Goal: Task Accomplishment & Management: Manage account settings

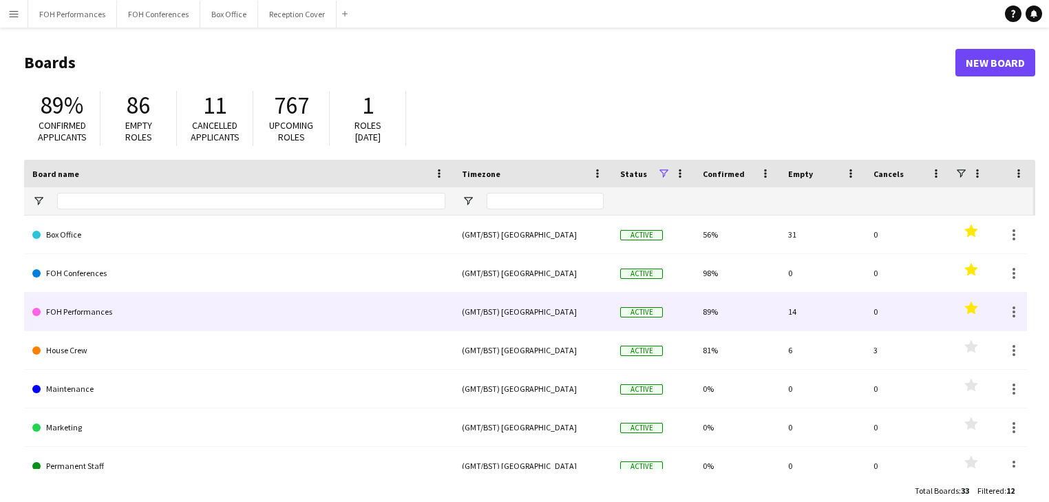
click at [88, 304] on link "FOH Performances" at bounding box center [238, 312] width 413 height 39
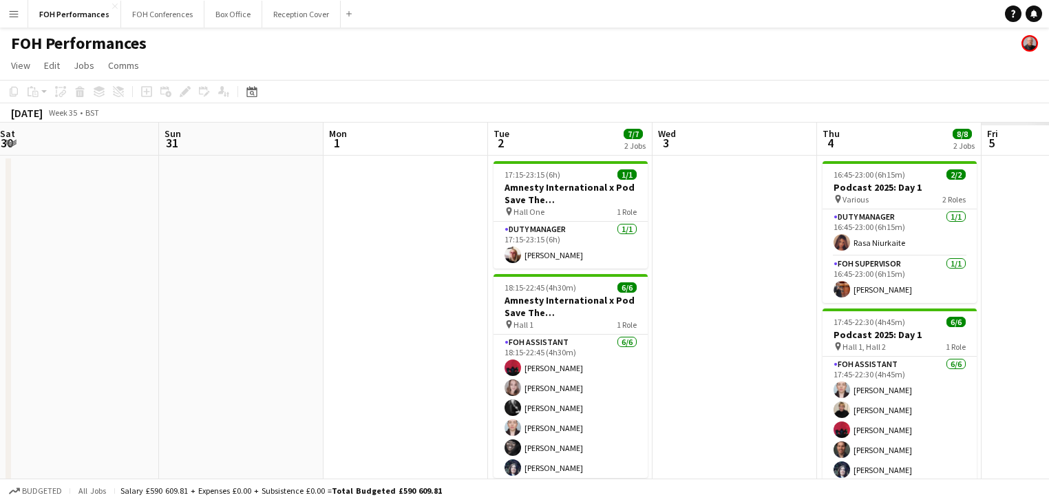
drag, startPoint x: 357, startPoint y: 231, endPoint x: 302, endPoint y: 188, distance: 69.6
click at [0, 195] on html "Menu Boards Boards Boards All jobs Status Workforce Workforce My Workforce Recr…" at bounding box center [524, 278] width 1049 height 556
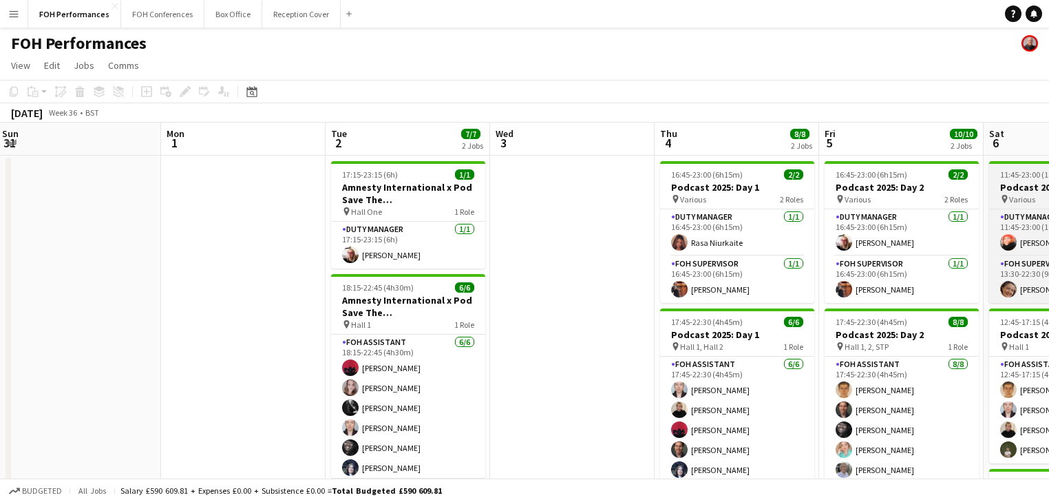
drag, startPoint x: 333, startPoint y: 231, endPoint x: 571, endPoint y: 204, distance: 239.1
click at [0, 183] on html "Menu Boards Boards Boards All jobs Status Workforce Workforce My Workforce Recr…" at bounding box center [524, 399] width 1049 height 799
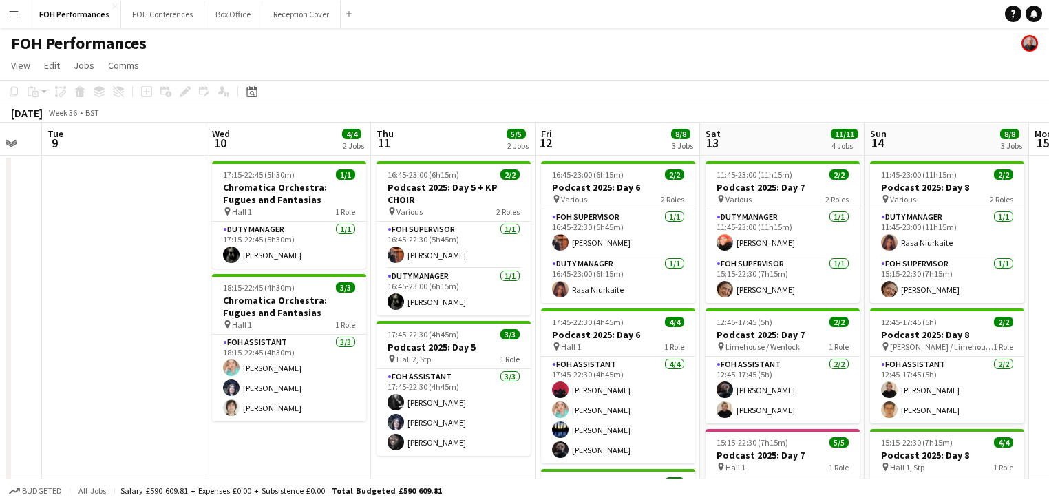
drag, startPoint x: 248, startPoint y: 251, endPoint x: 31, endPoint y: 233, distance: 217.6
click at [31, 233] on app-calendar-viewport "Fri 5 10/10 2 Jobs Sat 6 11/11 3 Jobs Sun 7 10/12 4 Jobs Mon 8 Tue 9 Wed 10 4/4…" at bounding box center [524, 449] width 1049 height 653
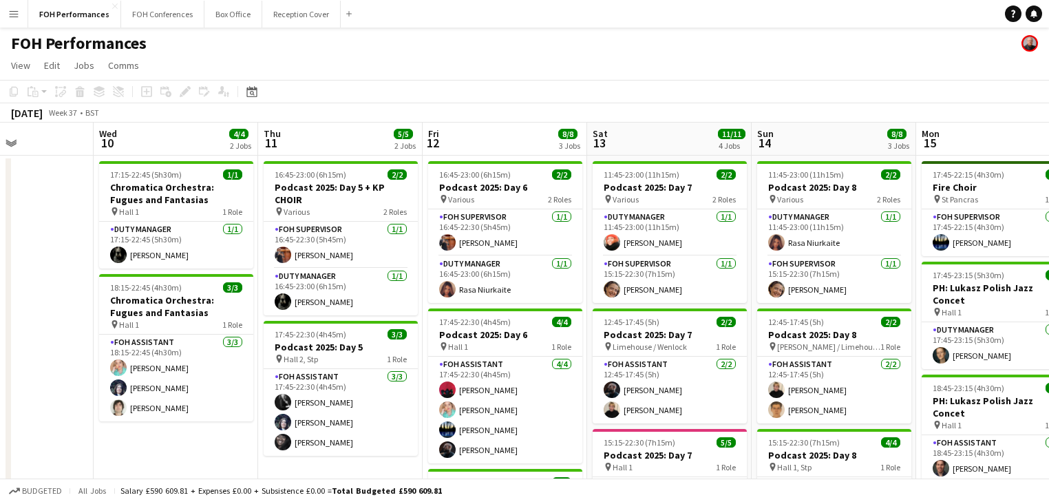
scroll to position [0, 535]
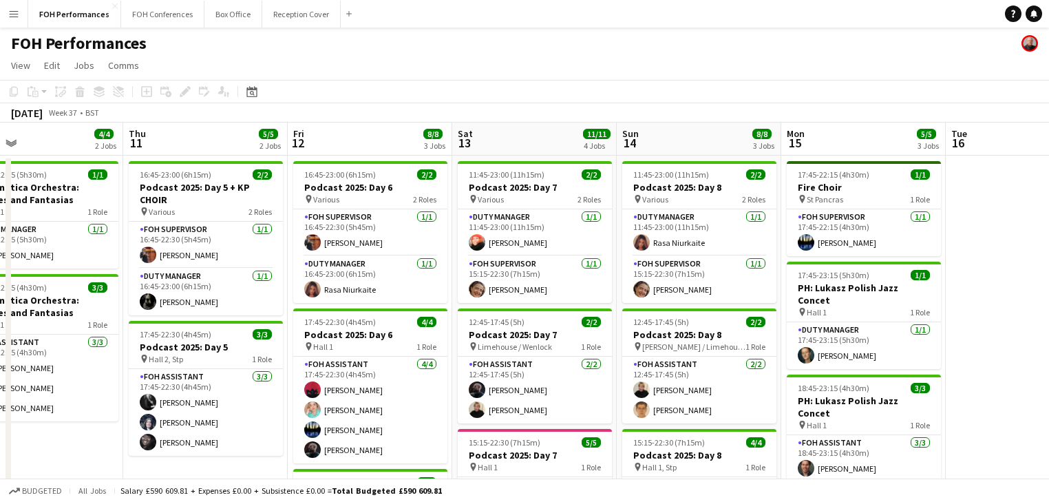
click at [123, 256] on app-calendar-viewport "Sun 7 10/12 4 Jobs Mon 8 Tue 9 Wed 10 4/4 2 Jobs Thu 11 5/5 2 Jobs Fri 12 8/8 3…" at bounding box center [524, 449] width 1049 height 653
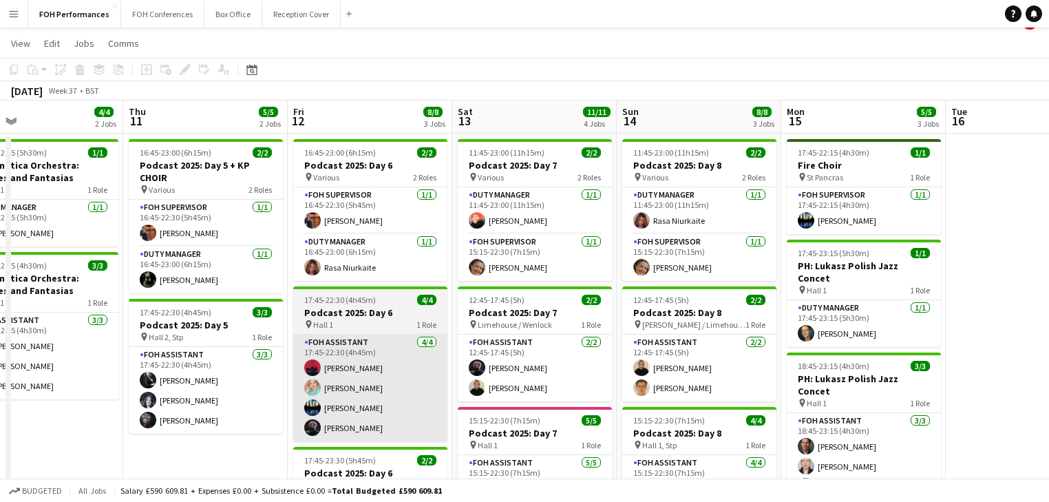
scroll to position [0, 0]
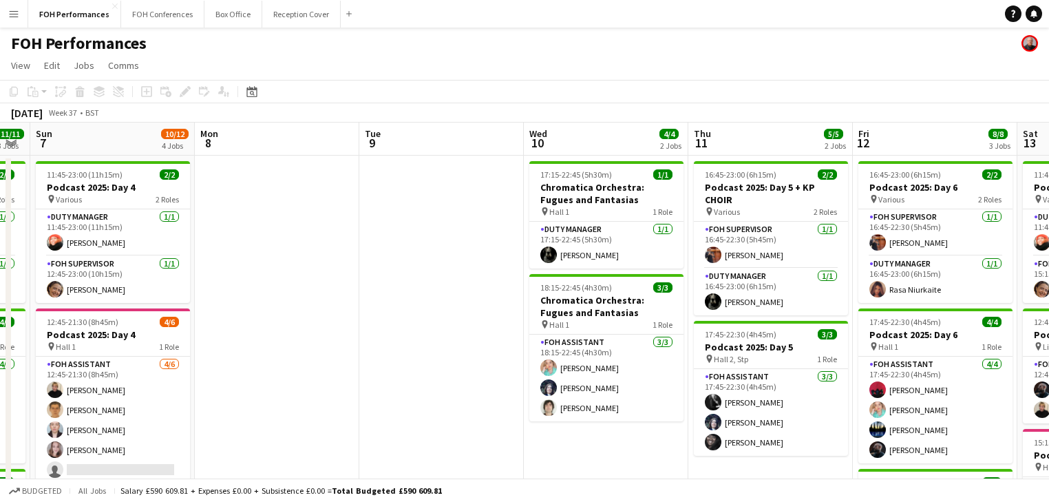
drag, startPoint x: 383, startPoint y: 283, endPoint x: 694, endPoint y: 272, distance: 311.3
click at [694, 272] on app-calendar-viewport "Fri 5 10/10 2 Jobs Sat 6 11/11 3 Jobs Sun 7 10/12 4 Jobs Mon 8 Tue 9 Wed 10 4/4…" at bounding box center [524, 449] width 1049 height 653
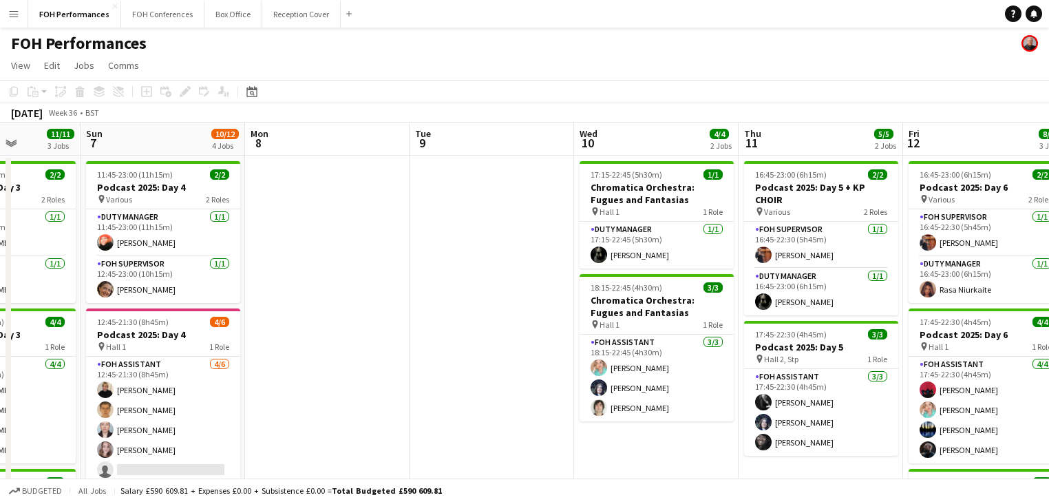
drag, startPoint x: 432, startPoint y: 256, endPoint x: 844, endPoint y: 242, distance: 412.6
click at [844, 242] on app-calendar-viewport "Thu 4 8/8 2 Jobs Fri 5 10/10 2 Jobs Sat 6 11/11 3 Jobs Sun 7 10/12 4 Jobs Mon 8…" at bounding box center [524, 449] width 1049 height 653
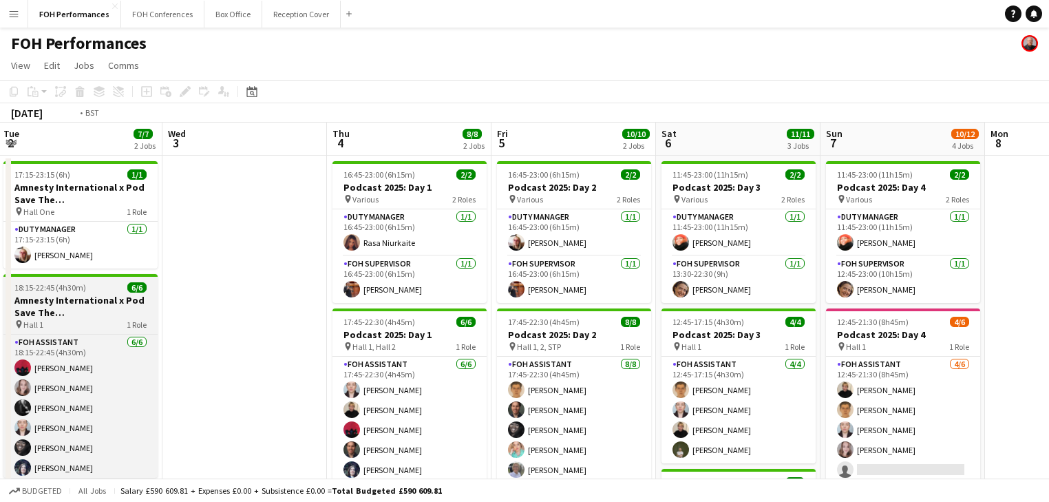
drag, startPoint x: 540, startPoint y: 237, endPoint x: 465, endPoint y: 278, distance: 84.7
click at [818, 237] on app-calendar-viewport "Sun 31 Mon 1 Tue 2 7/7 2 Jobs Wed 3 Thu 4 8/8 2 Jobs Fri 5 10/10 2 Jobs Sat 6 1…" at bounding box center [524, 449] width 1049 height 653
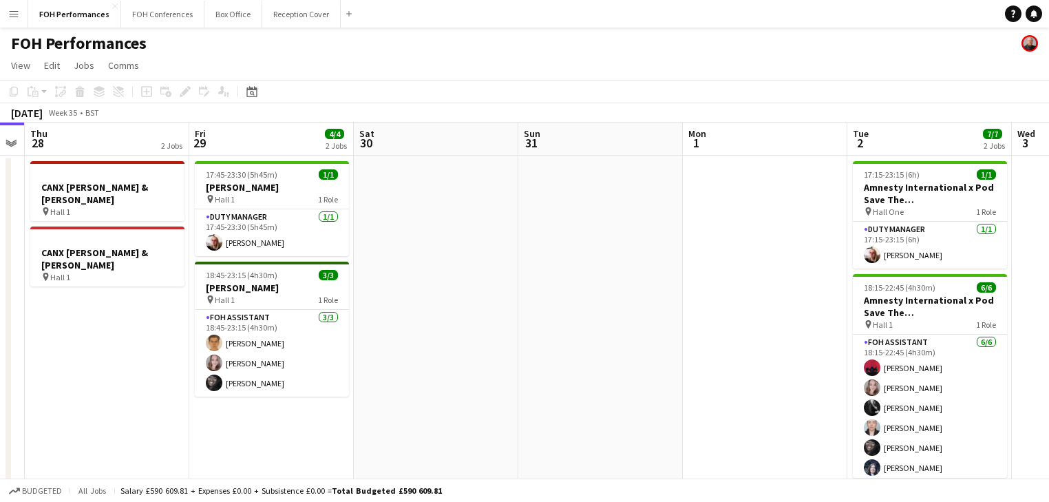
drag, startPoint x: 333, startPoint y: 275, endPoint x: 785, endPoint y: 273, distance: 451.6
click at [785, 273] on app-calendar-viewport "Tue 26 6/6 2 Jobs Wed 27 Thu 28 2 Jobs Fri 29 4/4 2 Jobs Sat 30 Sun 31 Mon 1 Tu…" at bounding box center [524, 449] width 1049 height 653
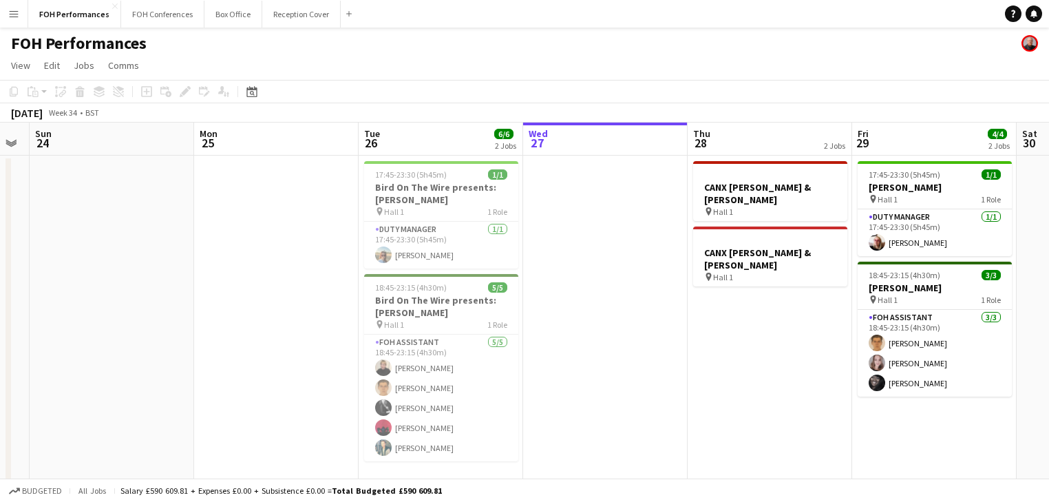
drag, startPoint x: 433, startPoint y: 268, endPoint x: 825, endPoint y: 268, distance: 391.7
click at [825, 268] on app-calendar-viewport "Fri 22 Sat 23 Sun 24 Mon 25 Tue 26 6/6 2 Jobs Wed 27 Thu 28 2 Jobs Fri 29 4/4 2…" at bounding box center [524, 449] width 1049 height 653
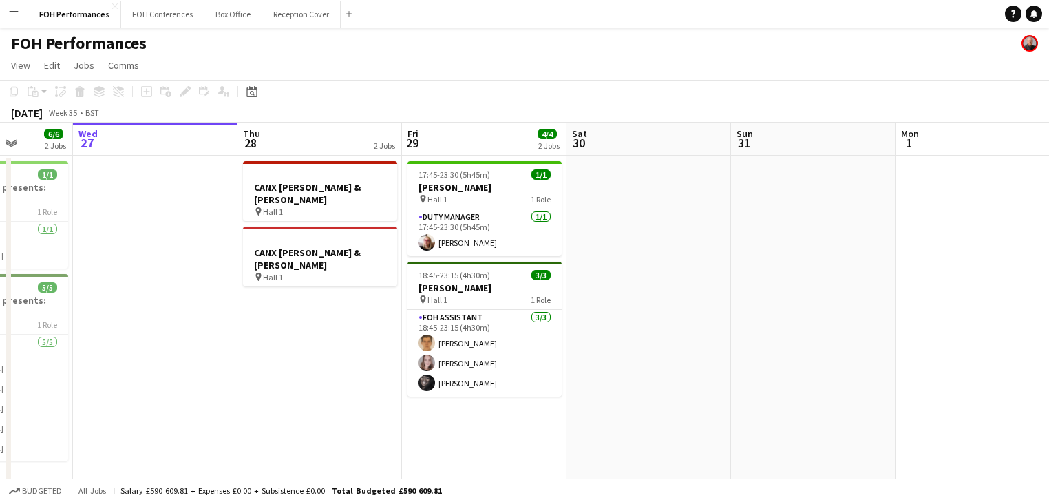
drag, startPoint x: 495, startPoint y: 295, endPoint x: 168, endPoint y: 252, distance: 329.7
click at [168, 252] on app-calendar-viewport "Sun 24 Mon 25 Tue 26 6/6 2 Jobs Wed 27 Thu 28 2 Jobs Fri 29 4/4 2 Jobs Sat 30 S…" at bounding box center [524, 449] width 1049 height 653
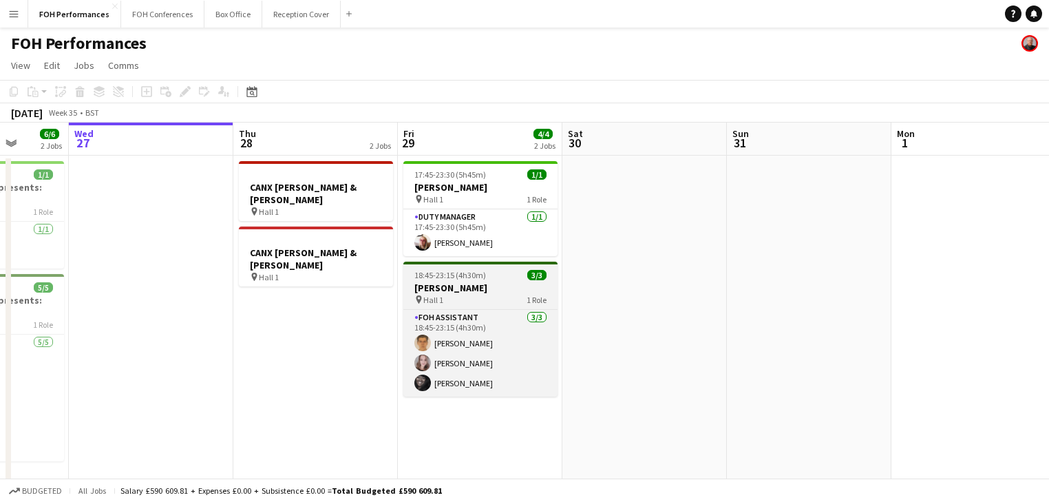
click at [446, 282] on h3 "[PERSON_NAME]" at bounding box center [480, 288] width 154 height 12
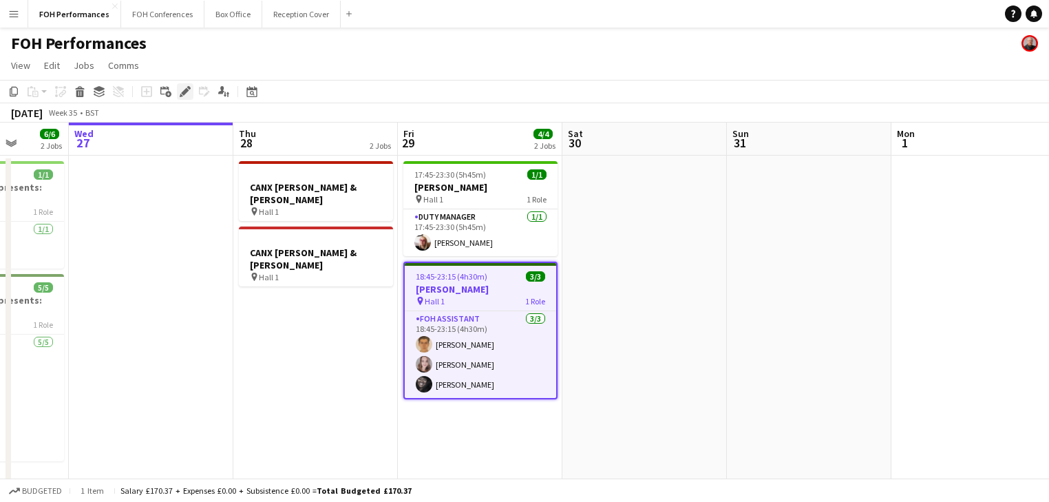
click at [188, 94] on icon "Edit" at bounding box center [185, 91] width 11 height 11
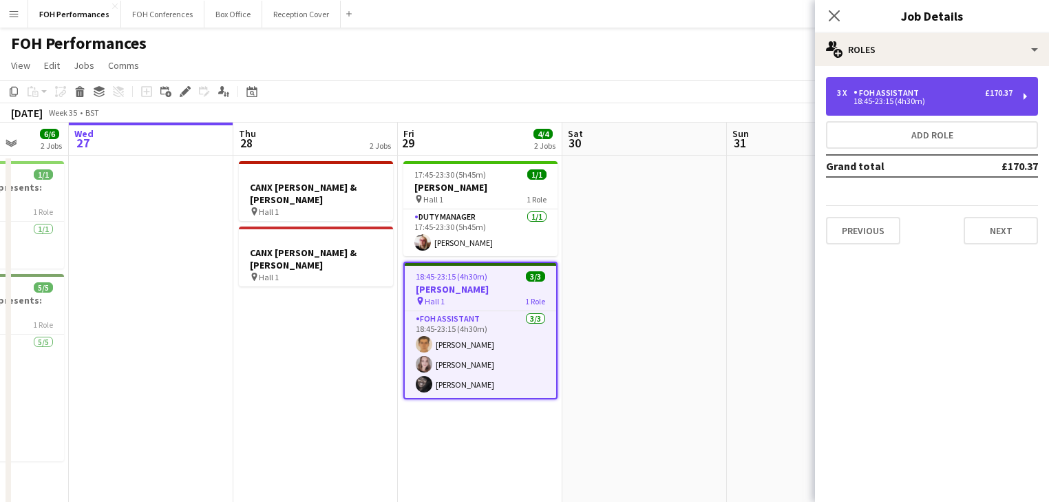
click at [907, 93] on div "FOH Assistant" at bounding box center [889, 93] width 71 height 10
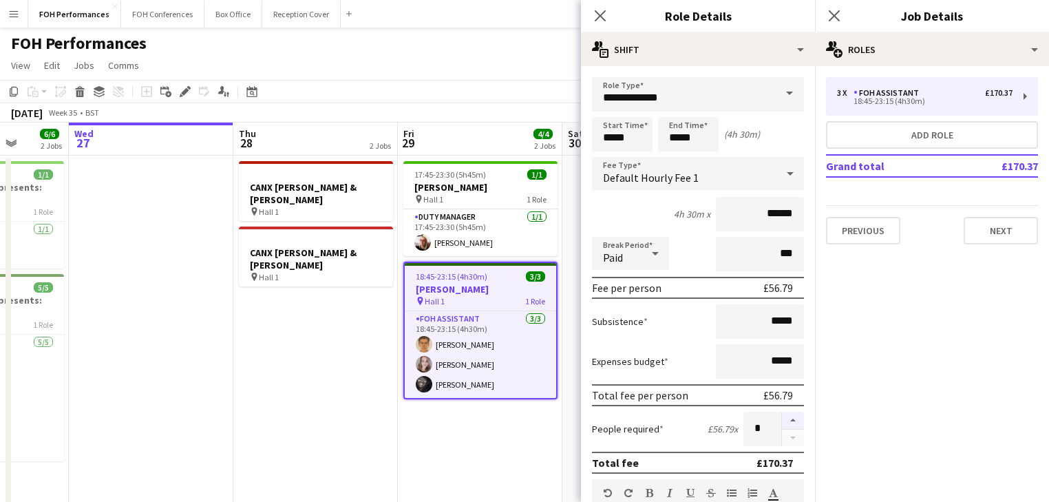
click at [783, 421] on button "button" at bounding box center [793, 421] width 22 height 18
type input "*"
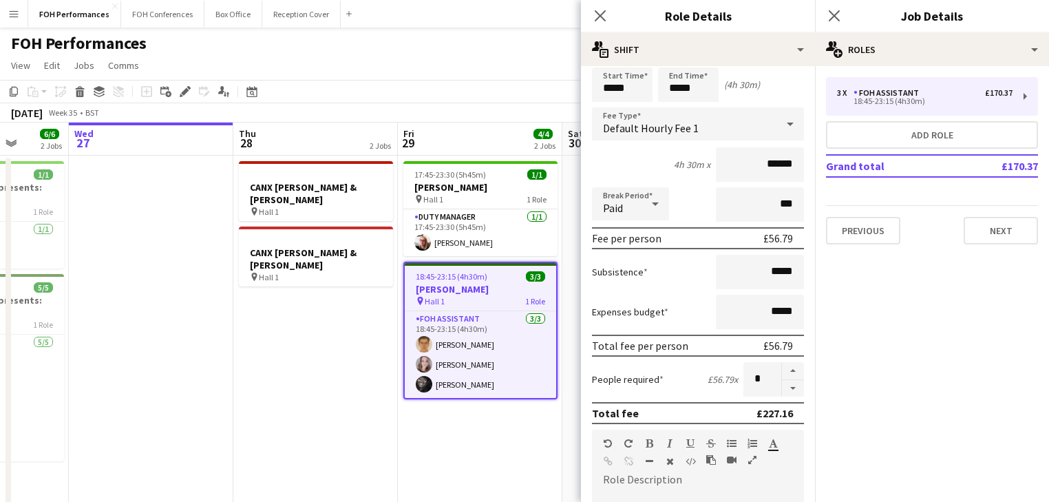
scroll to position [73, 0]
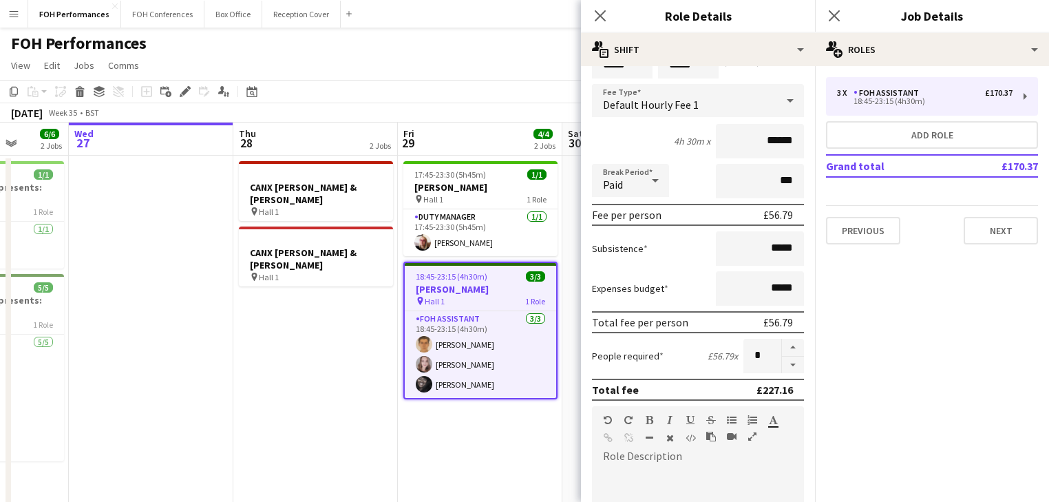
click at [502, 427] on app-date-cell "17:45-23:30 (5h45m) 1/1 [PERSON_NAME] pin Hall 1 1 Role Duty Manager [DATE] 17:…" at bounding box center [480, 466] width 165 height 620
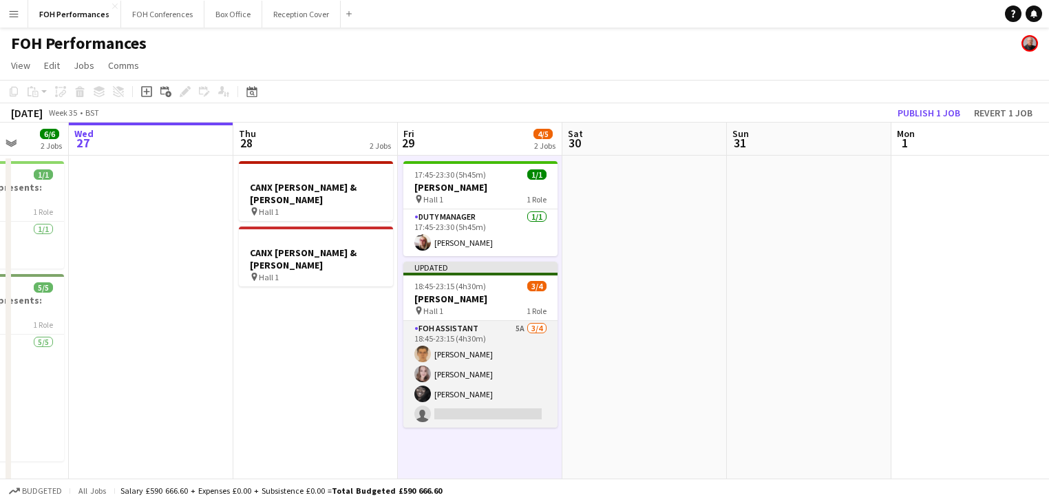
click at [481, 358] on app-card-role "FOH Assistant 5A [DATE] 18:45-23:15 (4h30m) [PERSON_NAME] [PERSON_NAME] [PERSON…" at bounding box center [480, 374] width 154 height 107
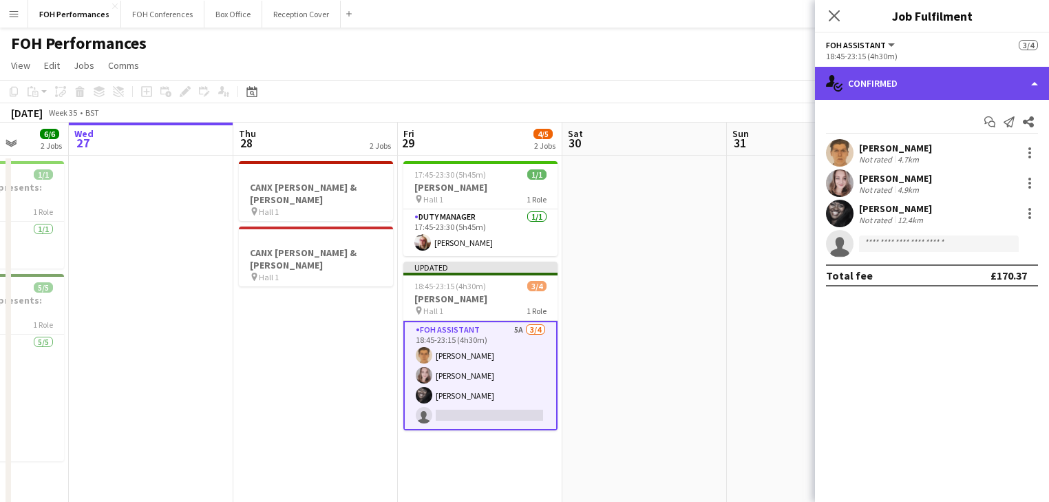
click at [898, 77] on div "single-neutral-actions-check-2 Confirmed" at bounding box center [932, 83] width 234 height 33
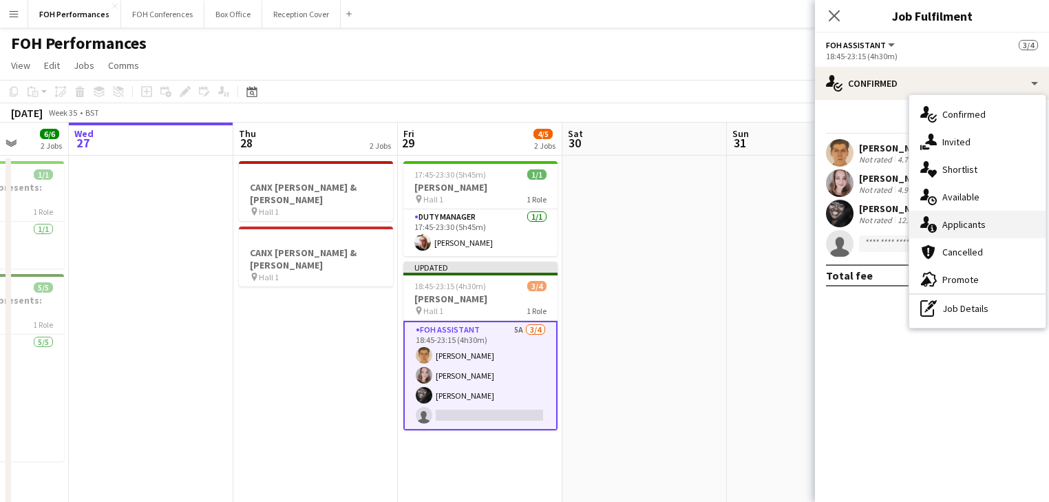
click at [955, 220] on div "single-neutral-actions-information Applicants" at bounding box center [977, 225] width 136 height 28
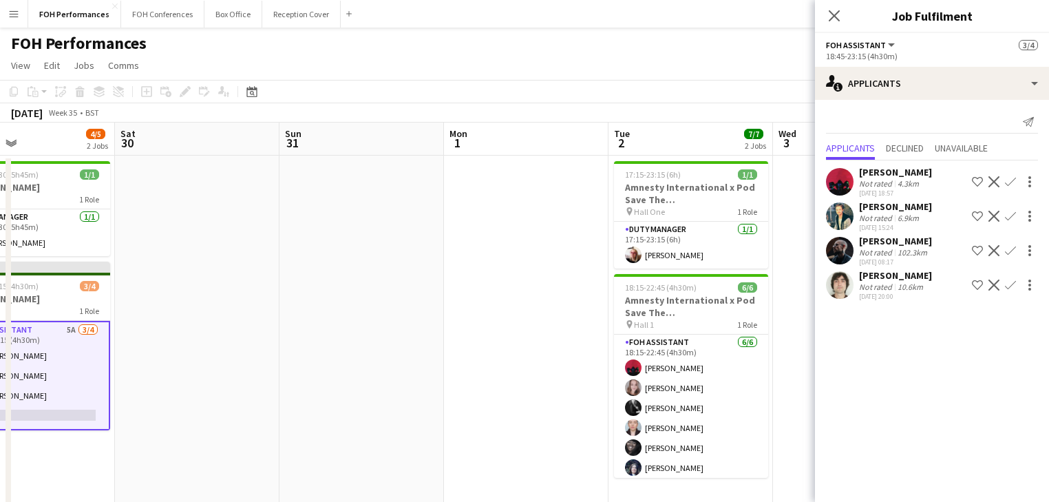
drag, startPoint x: 643, startPoint y: 335, endPoint x: 269, endPoint y: 285, distance: 377.1
click at [202, 291] on app-calendar-viewport "Tue 26 6/6 2 Jobs Wed 27 Thu 28 2 Jobs Fri 29 4/5 2 Jobs Sat 30 Sun 31 Mon 1 Tu…" at bounding box center [524, 449] width 1049 height 653
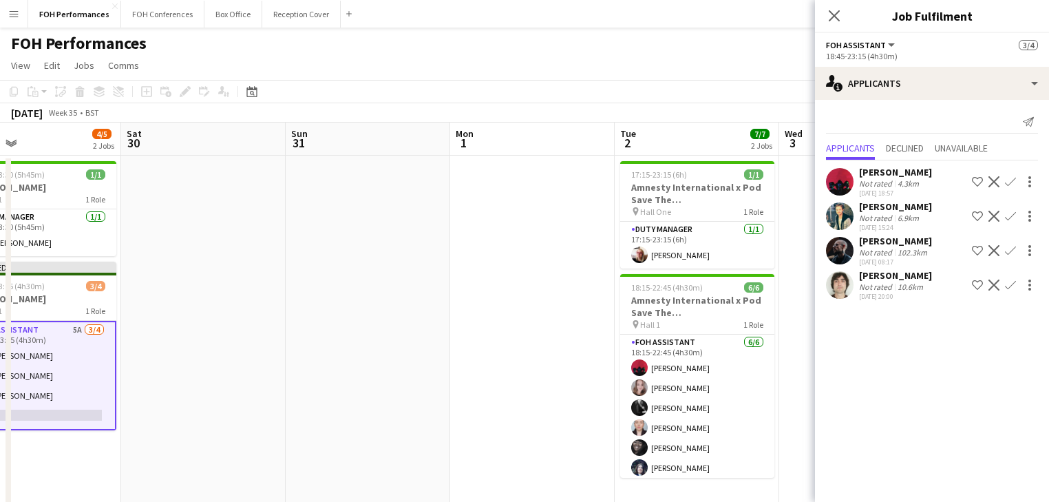
scroll to position [0, 561]
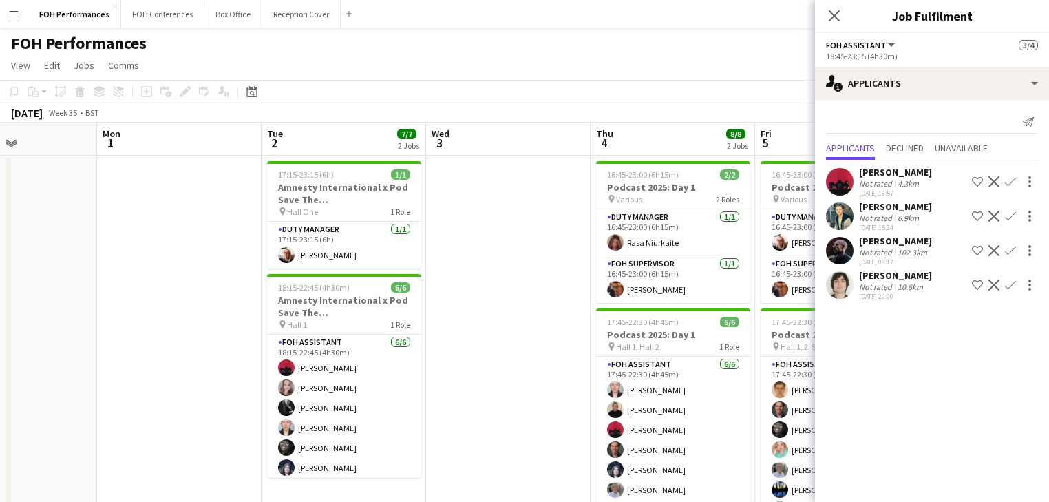
drag, startPoint x: 445, startPoint y: 295, endPoint x: 92, endPoint y: 274, distance: 353.7
click at [92, 274] on app-calendar-viewport "Thu 28 2 Jobs Fri 29 4/5 2 Jobs Sat 30 Sun 31 Mon 1 Tue 2 7/7 2 Jobs Wed 3 Thu …" at bounding box center [524, 449] width 1049 height 653
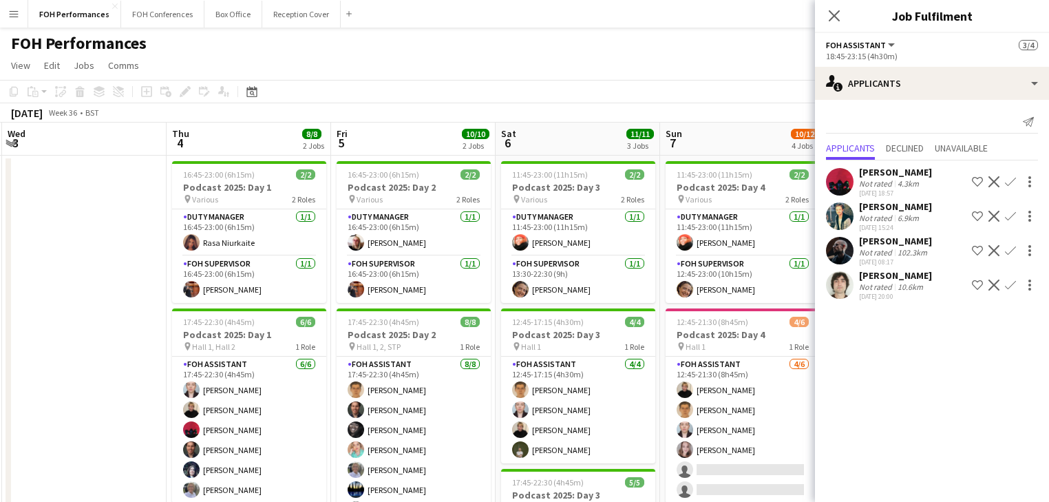
drag, startPoint x: 496, startPoint y: 325, endPoint x: -48, endPoint y: 275, distance: 546.1
click at [0, 275] on html "Menu Boards Boards Boards All jobs Status Workforce Workforce My Workforce Recr…" at bounding box center [524, 399] width 1049 height 799
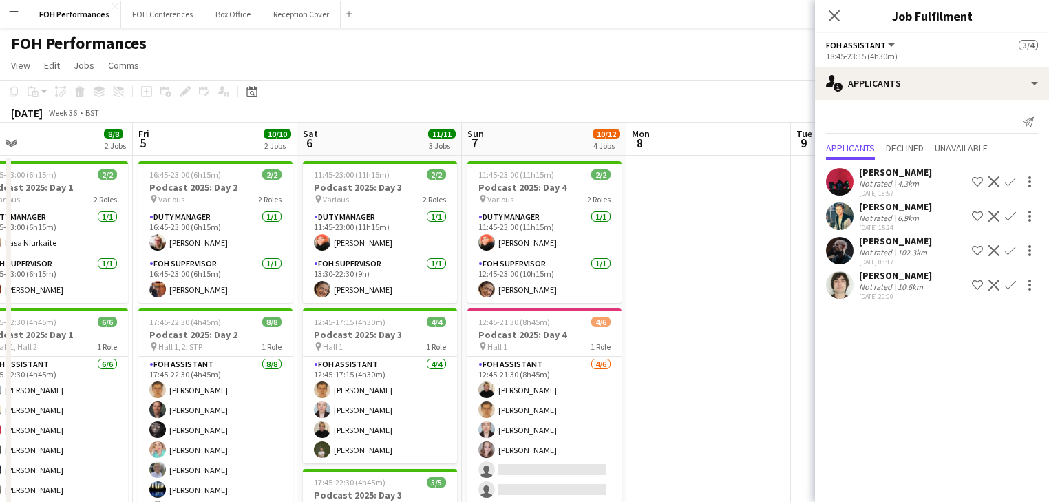
drag, startPoint x: 262, startPoint y: 309, endPoint x: -43, endPoint y: 273, distance: 307.8
click at [0, 273] on html "Menu Boards Boards Boards All jobs Status Workforce Workforce My Workforce Recr…" at bounding box center [524, 399] width 1049 height 799
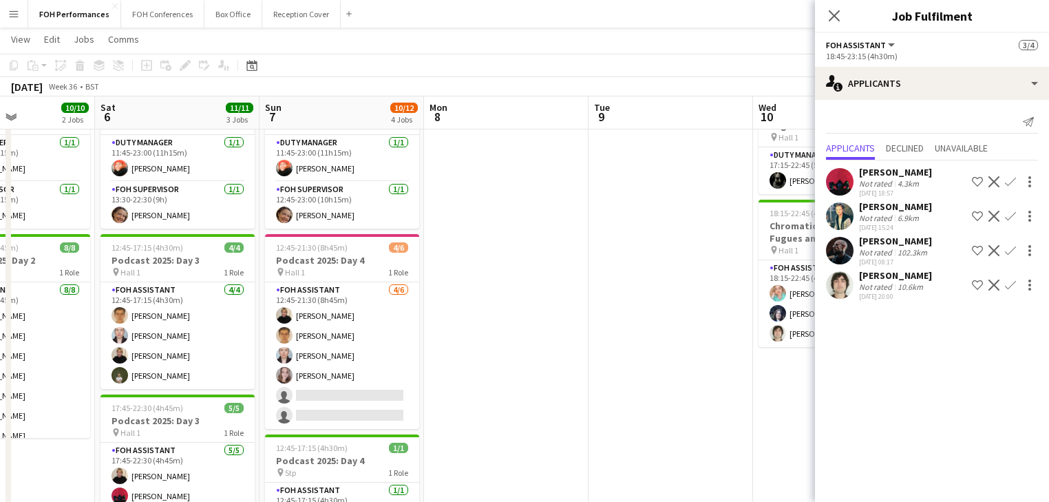
scroll to position [0, 564]
drag, startPoint x: 692, startPoint y: 313, endPoint x: 488, endPoint y: 321, distance: 203.9
click at [488, 321] on app-calendar-viewport "Tue 2 7/7 2 Jobs Wed 3 Thu 4 8/8 2 Jobs Fri 5 10/10 2 Jobs Sat 6 11/11 3 Jobs S…" at bounding box center [524, 341] width 1049 height 721
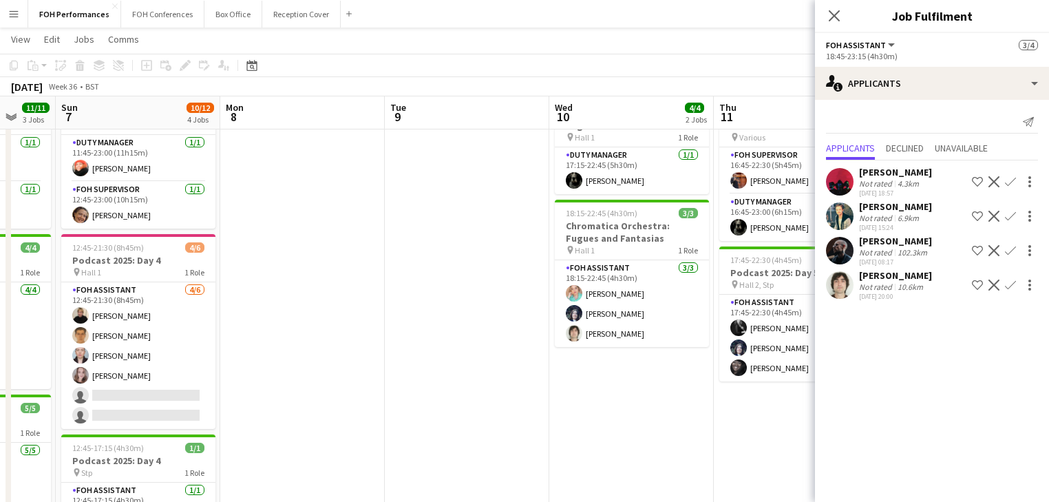
drag, startPoint x: 558, startPoint y: 321, endPoint x: 356, endPoint y: 328, distance: 202.5
click at [356, 328] on app-calendar-viewport "Wed 3 Thu 4 8/8 2 Jobs Fri 5 10/10 2 Jobs Sat 6 11/11 3 Jobs Sun 7 10/12 4 Jobs…" at bounding box center [524, 341] width 1049 height 721
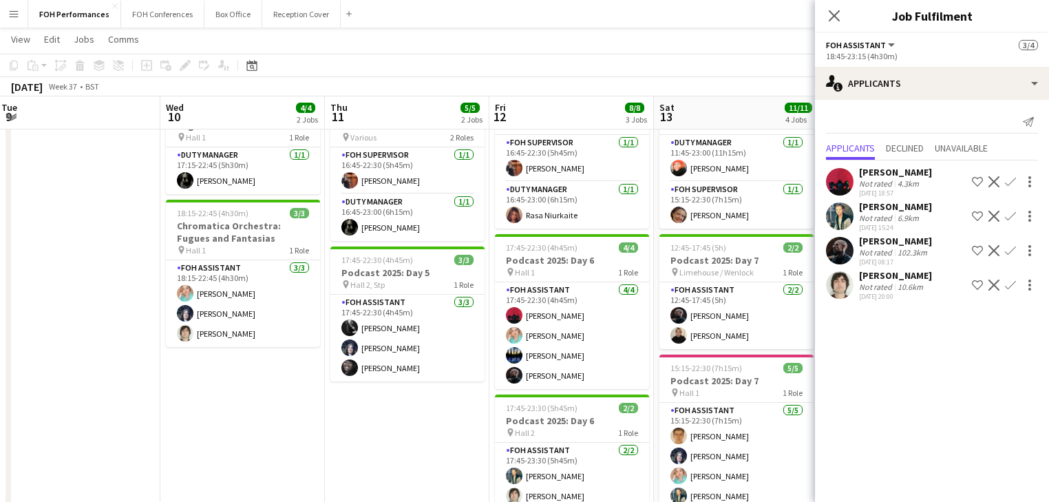
drag, startPoint x: -118, startPoint y: 284, endPoint x: -194, endPoint y: 273, distance: 76.4
click at [0, 273] on html "Menu Boards Boards Boards All jobs Status Workforce Workforce My Workforce Recr…" at bounding box center [524, 326] width 1049 height 798
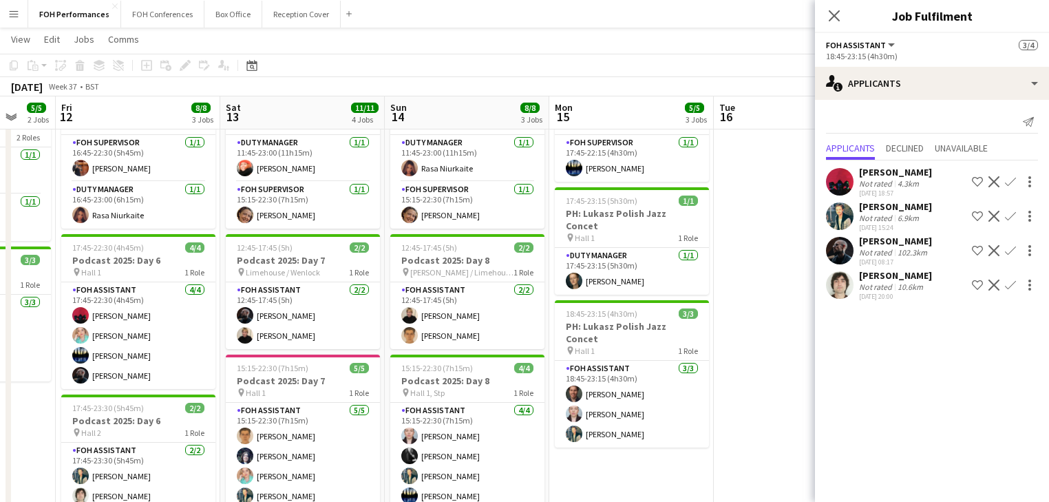
scroll to position [0, 515]
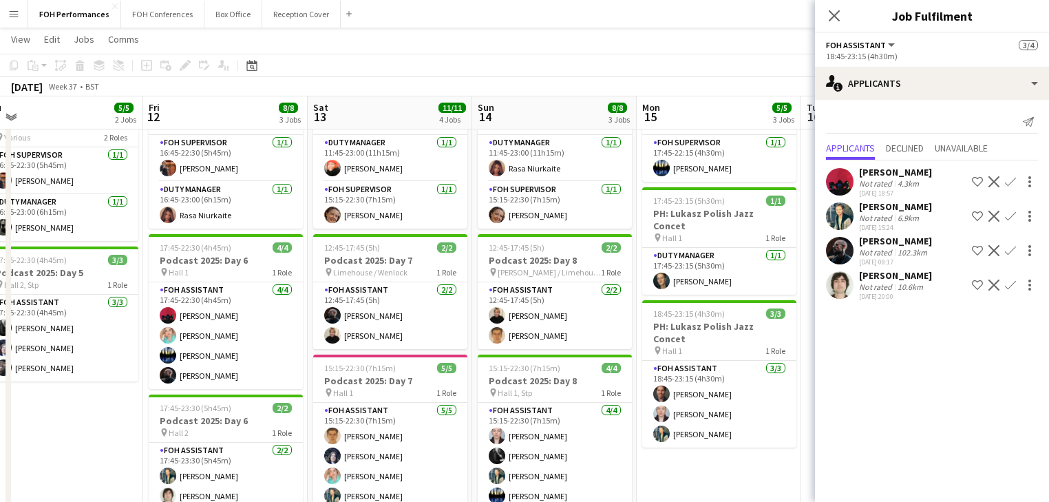
drag, startPoint x: 275, startPoint y: 346, endPoint x: 144, endPoint y: 326, distance: 132.9
click at [144, 326] on app-calendar-viewport "Mon 8 Tue 9 Wed 10 4/4 2 Jobs Thu 11 5/5 2 Jobs Fri 12 8/8 3 Jobs Sat 13 11/11 …" at bounding box center [524, 341] width 1049 height 721
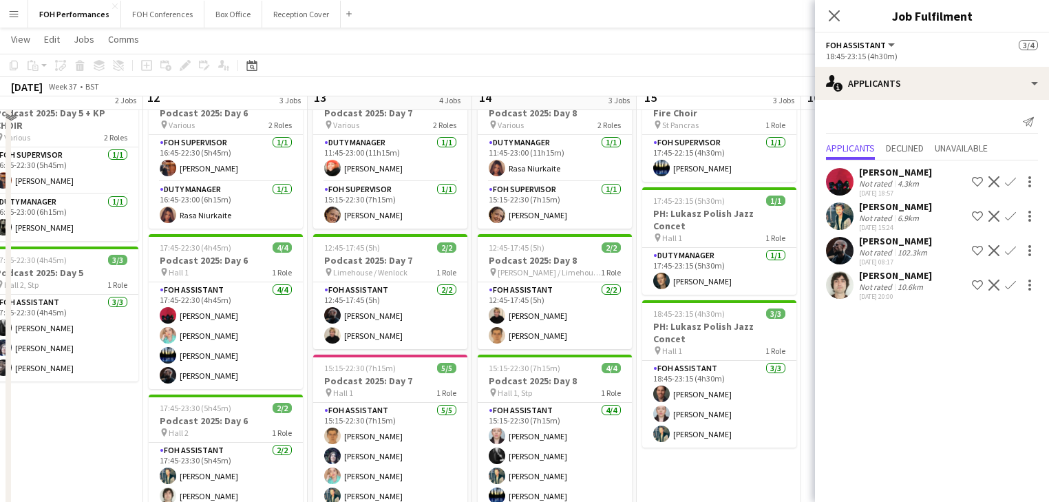
scroll to position [0, 0]
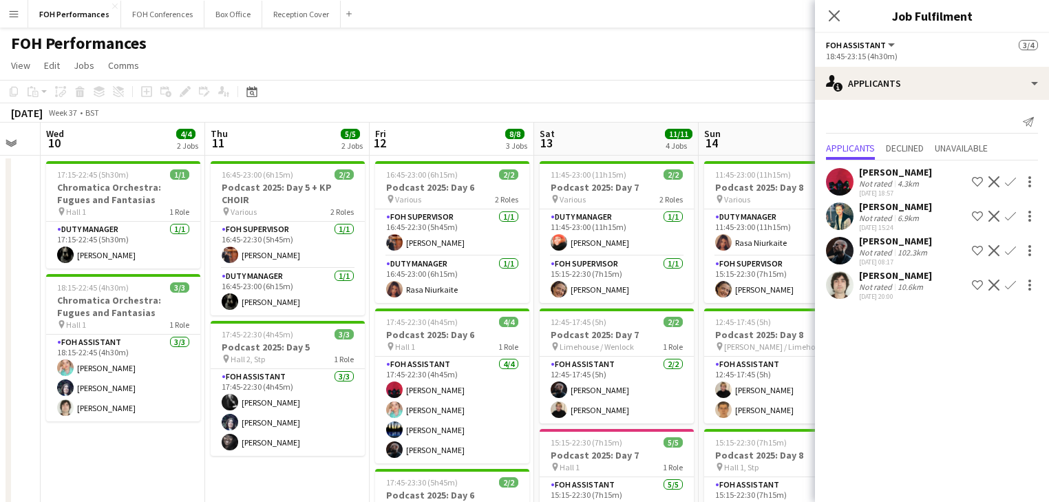
drag, startPoint x: 114, startPoint y: 346, endPoint x: 509, endPoint y: 321, distance: 395.9
click at [509, 321] on app-calendar-viewport "Mon 8 Tue 9 Wed 10 4/4 2 Jobs Thu 11 5/5 2 Jobs Fri 12 8/8 3 Jobs Sat 13 11/11 …" at bounding box center [524, 449] width 1049 height 653
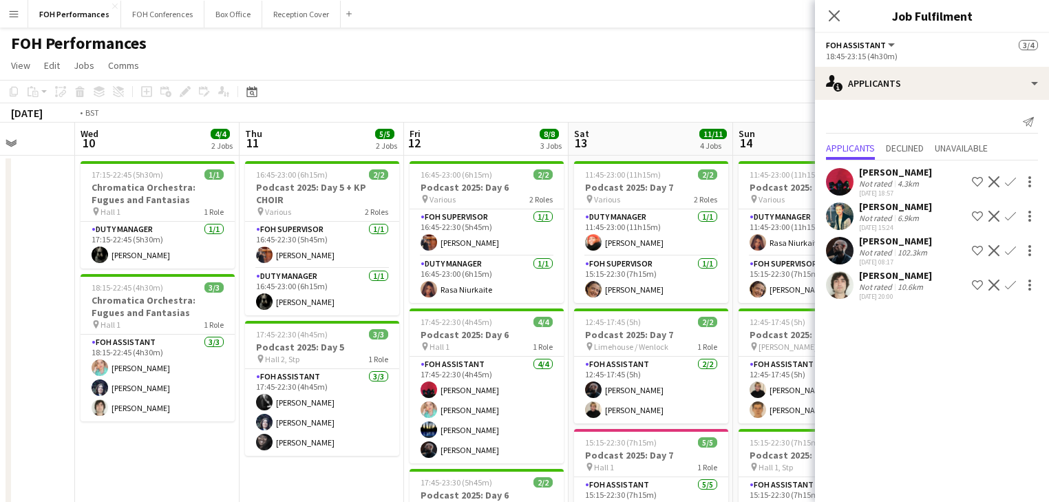
drag, startPoint x: 288, startPoint y: 315, endPoint x: 573, endPoint y: 317, distance: 285.7
click at [573, 317] on app-calendar-viewport "Sun 7 10/12 4 Jobs Mon 8 Tue 9 Wed 10 4/4 2 Jobs Thu 11 5/5 2 Jobs Fri 12 8/8 3…" at bounding box center [524, 449] width 1049 height 653
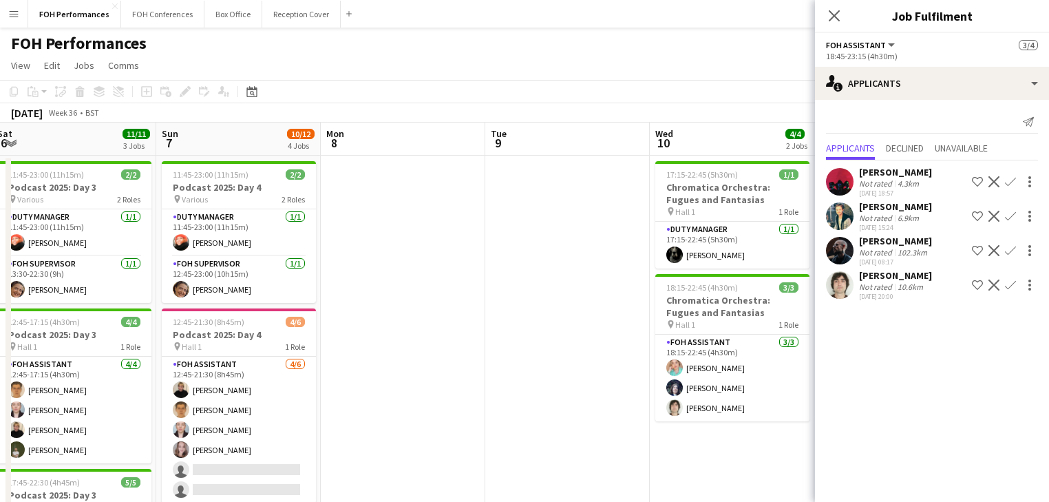
drag, startPoint x: 301, startPoint y: 322, endPoint x: 540, endPoint y: 311, distance: 239.1
click at [540, 311] on app-calendar-viewport "Thu 4 8/8 2 Jobs Fri 5 10/10 2 Jobs Sat 6 11/11 3 Jobs Sun 7 10/12 4 Jobs Mon 8…" at bounding box center [524, 449] width 1049 height 653
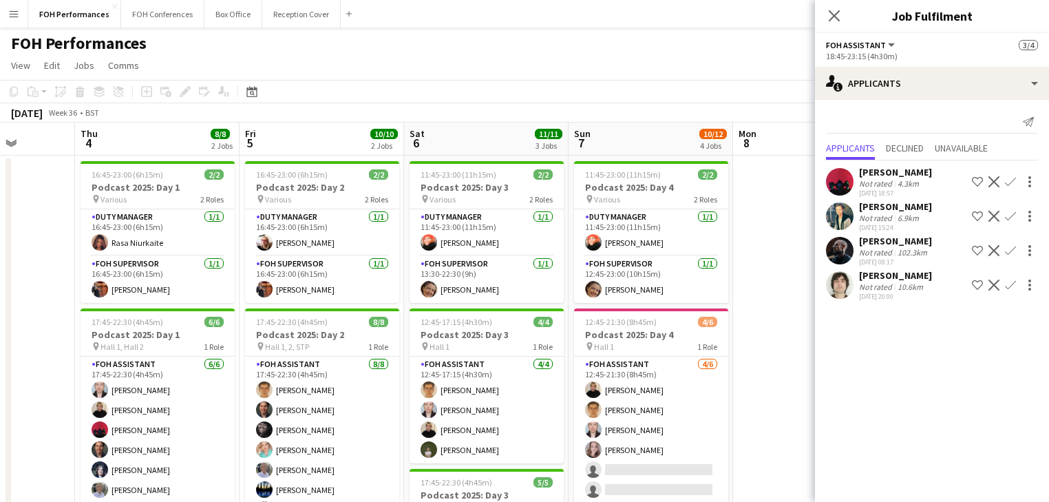
scroll to position [0, 412]
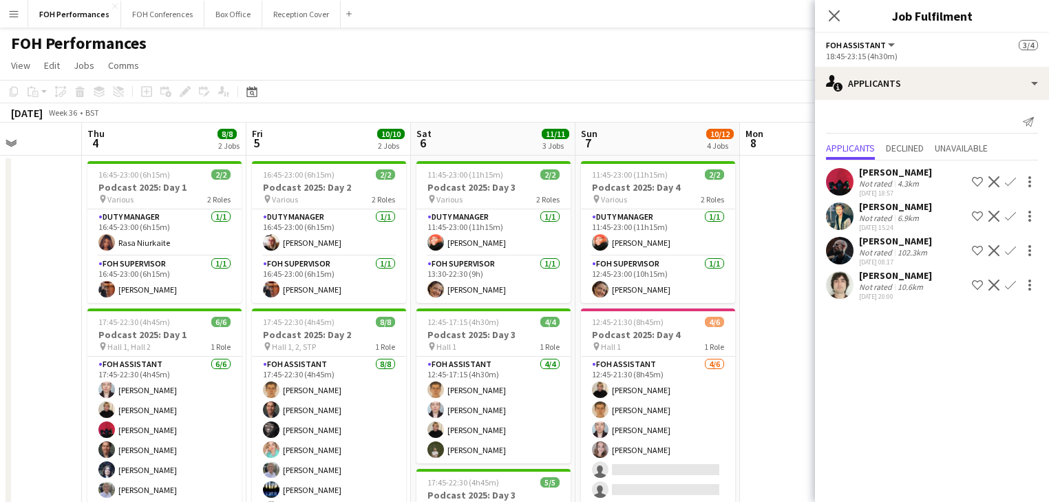
drag, startPoint x: 138, startPoint y: 308, endPoint x: 392, endPoint y: 292, distance: 255.2
click at [392, 292] on app-calendar-viewport "Mon 1 Tue 2 7/7 2 Jobs Wed 3 Thu 4 8/8 2 Jobs Fri 5 10/10 2 Jobs Sat 6 11/11 3 …" at bounding box center [524, 449] width 1049 height 653
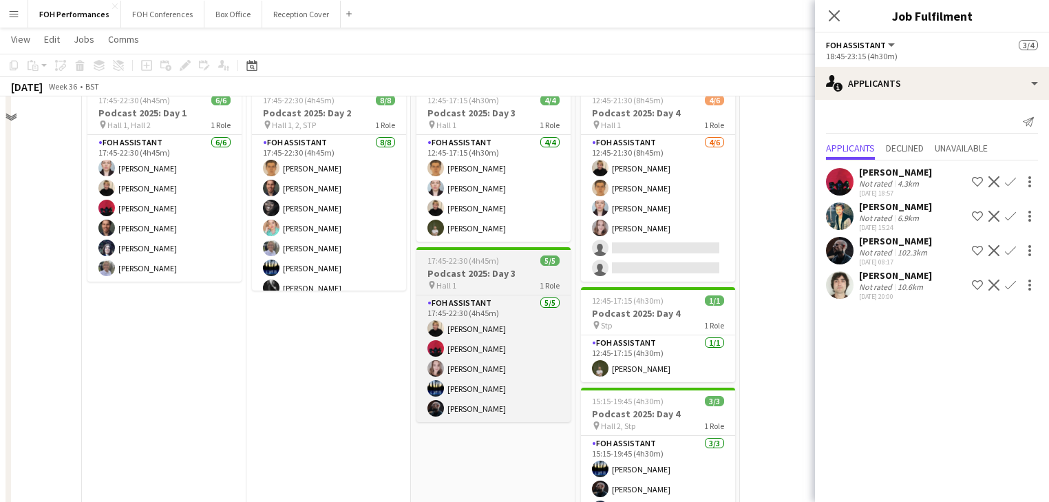
scroll to position [0, 0]
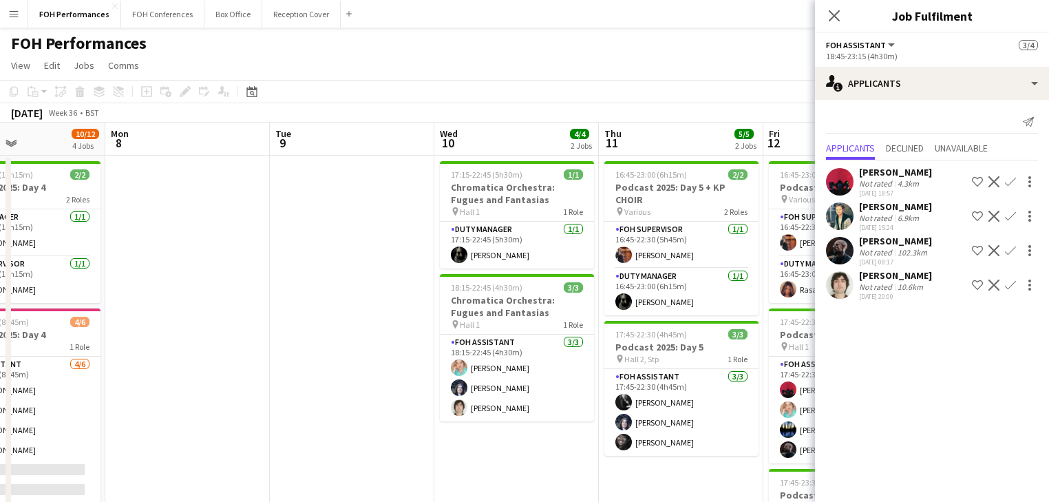
drag, startPoint x: 768, startPoint y: 275, endPoint x: 133, endPoint y: 248, distance: 635.9
click at [134, 249] on app-calendar-viewport "Thu 4 8/8 2 Jobs Fri 5 10/10 2 Jobs Sat 6 11/11 3 Jobs Sun 7 10/12 4 Jobs Mon 8…" at bounding box center [524, 449] width 1049 height 653
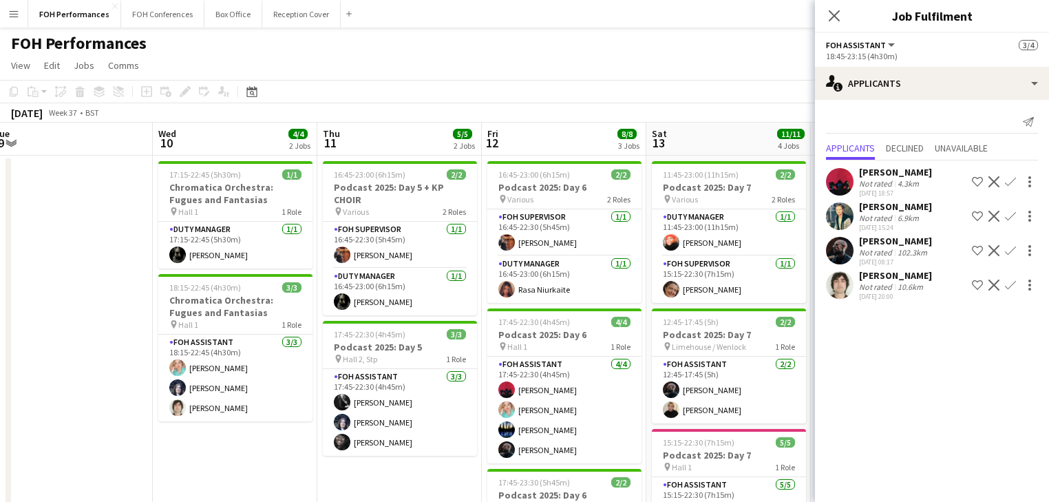
scroll to position [0, 555]
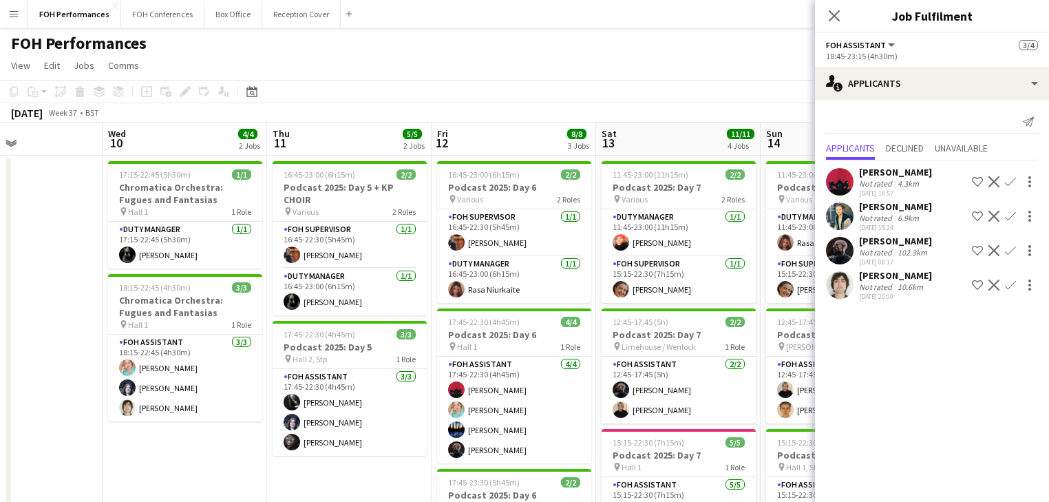
drag, startPoint x: 346, startPoint y: 261, endPoint x: 97, endPoint y: 242, distance: 249.2
click at [97, 242] on app-calendar-viewport "Sat 6 11/11 3 Jobs Sun 7 10/12 4 Jobs Mon 8 Tue 9 Wed 10 4/4 2 Jobs Thu 11 5/5 …" at bounding box center [524, 449] width 1049 height 653
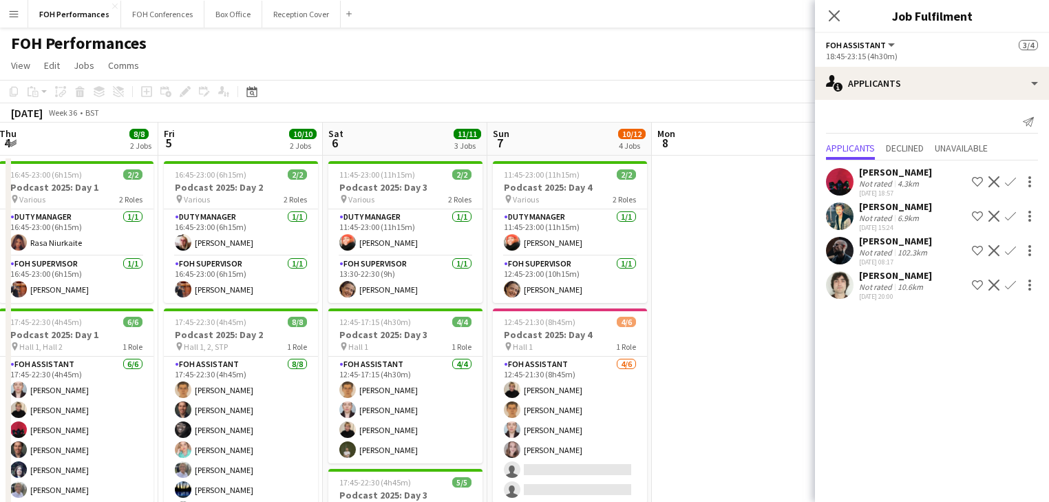
drag, startPoint x: 89, startPoint y: 284, endPoint x: 734, endPoint y: 280, distance: 645.0
click at [734, 280] on app-calendar-viewport "Wed 3 Thu 4 8/8 2 Jobs Fri 5 10/10 2 Jobs Sat 6 11/11 3 Jobs Sun 7 10/12 4 Jobs…" at bounding box center [524, 449] width 1049 height 653
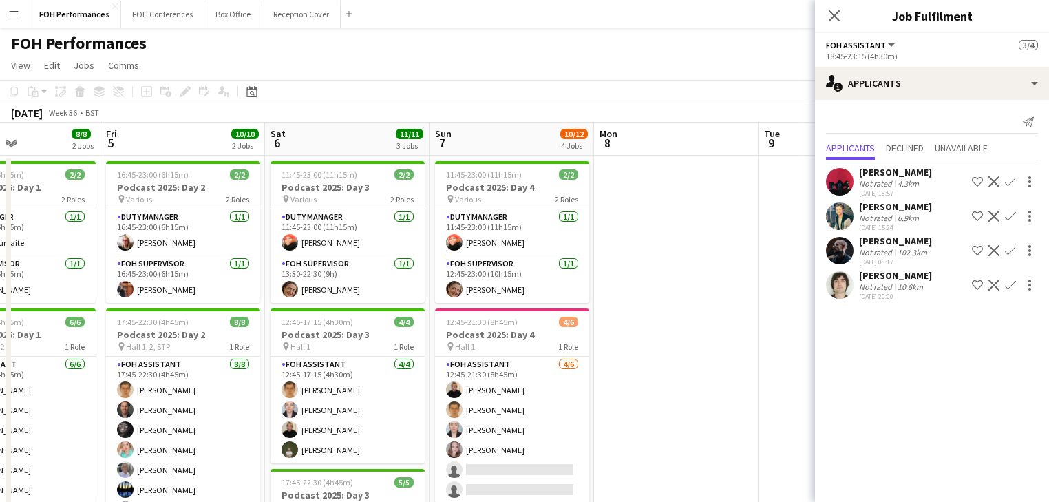
scroll to position [0, 377]
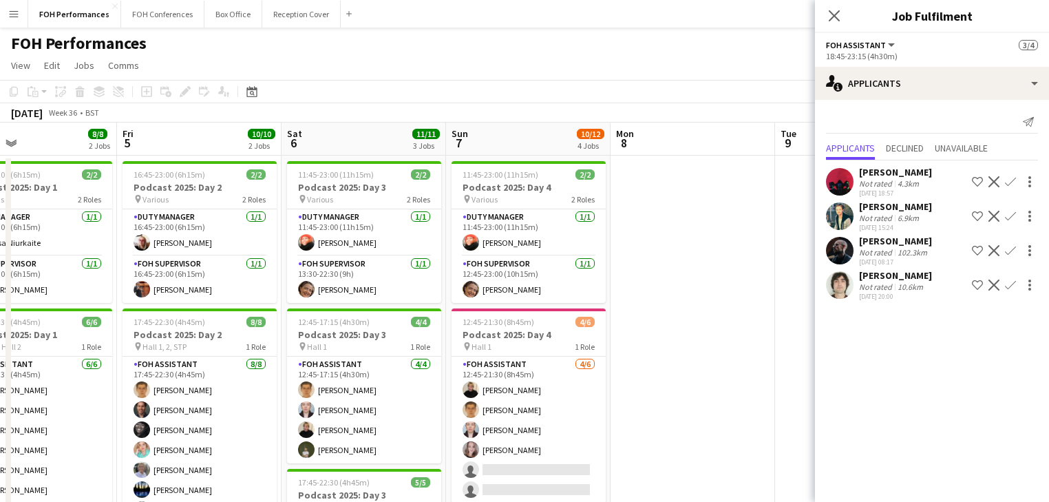
drag, startPoint x: 628, startPoint y: 273, endPoint x: 644, endPoint y: 273, distance: 16.5
click at [644, 273] on app-calendar-viewport "Tue 2 7/7 2 Jobs Wed 3 Thu 4 8/8 2 Jobs Fri 5 10/10 2 Jobs Sat 6 11/11 3 Jobs S…" at bounding box center [524, 449] width 1049 height 653
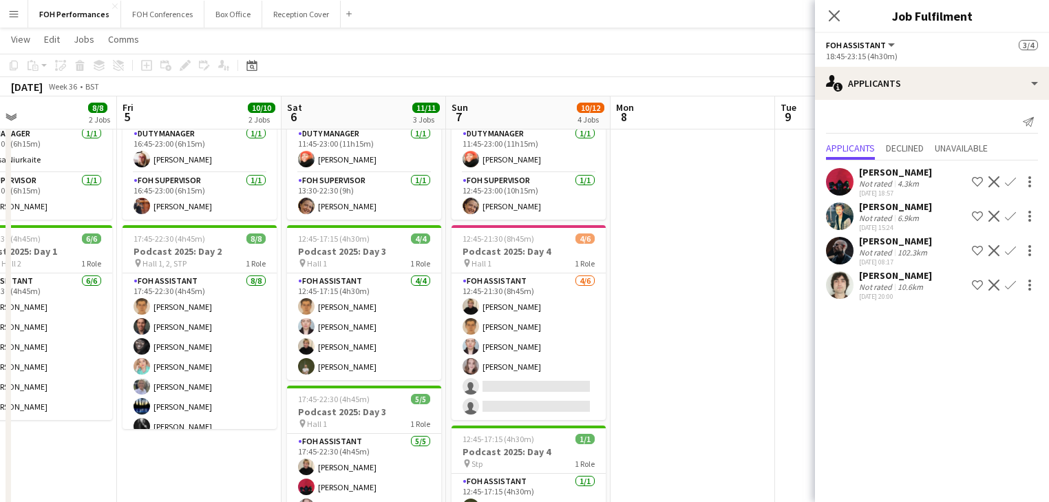
scroll to position [0, 0]
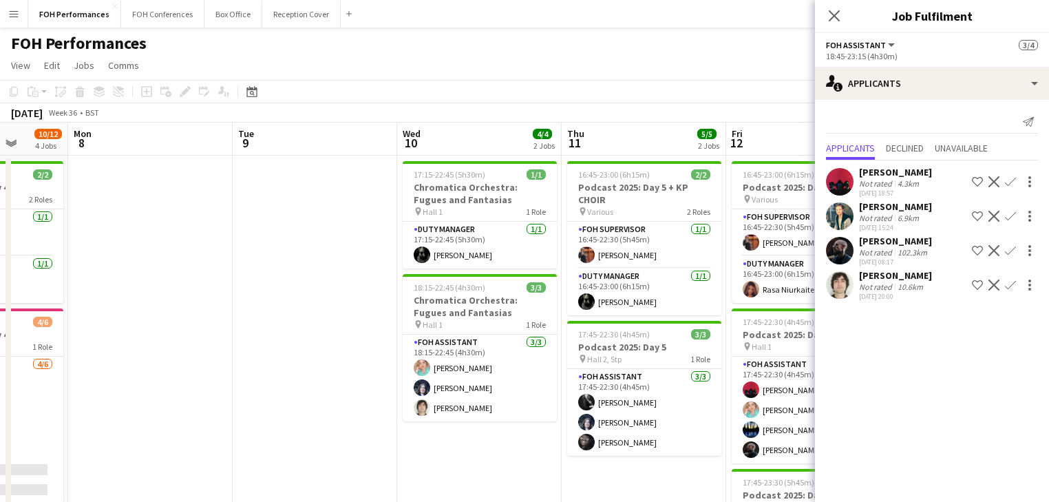
drag, startPoint x: 670, startPoint y: 365, endPoint x: 165, endPoint y: 299, distance: 510.1
click at [119, 304] on app-calendar-viewport "Thu 4 8/8 2 Jobs Fri 5 10/10 2 Jobs Sat 6 11/11 3 Jobs Sun 7 10/12 4 Jobs Mon 8…" at bounding box center [524, 449] width 1049 height 653
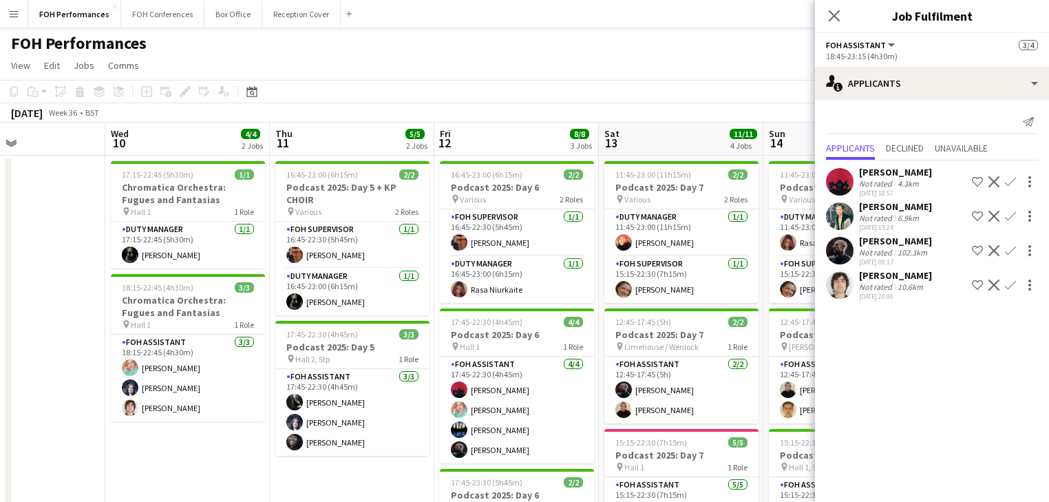
drag, startPoint x: 146, startPoint y: 311, endPoint x: -45, endPoint y: 301, distance: 191.6
click at [0, 301] on html "Menu Boards Boards Boards All jobs Status Workforce Workforce My Workforce Recr…" at bounding box center [524, 399] width 1049 height 799
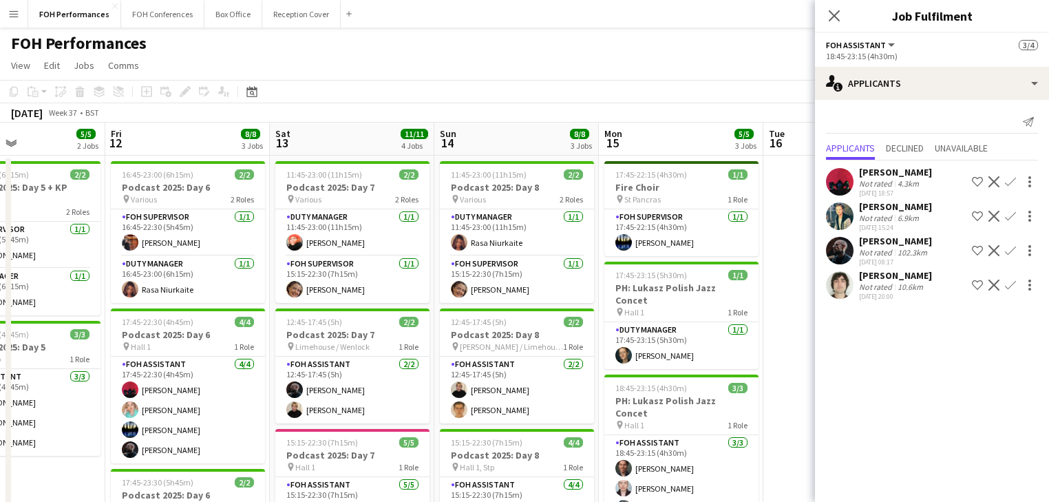
scroll to position [0, 493]
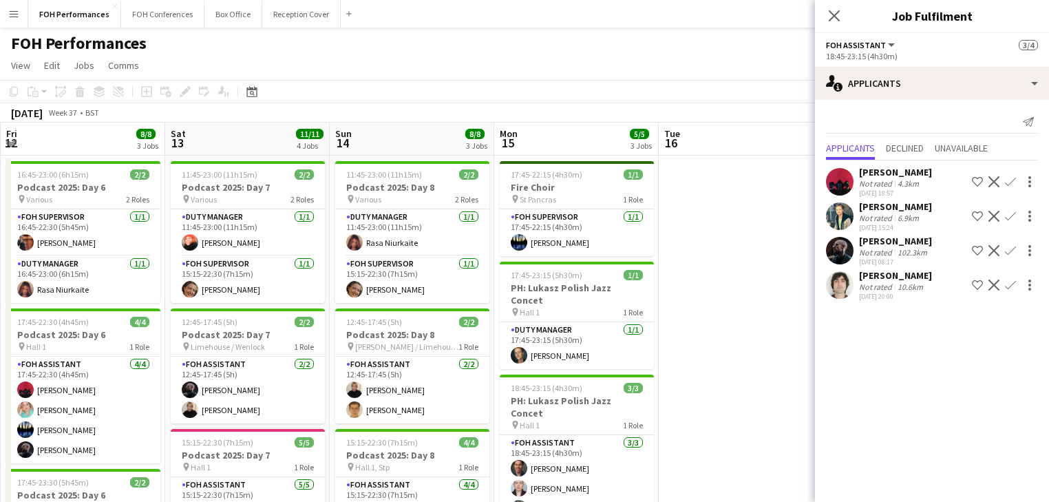
drag, startPoint x: 70, startPoint y: 290, endPoint x: -46, endPoint y: 270, distance: 118.1
click at [0, 270] on html "Menu Boards Boards Boards All jobs Status Workforce Workforce My Workforce Recr…" at bounding box center [524, 399] width 1049 height 799
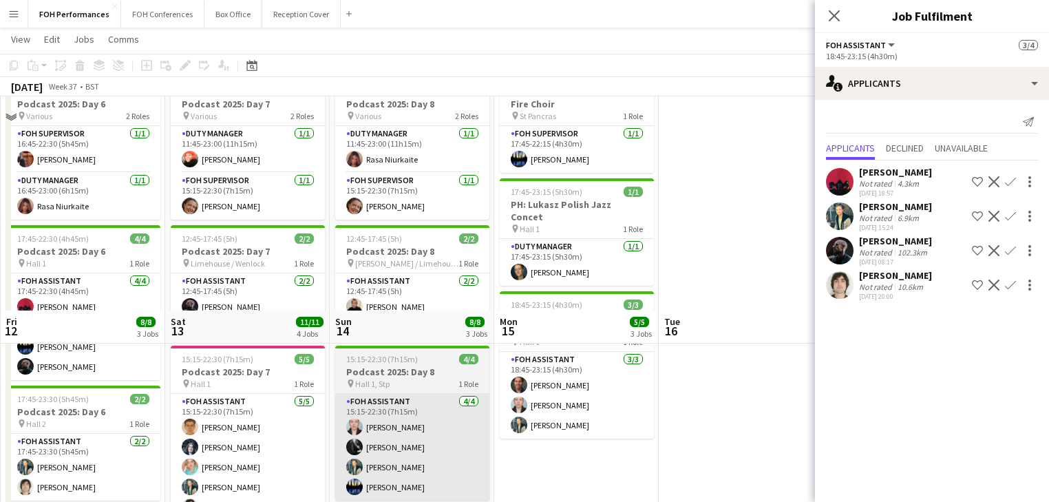
scroll to position [0, 0]
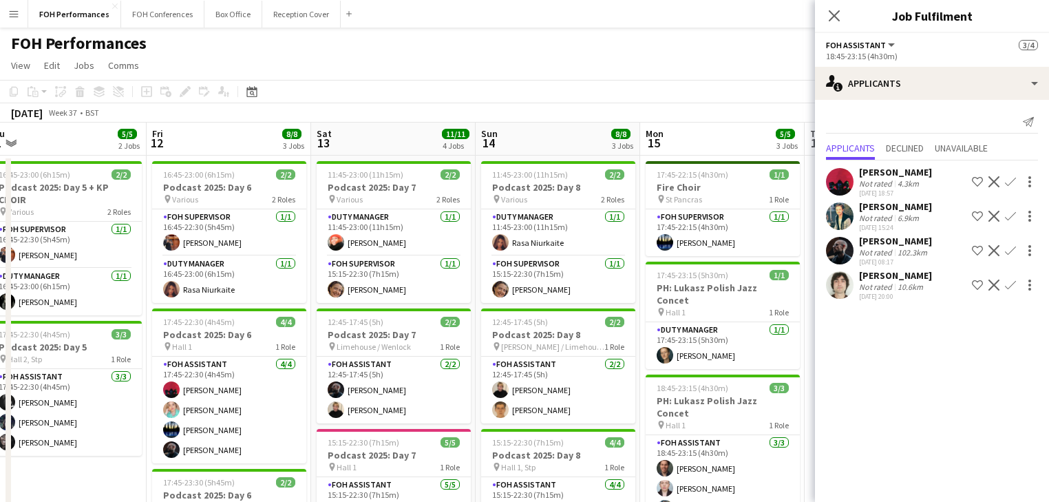
drag, startPoint x: 206, startPoint y: 284, endPoint x: 701, endPoint y: 262, distance: 495.4
click at [701, 262] on app-calendar-viewport "Tue 9 Wed 10 4/4 2 Jobs Thu 11 5/5 2 Jobs Fri 12 8/8 3 Jobs Sat 13 11/11 4 Jobs…" at bounding box center [524, 449] width 1049 height 653
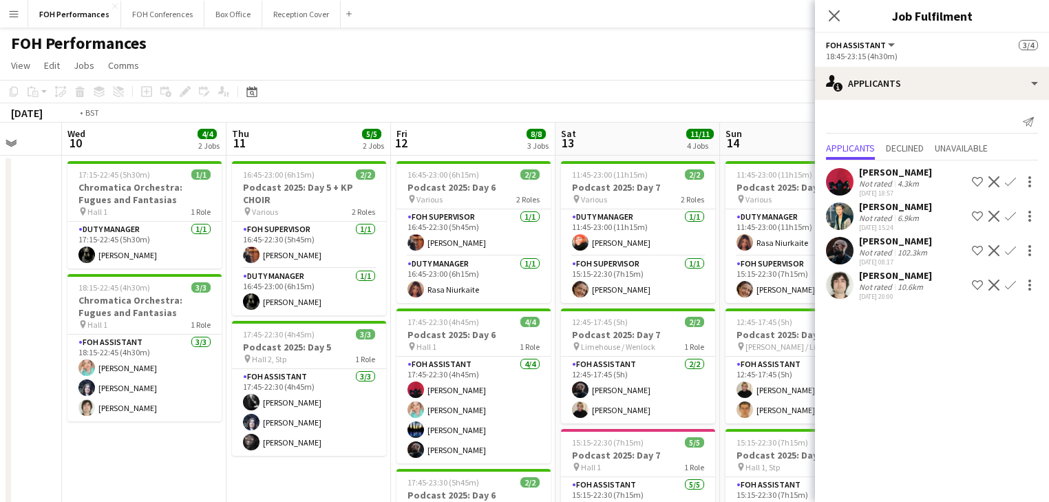
drag, startPoint x: 289, startPoint y: 269, endPoint x: 678, endPoint y: 270, distance: 388.9
click at [678, 270] on app-calendar-viewport "Sun 7 10/12 4 Jobs Mon 8 Tue 9 Wed 10 4/4 2 Jobs Thu 11 5/5 2 Jobs Fri 12 8/8 3…" at bounding box center [524, 449] width 1049 height 653
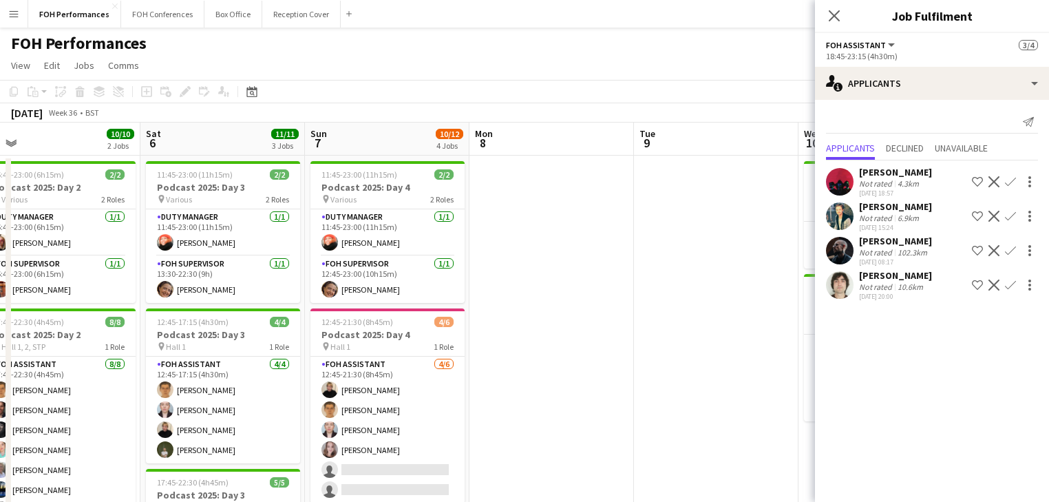
drag, startPoint x: 627, startPoint y: 285, endPoint x: 468, endPoint y: 308, distance: 160.6
click at [791, 284] on app-calendar-viewport "Wed 3 Thu 4 8/8 2 Jobs Fri 5 10/10 2 Jobs Sat 6 11/11 3 Jobs Sun 7 10/12 4 Jobs…" at bounding box center [524, 449] width 1049 height 653
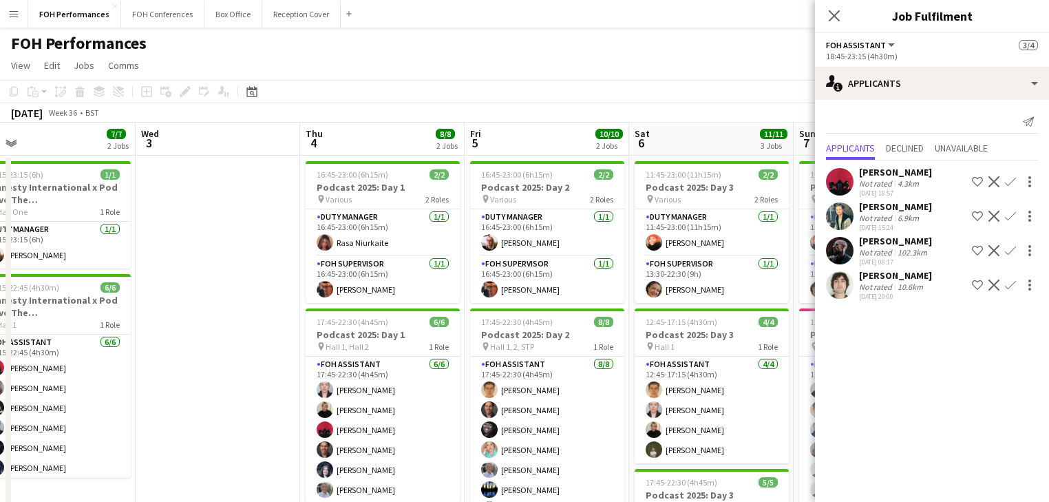
drag, startPoint x: 252, startPoint y: 308, endPoint x: 537, endPoint y: 308, distance: 285.0
click at [537, 308] on app-calendar-viewport "Sun 31 Mon 1 Tue 2 7/7 2 Jobs Wed 3 Thu 4 8/8 2 Jobs Fri 5 10/10 2 Jobs Sat 6 1…" at bounding box center [524, 449] width 1049 height 653
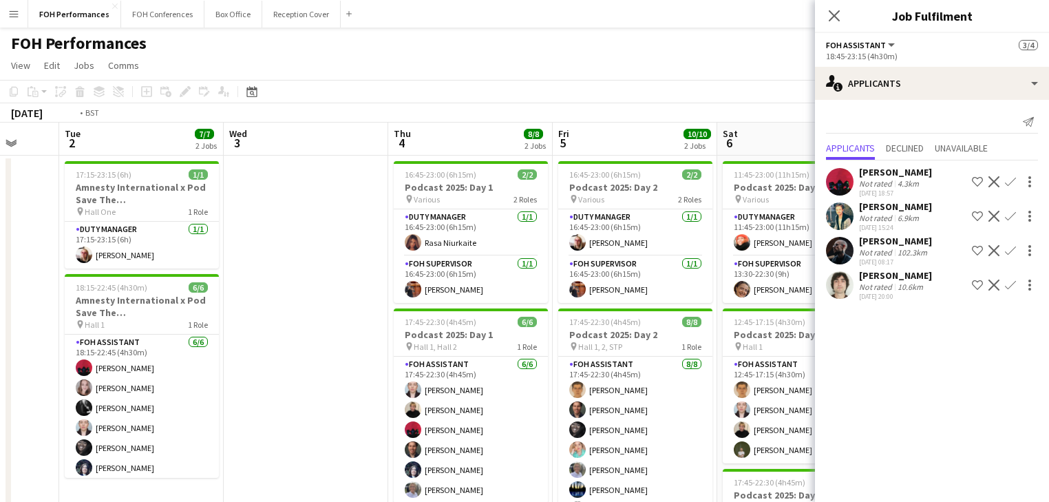
scroll to position [0, 313]
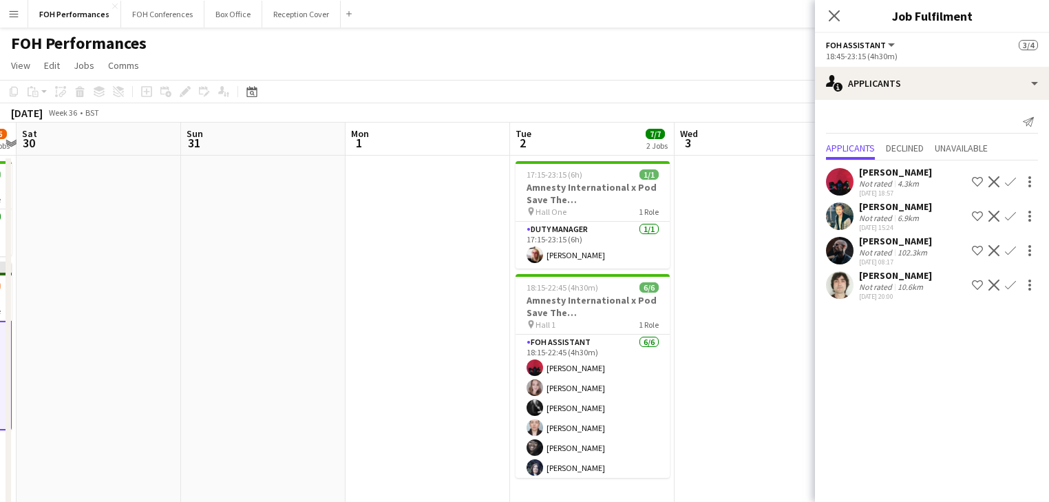
drag, startPoint x: 266, startPoint y: 247, endPoint x: 722, endPoint y: 236, distance: 455.8
click at [722, 236] on app-calendar-viewport "Thu 28 2 Jobs Fri 29 4/5 2 Jobs Sat 30 Sun 31 Mon 1 Tue 2 7/7 2 Jobs Wed 3 Thu …" at bounding box center [524, 449] width 1049 height 653
click at [830, 17] on icon "Close pop-in" at bounding box center [833, 15] width 13 height 13
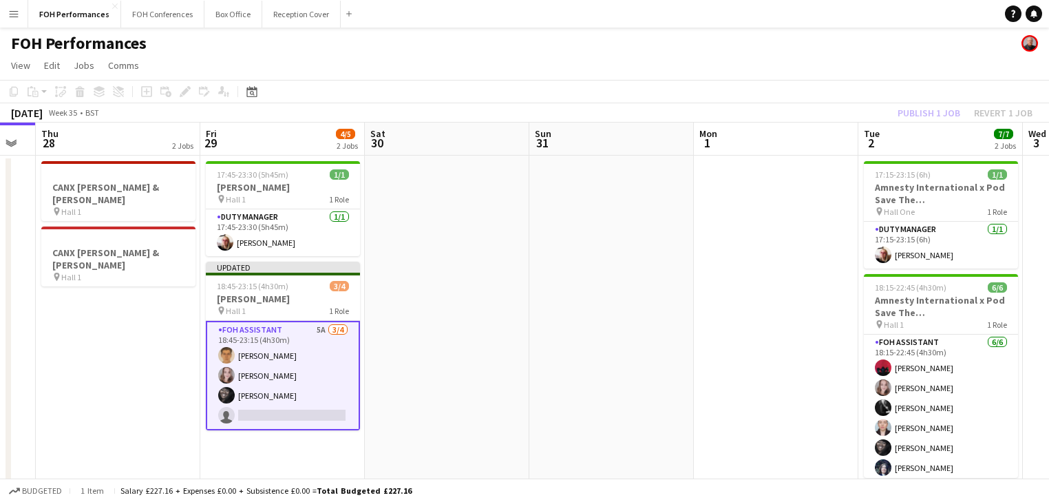
drag, startPoint x: 467, startPoint y: 302, endPoint x: 815, endPoint y: 254, distance: 351.6
click at [815, 254] on app-calendar-viewport "Tue 26 6/6 2 Jobs Wed 27 Thu 28 2 Jobs Fri 29 4/5 2 Jobs Sat 30 Sun 31 Mon 1 Tu…" at bounding box center [524, 449] width 1049 height 653
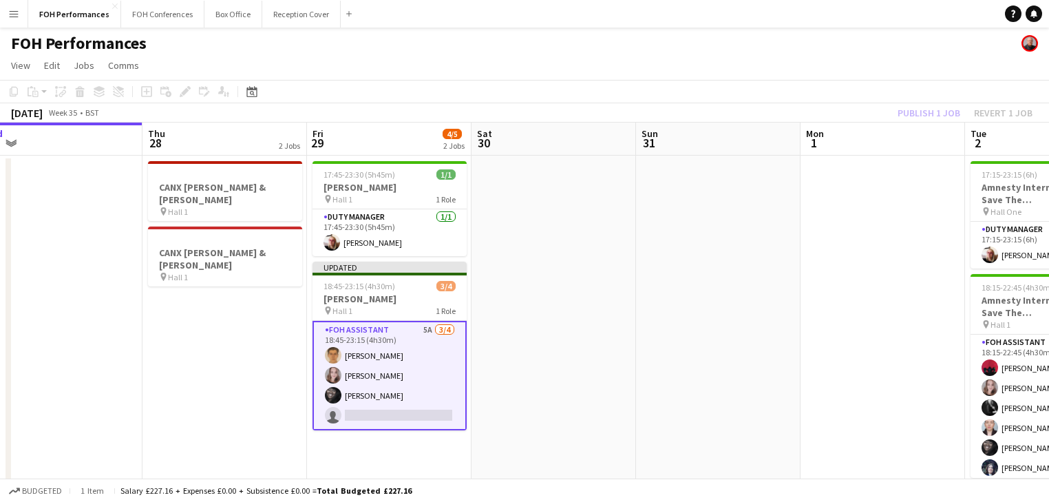
scroll to position [0, 328]
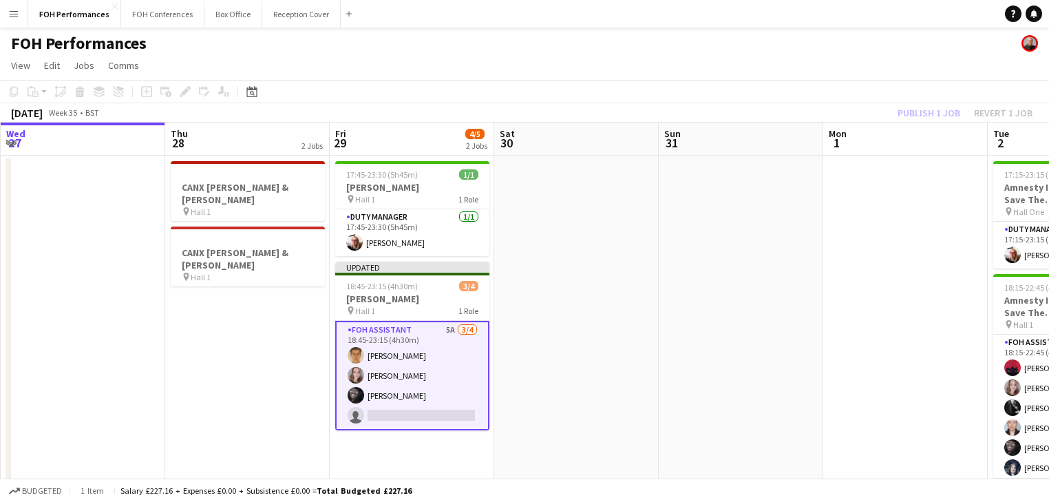
drag, startPoint x: 582, startPoint y: 303, endPoint x: 673, endPoint y: 301, distance: 90.2
click at [673, 301] on app-calendar-viewport "Mon 25 Tue 26 6/6 2 Jobs Wed 27 Thu 28 2 Jobs Fri 29 4/5 2 Jobs Sat 30 Sun 31 M…" at bounding box center [524, 449] width 1049 height 653
click at [463, 371] on app-card-role "FOH Assistant 5A [DATE] 18:45-23:15 (4h30m) [PERSON_NAME] [PERSON_NAME] [PERSON…" at bounding box center [412, 375] width 154 height 109
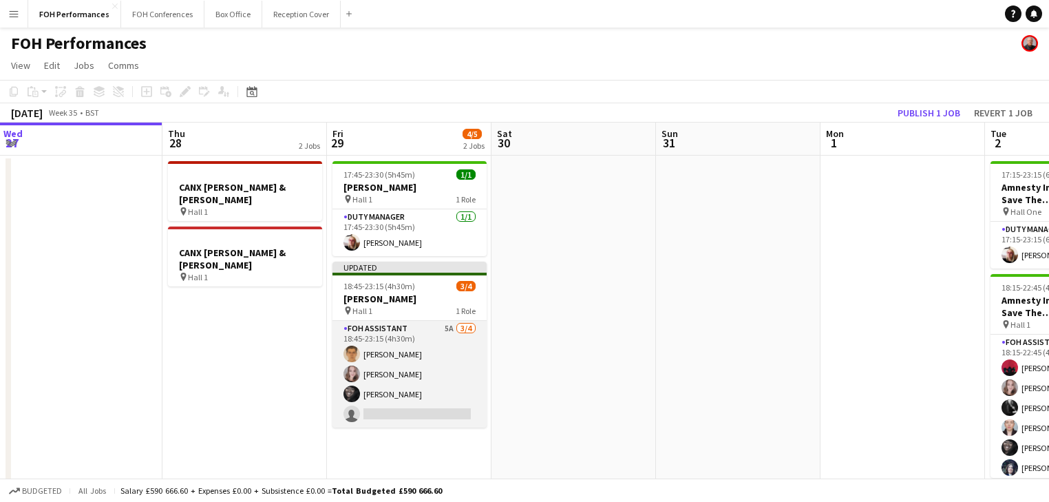
click at [441, 374] on app-card-role "FOH Assistant 5A [DATE] 18:45-23:15 (4h30m) [PERSON_NAME] [PERSON_NAME] [PERSON…" at bounding box center [409, 374] width 154 height 107
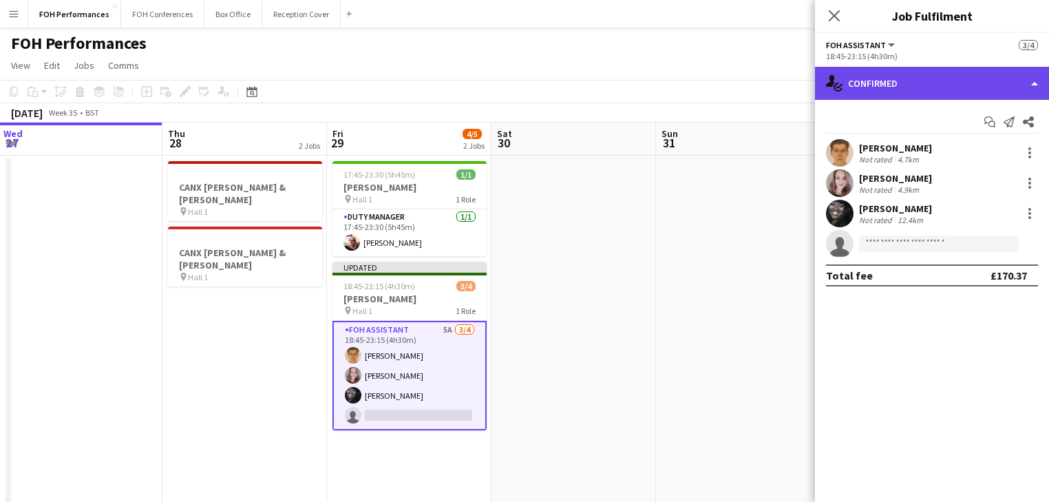
click at [918, 83] on div "single-neutral-actions-check-2 Confirmed" at bounding box center [932, 83] width 234 height 33
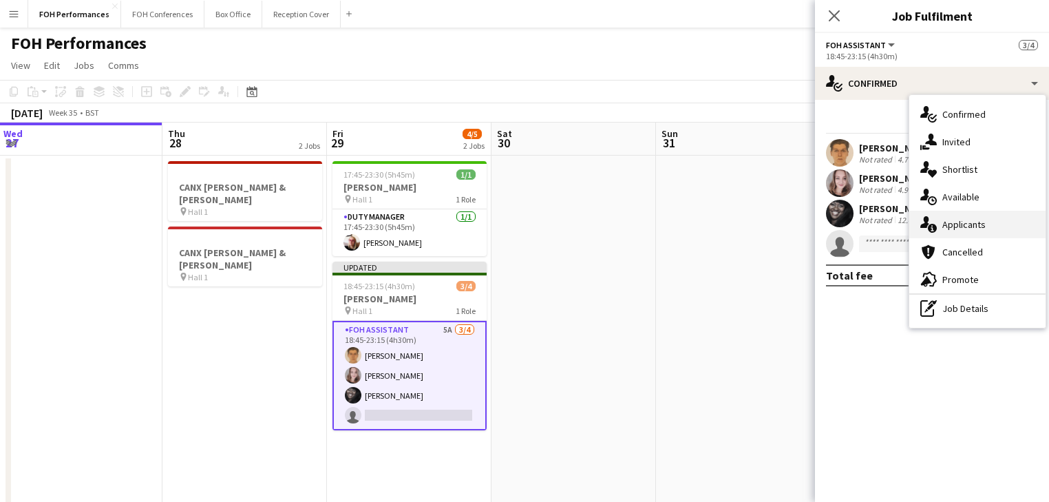
click at [986, 230] on div "single-neutral-actions-information Applicants" at bounding box center [977, 225] width 136 height 28
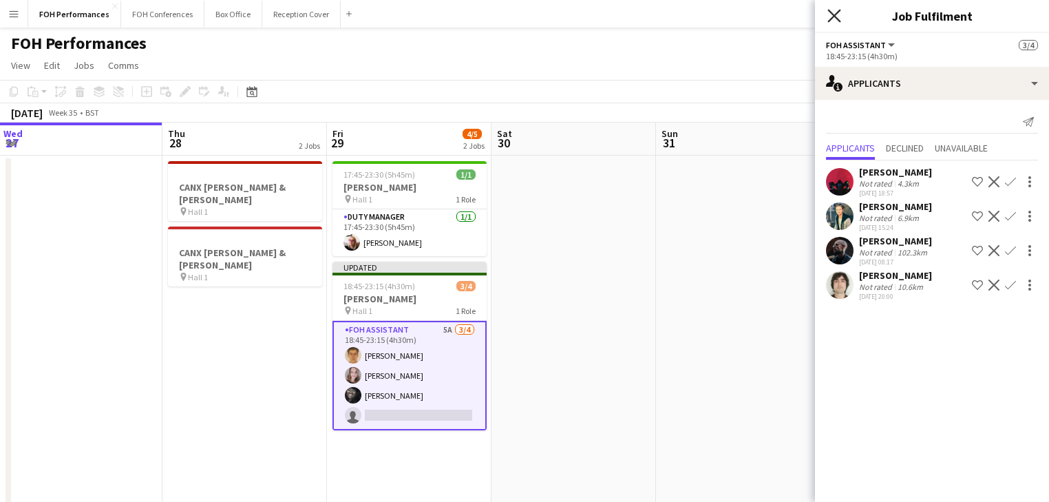
click at [836, 16] on icon "Close pop-in" at bounding box center [833, 15] width 13 height 13
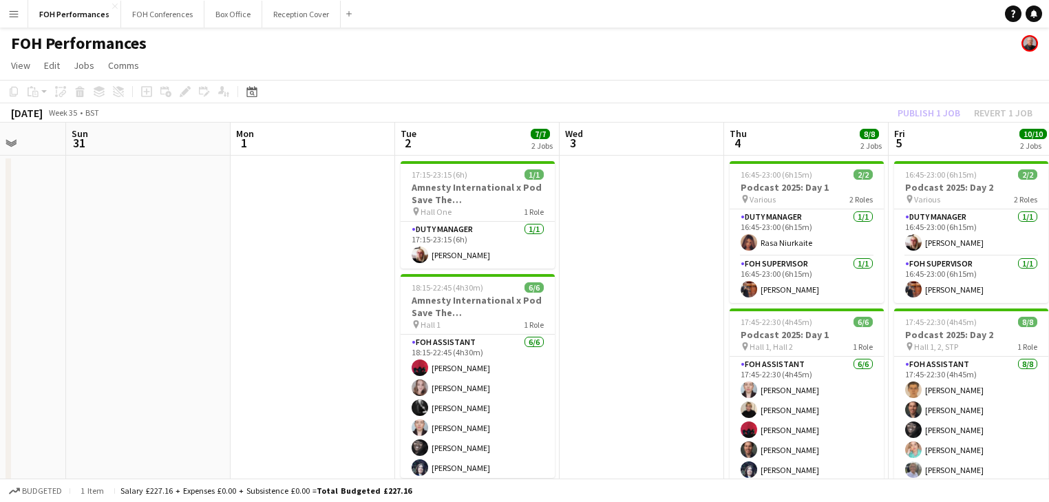
scroll to position [0, 449]
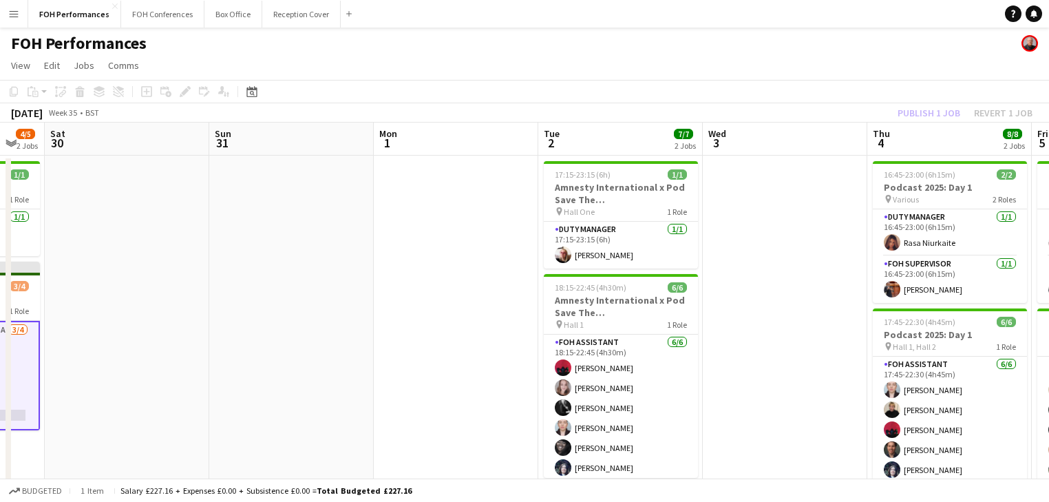
drag, startPoint x: 693, startPoint y: 355, endPoint x: 273, endPoint y: 339, distance: 420.9
click at [273, 339] on app-calendar-viewport "Wed 27 Thu 28 2 Jobs Fri 29 4/5 2 Jobs Sat 30 Sun 31 Mon 1 Tue 2 7/7 2 Jobs Wed…" at bounding box center [524, 449] width 1049 height 653
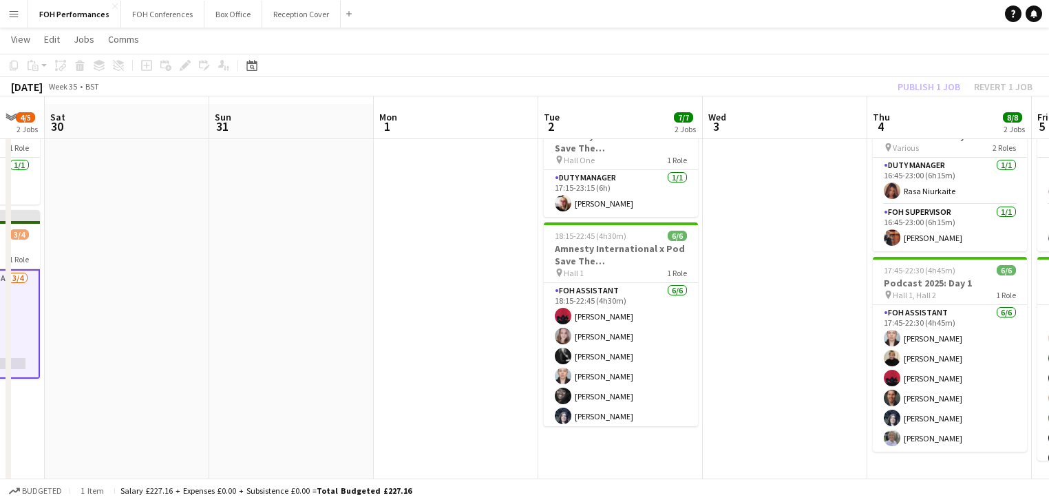
scroll to position [73, 0]
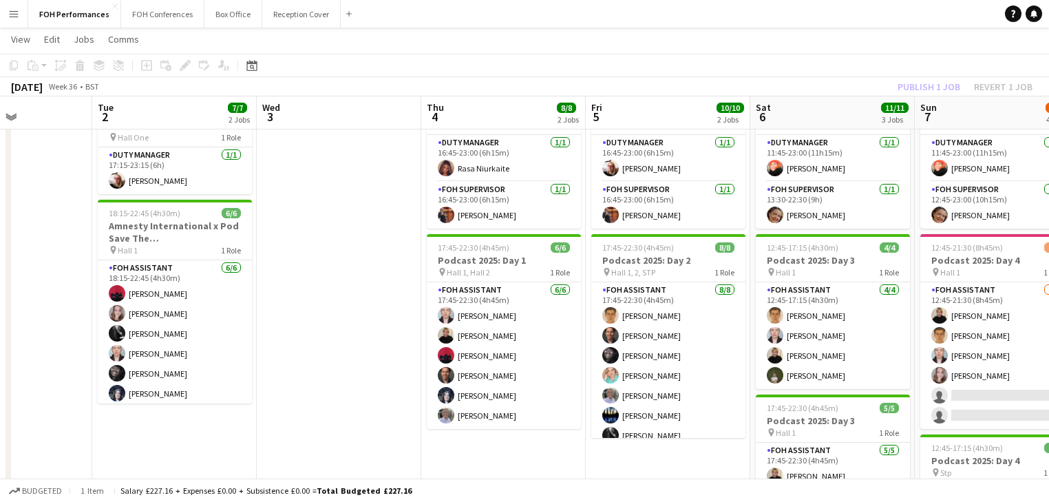
drag, startPoint x: 710, startPoint y: 344, endPoint x: 296, endPoint y: 318, distance: 414.5
click at [296, 318] on app-calendar-viewport "Fri 29 4/5 2 Jobs Sat 30 Sun 31 Mon 1 Tue 2 7/7 2 Jobs Wed 3 Thu 4 8/8 2 Jobs F…" at bounding box center [524, 341] width 1049 height 721
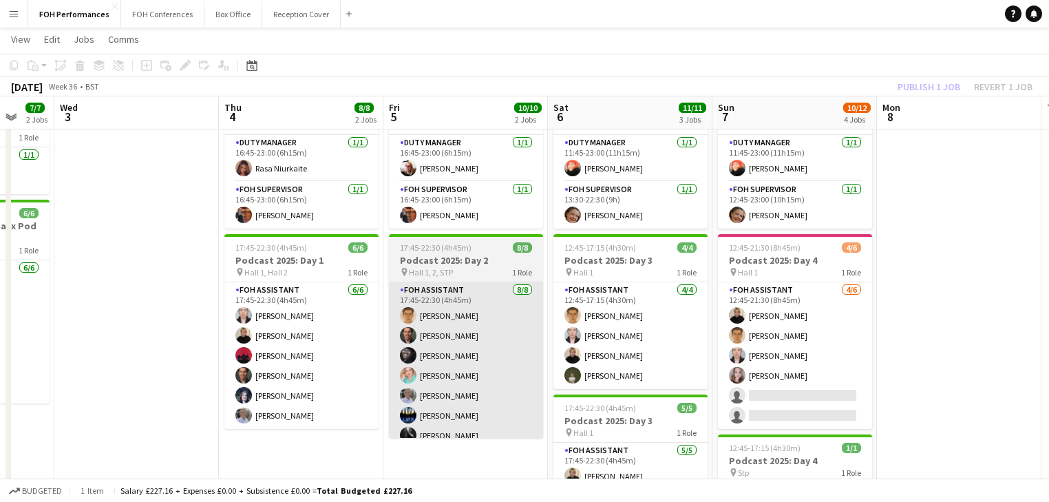
drag, startPoint x: 750, startPoint y: 346, endPoint x: 525, endPoint y: 330, distance: 225.6
click at [547, 334] on app-calendar-viewport "Sun 31 Mon 1 Tue 2 7/7 2 Jobs Wed 3 Thu 4 8/8 2 Jobs Fri 5 10/10 2 Jobs Sat 6 1…" at bounding box center [524, 341] width 1049 height 721
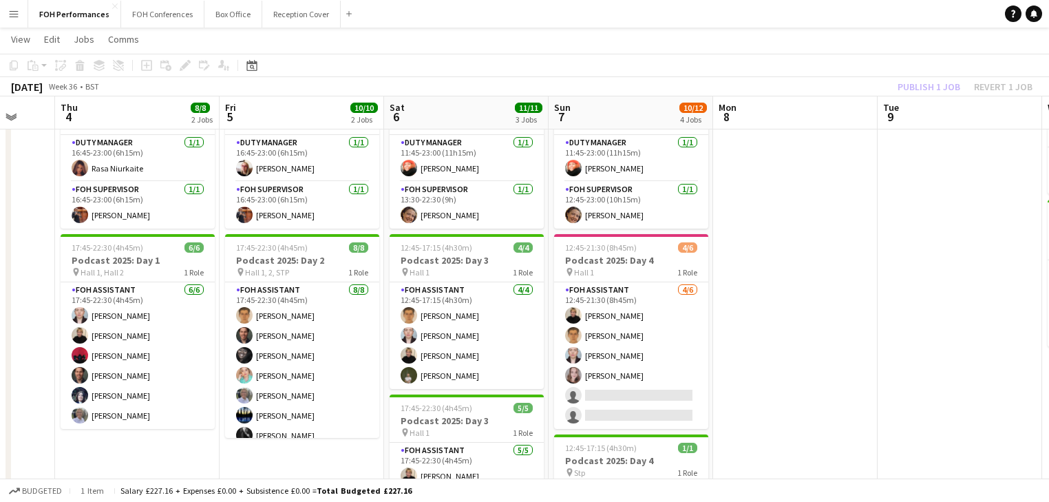
scroll to position [0, 614]
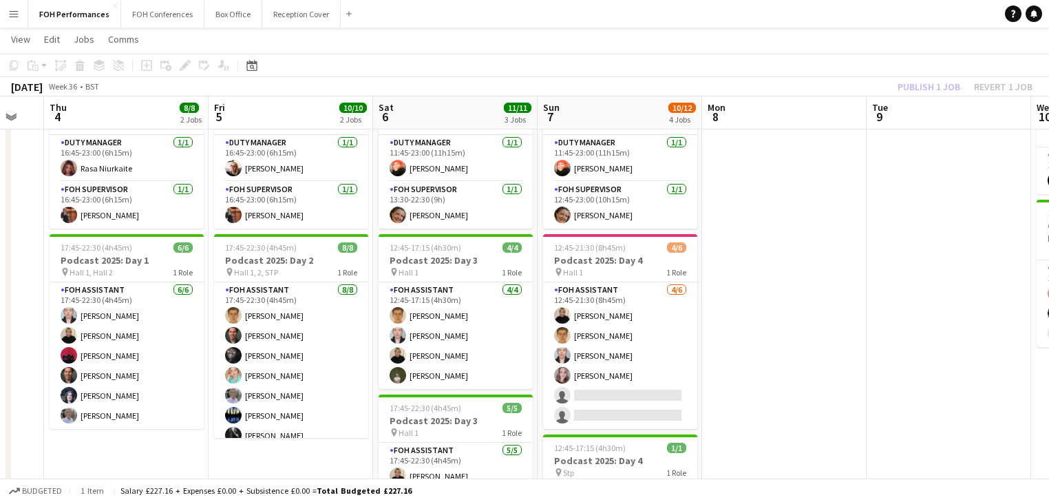
drag, startPoint x: 589, startPoint y: 320, endPoint x: 419, endPoint y: 313, distance: 170.8
click at [419, 313] on app-calendar-viewport "Sun 31 Mon 1 Tue 2 7/7 2 Jobs Wed 3 Thu 4 8/8 2 Jobs Fri 5 10/10 2 Jobs Sat 6 1…" at bounding box center [524, 341] width 1049 height 721
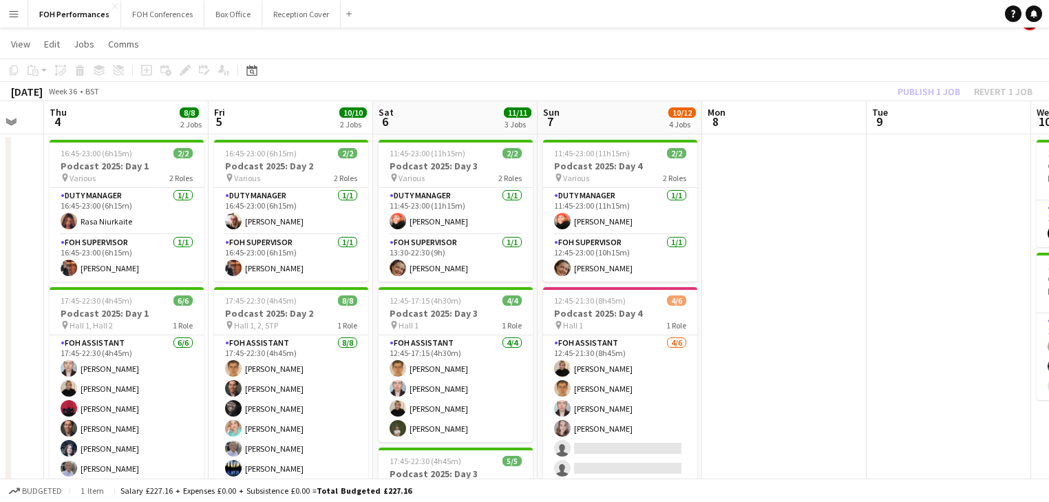
scroll to position [0, 0]
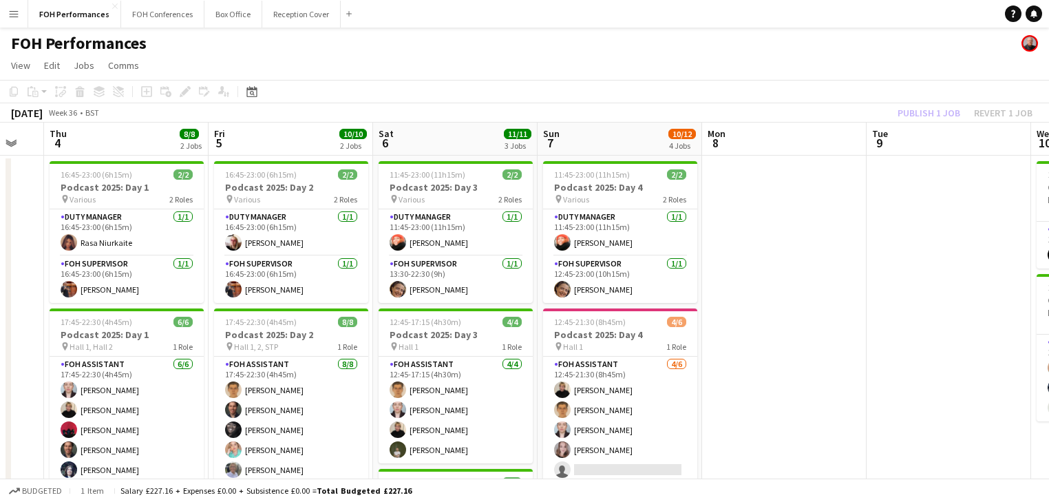
click at [934, 110] on div "Publish 1 job Revert 1 job" at bounding box center [965, 113] width 168 height 18
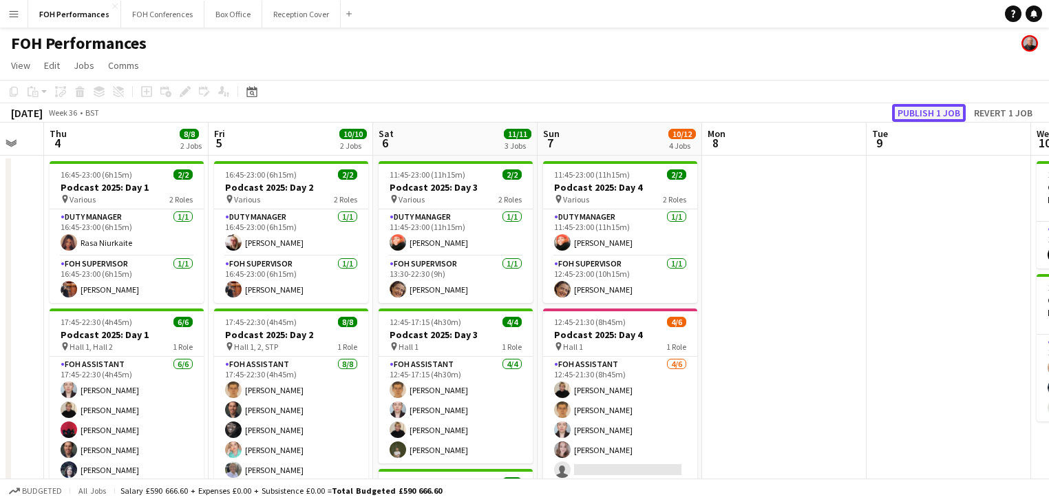
click at [933, 116] on button "Publish 1 job" at bounding box center [929, 113] width 74 height 18
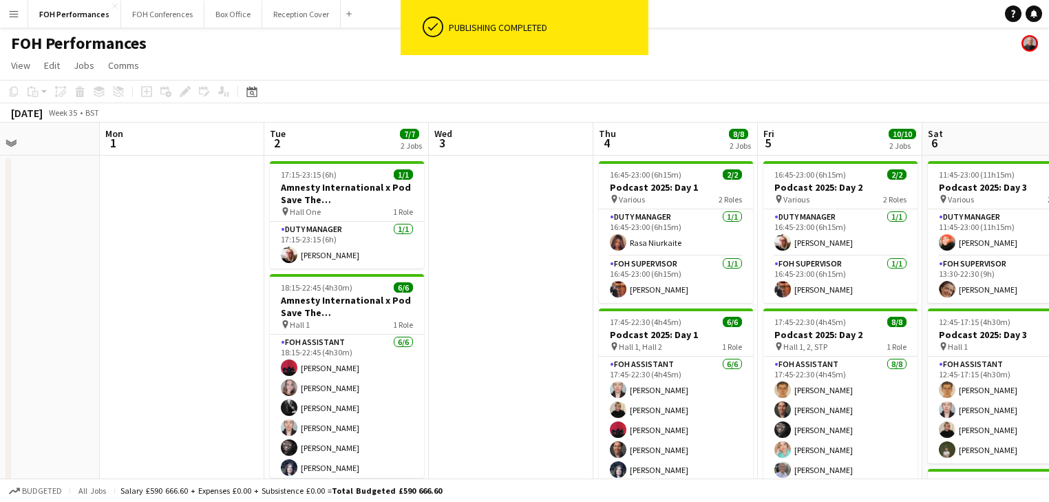
drag, startPoint x: 366, startPoint y: 299, endPoint x: 916, endPoint y: 291, distance: 550.0
click at [916, 291] on app-calendar-viewport "Fri 29 4/5 2 Jobs Sat 30 Sun 31 Mon 1 Tue 2 7/7 2 Jobs Wed 3 Thu 4 8/8 2 Jobs F…" at bounding box center [524, 449] width 1049 height 653
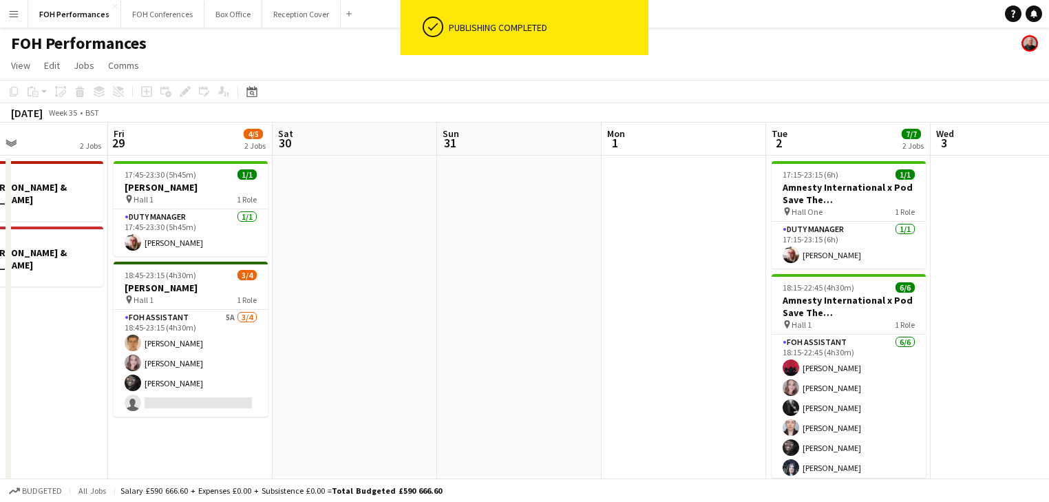
drag, startPoint x: 574, startPoint y: 291, endPoint x: 1035, endPoint y: 279, distance: 461.4
click at [1035, 279] on app-calendar-viewport "Tue 26 6/6 2 Jobs Wed 27 Thu 28 2 Jobs Fri 29 4/5 2 Jobs Sat 30 Sun 31 Mon 1 Tu…" at bounding box center [524, 449] width 1049 height 653
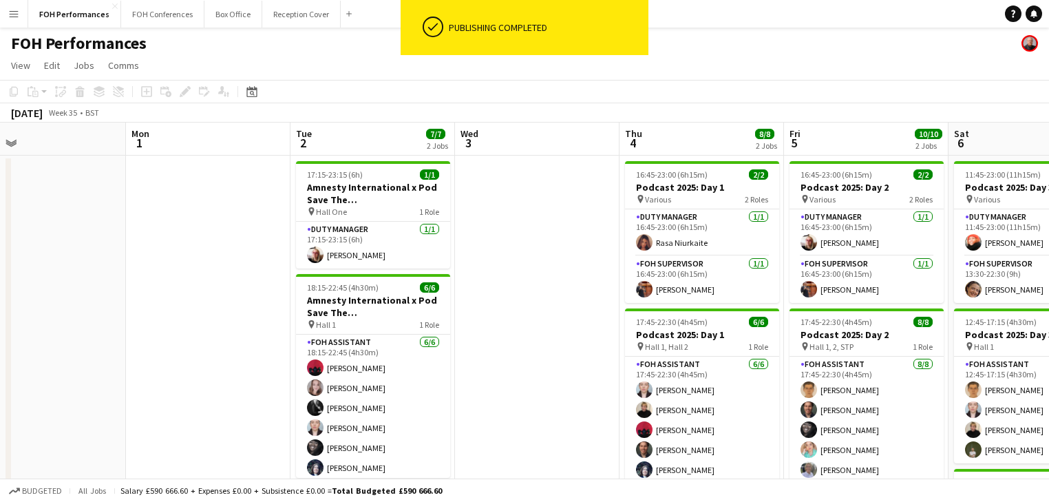
drag, startPoint x: 589, startPoint y: 279, endPoint x: 186, endPoint y: 196, distance: 411.7
click at [154, 198] on app-calendar-viewport "Fri 29 4/5 2 Jobs Sat 30 Sun 31 Mon 1 Tue 2 7/7 2 Jobs Wed 3 Thu 4 8/8 2 Jobs F…" at bounding box center [524, 449] width 1049 height 653
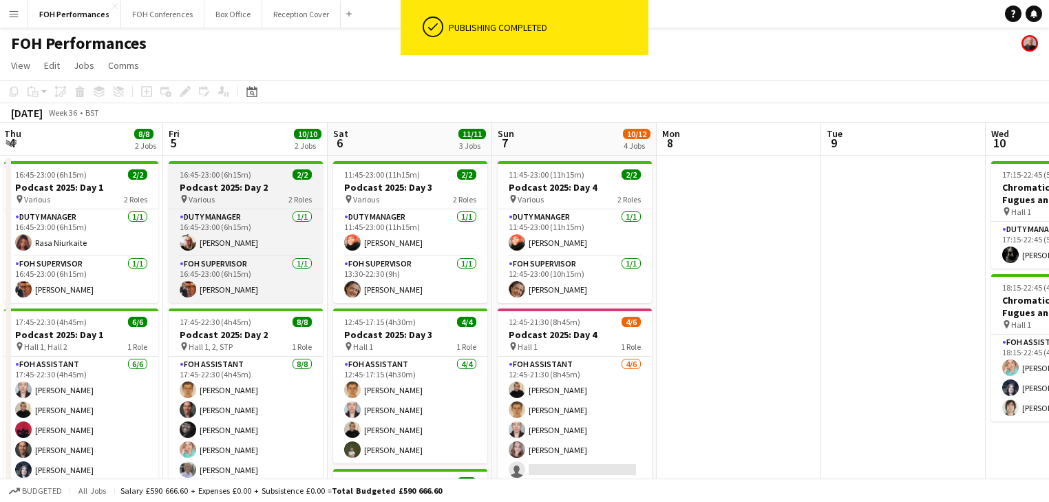
drag, startPoint x: 94, startPoint y: 206, endPoint x: 262, endPoint y: 201, distance: 168.7
click at [83, 203] on app-calendar-viewport "Mon 1 Tue 2 7/7 2 Jobs Wed 3 Thu 4 8/8 2 Jobs Fri 5 10/10 2 Jobs Sat 6 11/11 3 …" at bounding box center [524, 449] width 1049 height 653
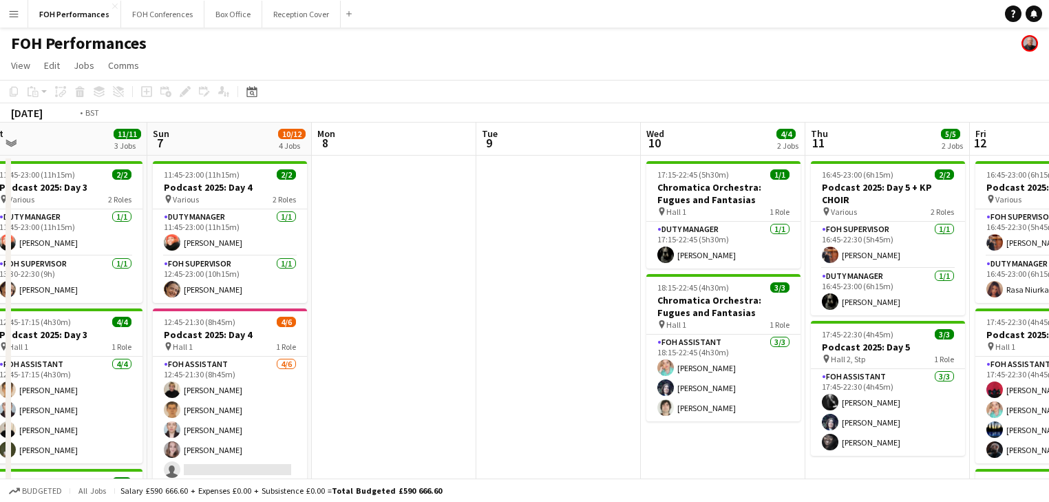
drag, startPoint x: 776, startPoint y: 261, endPoint x: 127, endPoint y: 212, distance: 650.9
click at [109, 212] on app-calendar-viewport "Wed 3 Thu 4 8/8 2 Jobs Fri 5 10/10 2 Jobs Sat 6 11/11 3 Jobs Sun 7 10/12 4 Jobs…" at bounding box center [524, 449] width 1049 height 653
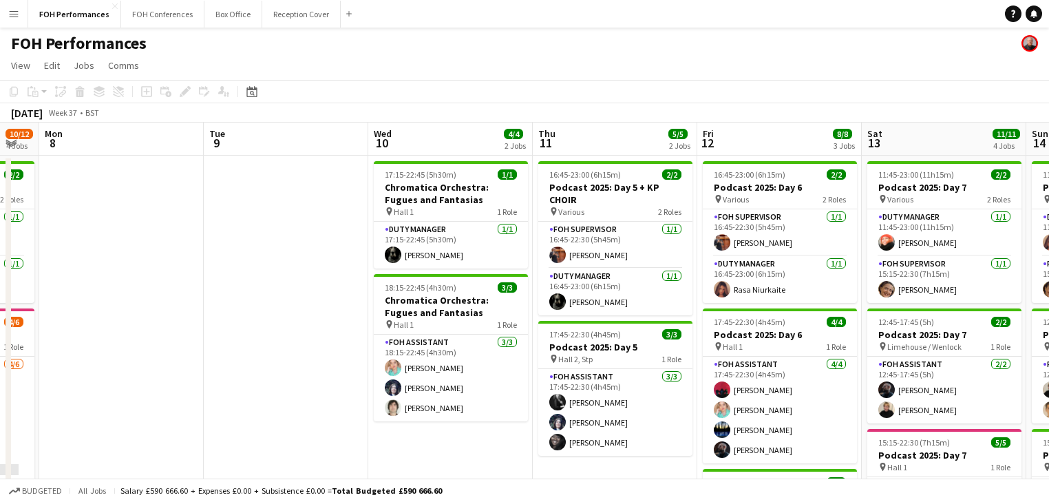
drag, startPoint x: 609, startPoint y: 271, endPoint x: 339, endPoint y: 237, distance: 271.8
click at [339, 237] on app-calendar-viewport "Fri 5 10/10 2 Jobs Sat 6 11/11 3 Jobs Sun 7 10/12 4 Jobs Mon 8 Tue 9 Wed 10 4/4…" at bounding box center [524, 449] width 1049 height 653
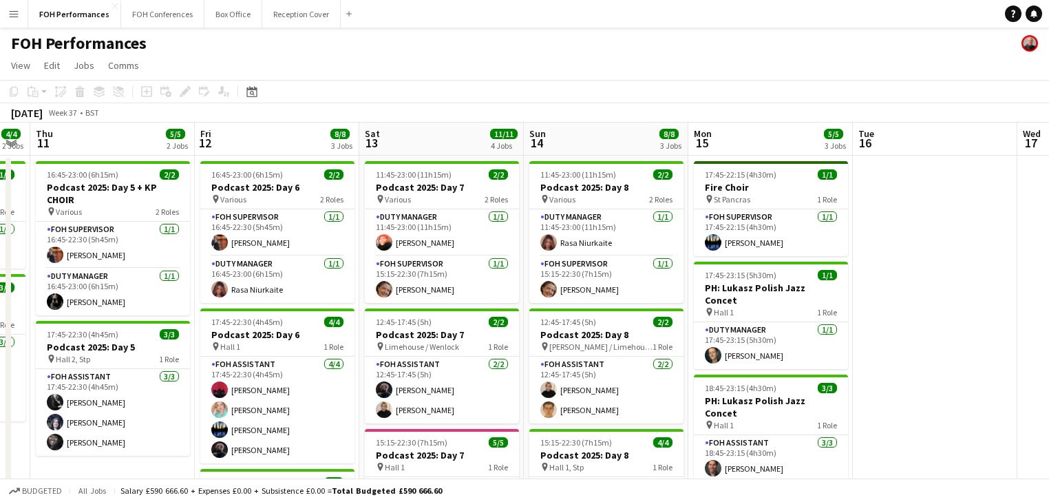
drag, startPoint x: 697, startPoint y: 235, endPoint x: 197, endPoint y: 241, distance: 499.8
click at [195, 241] on app-calendar-viewport "Sun 7 10/12 4 Jobs Mon 8 Tue 9 Wed 10 4/4 2 Jobs Thu 11 5/5 2 Jobs Fri 12 8/8 3…" at bounding box center [524, 449] width 1049 height 653
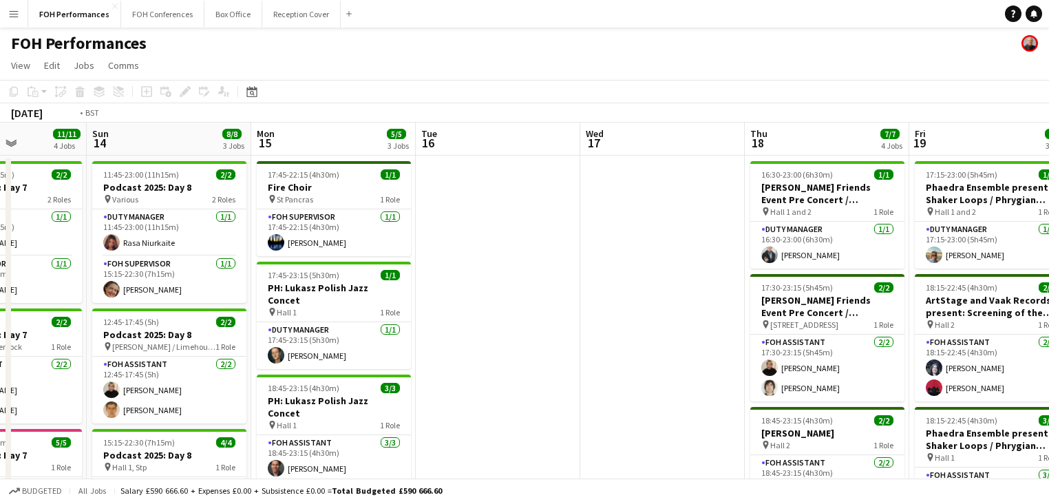
drag, startPoint x: 604, startPoint y: 290, endPoint x: 265, endPoint y: 245, distance: 342.3
click at [265, 245] on app-calendar-viewport "Thu 11 5/5 2 Jobs Fri 12 8/8 3 Jobs Sat 13 11/11 4 Jobs Sun 14 8/8 3 Jobs Mon 1…" at bounding box center [524, 449] width 1049 height 653
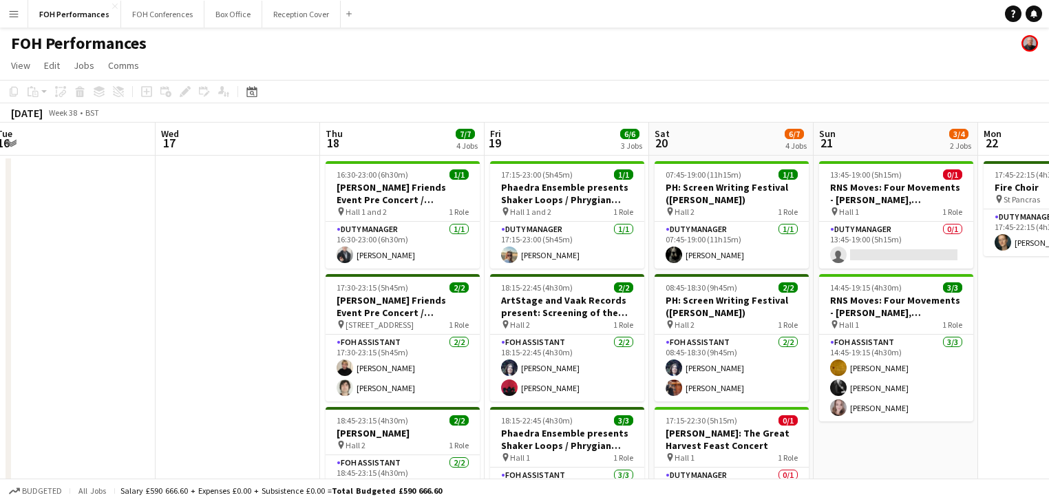
scroll to position [0, 391]
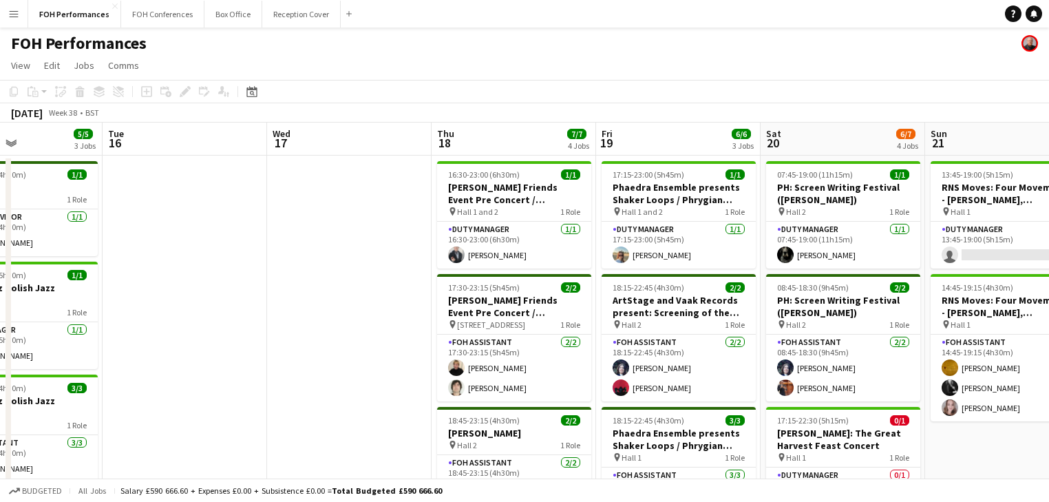
drag, startPoint x: 687, startPoint y: 304, endPoint x: 382, endPoint y: 267, distance: 307.2
click at [382, 267] on app-calendar-viewport "Sat 13 11/11 4 Jobs Sun 14 8/8 3 Jobs Mon 15 5/5 3 Jobs Tue 16 Wed 17 Thu 18 7/…" at bounding box center [524, 449] width 1049 height 653
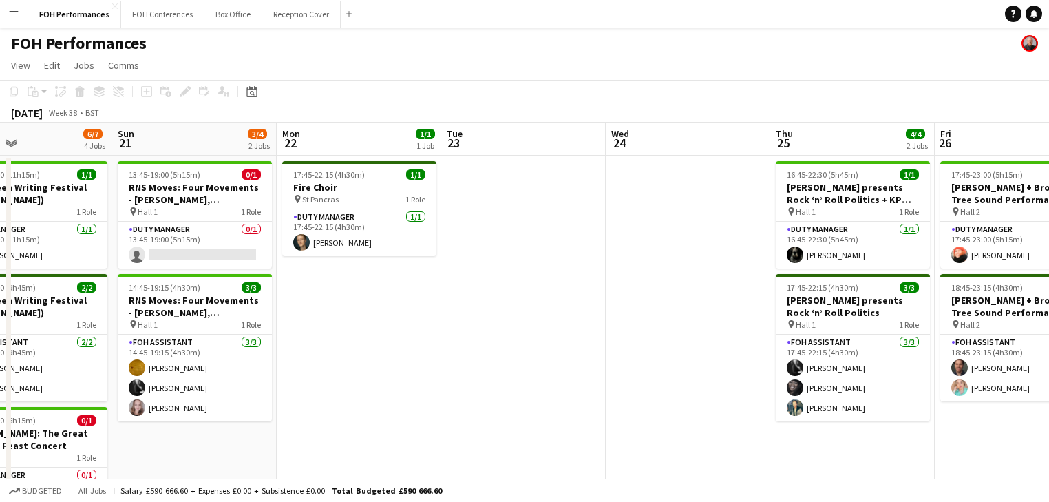
scroll to position [0, 418]
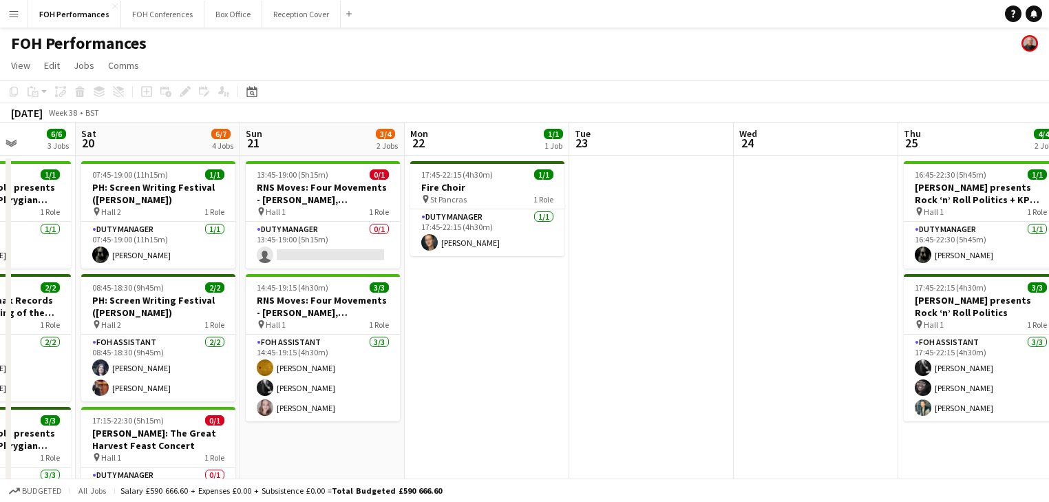
drag, startPoint x: 823, startPoint y: 312, endPoint x: 467, endPoint y: 278, distance: 357.5
click at [467, 278] on app-calendar-viewport "Wed 17 Thu 18 7/7 4 Jobs Fri 19 6/6 3 Jobs Sat 20 6/7 4 Jobs Sun 21 3/4 2 Jobs …" at bounding box center [524, 449] width 1049 height 653
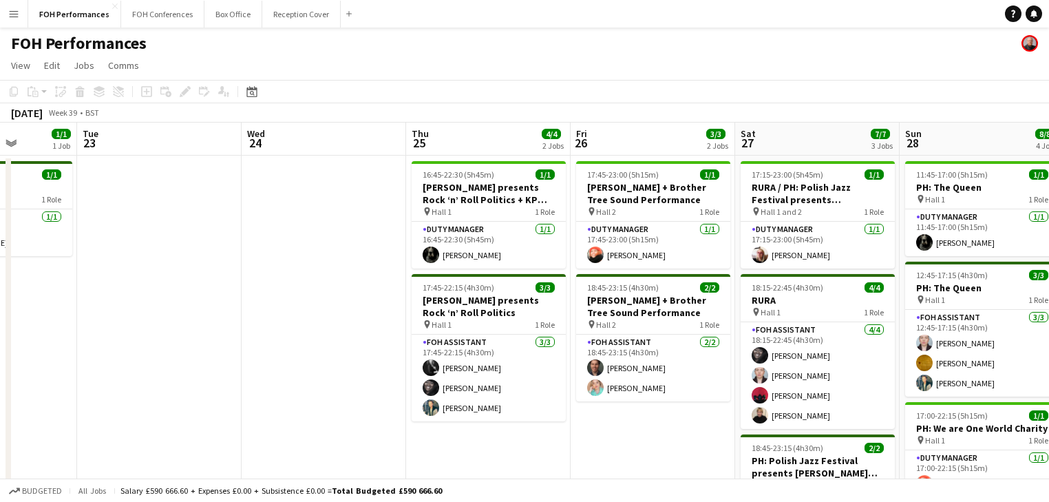
drag, startPoint x: 544, startPoint y: 296, endPoint x: 233, endPoint y: 249, distance: 314.6
click at [233, 249] on app-calendar-viewport "Fri 19 6/6 3 Jobs Sat 20 6/7 4 Jobs Sun 21 3/4 2 Jobs Mon 22 1/1 1 Job Tue 23 W…" at bounding box center [524, 449] width 1049 height 653
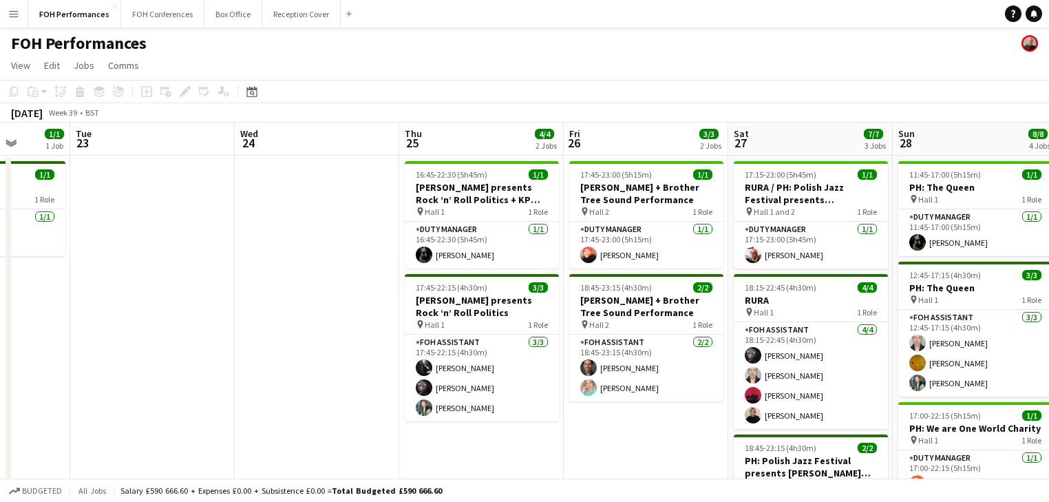
scroll to position [0, 432]
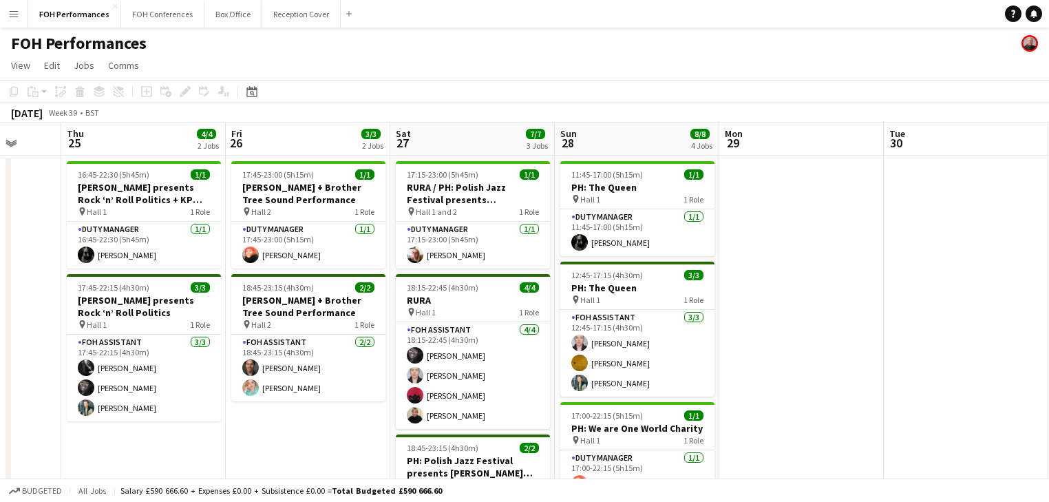
drag, startPoint x: 635, startPoint y: 264, endPoint x: 290, endPoint y: 240, distance: 345.7
click at [290, 240] on app-calendar-viewport "Mon 22 1/1 1 Job Tue 23 Wed 24 Thu 25 4/4 2 Jobs Fri 26 3/3 2 Jobs Sat 27 7/7 3…" at bounding box center [524, 449] width 1049 height 653
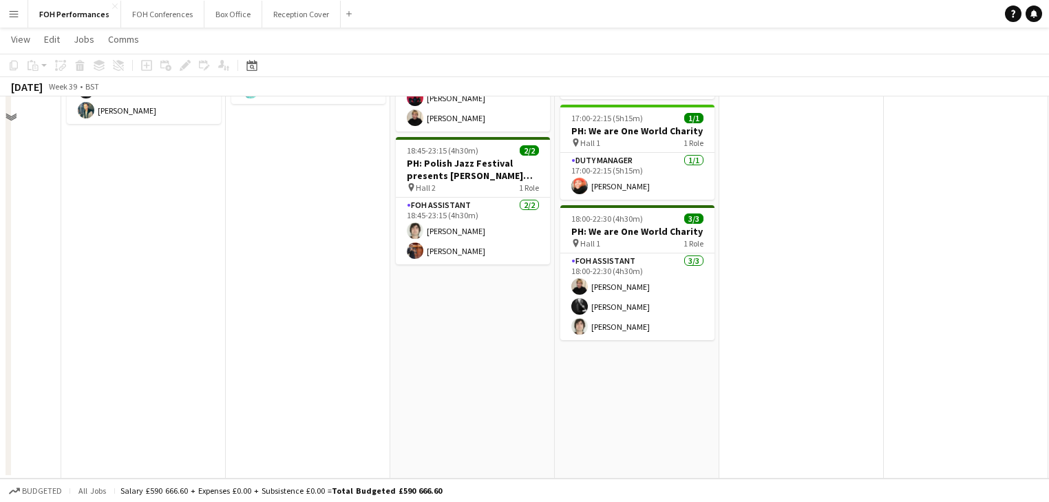
scroll to position [0, 0]
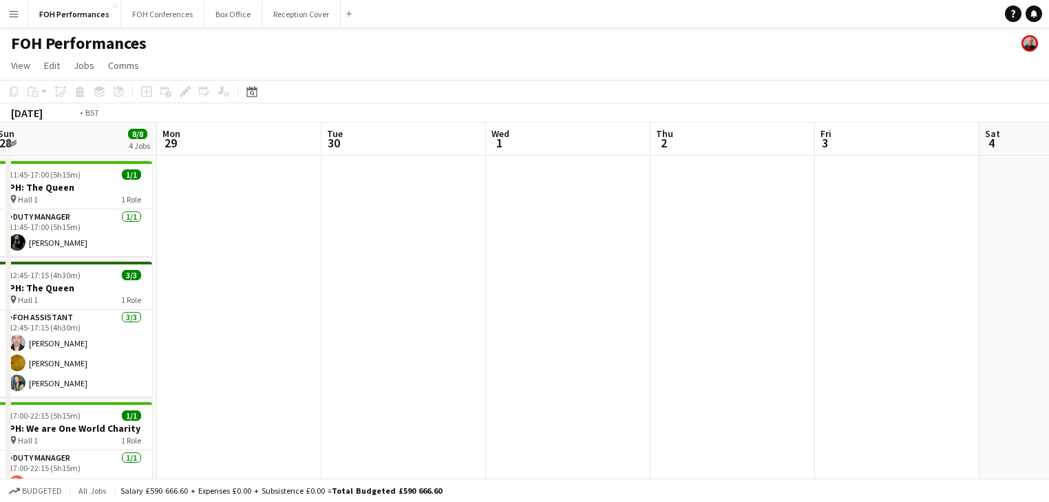
drag, startPoint x: 872, startPoint y: 262, endPoint x: 148, endPoint y: 209, distance: 726.0
click at [148, 209] on app-calendar-viewport "Thu 25 4/4 2 Jobs Fri 26 3/3 2 Jobs Sat 27 7/7 3 Jobs Sun 28 8/8 4 Jobs Mon 29 …" at bounding box center [524, 449] width 1049 height 653
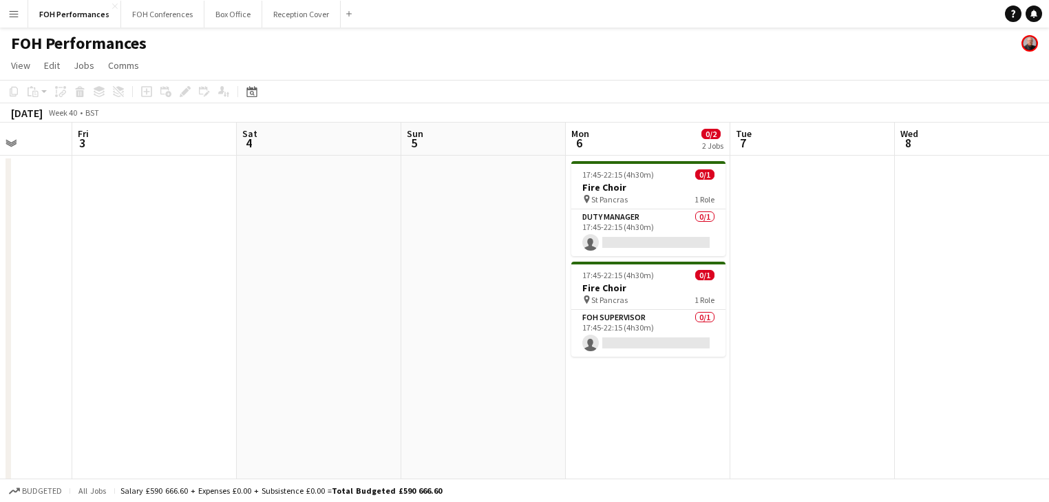
drag, startPoint x: 622, startPoint y: 256, endPoint x: 65, endPoint y: 201, distance: 560.3
click at [65, 201] on app-calendar-viewport "Tue 30 Wed 1 Thu 2 Fri 3 Sat 4 Sun 5 Mon 6 0/2 2 Jobs Tue 7 Wed 8 Thu 9 Fri 10 …" at bounding box center [524, 449] width 1049 height 653
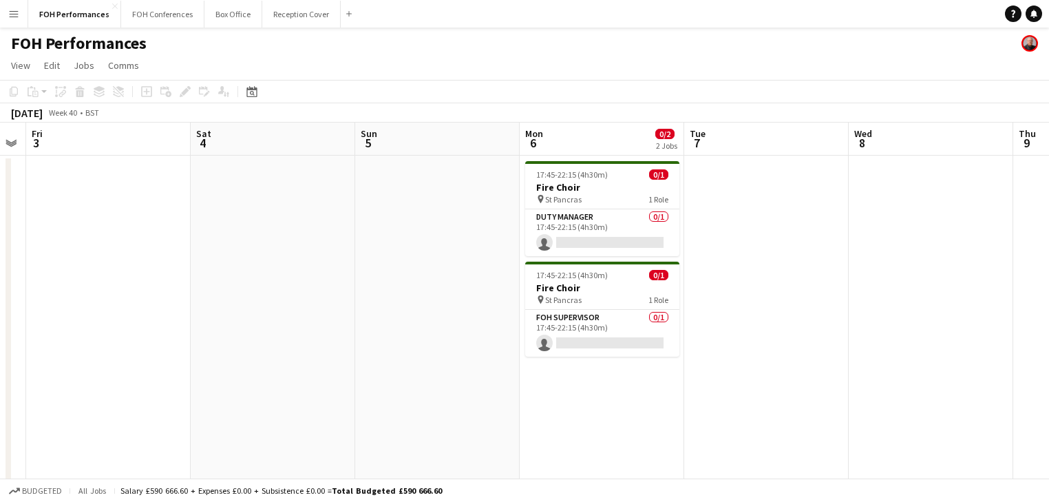
scroll to position [0, 346]
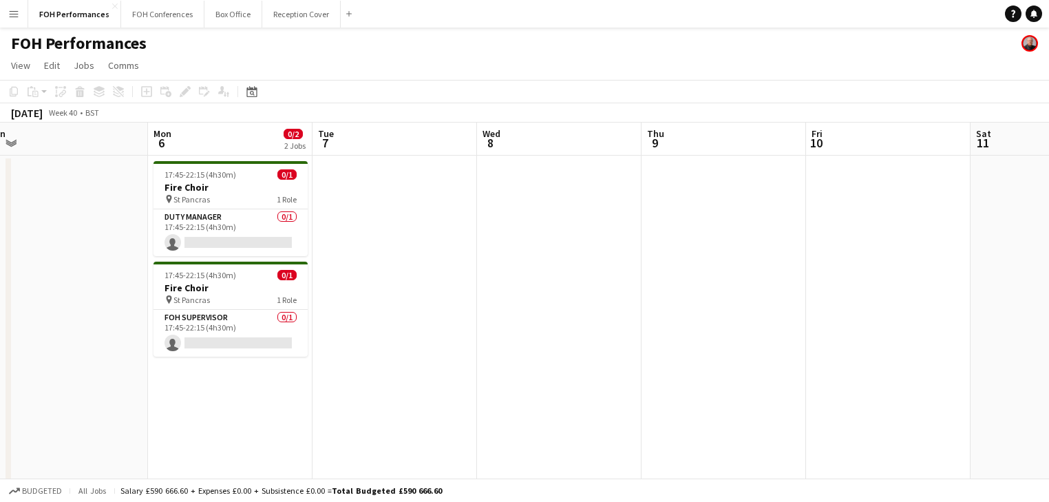
drag, startPoint x: 497, startPoint y: 231, endPoint x: -94, endPoint y: 162, distance: 595.4
click at [0, 162] on html "Menu Boards Boards Boards All jobs Status Workforce Workforce My Workforce Recr…" at bounding box center [524, 399] width 1049 height 799
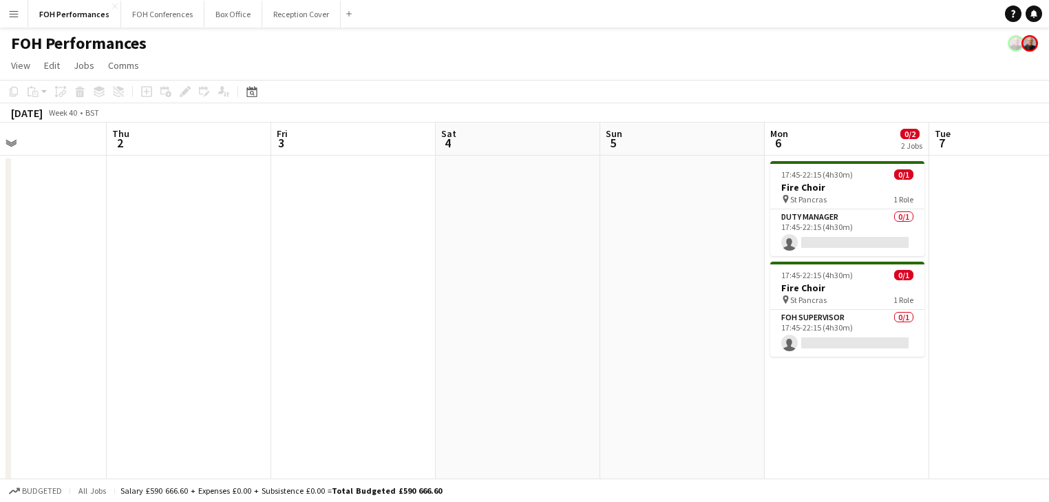
drag, startPoint x: 122, startPoint y: 240, endPoint x: 739, endPoint y: 229, distance: 616.9
click at [739, 229] on app-calendar-viewport "Mon 29 Tue 30 Wed 1 Thu 2 Fri 3 Sat 4 Sun 5 Mon 6 0/2 2 Jobs Tue 7 Wed 8 Thu 9 …" at bounding box center [524, 449] width 1049 height 653
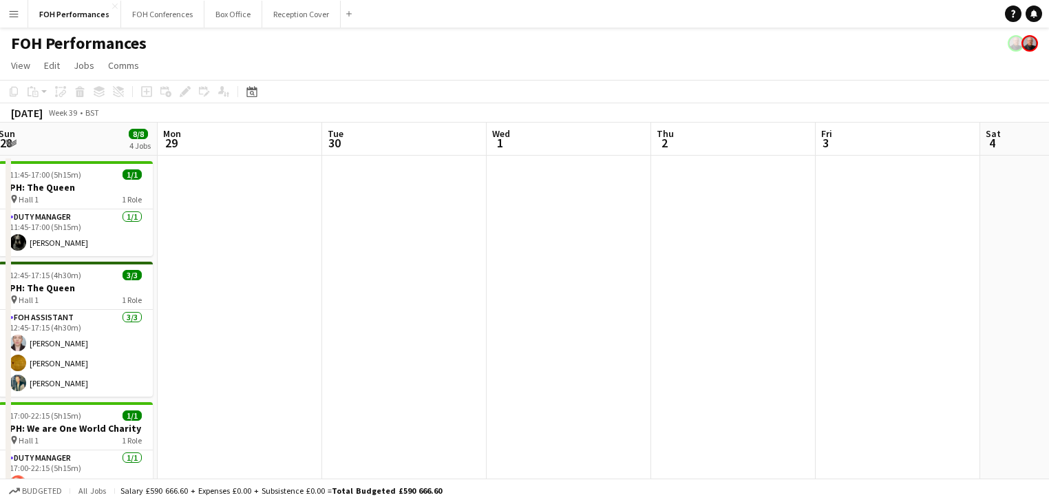
drag, startPoint x: 375, startPoint y: 270, endPoint x: 889, endPoint y: 258, distance: 514.3
click at [889, 258] on app-calendar-viewport "Fri 26 3/3 2 Jobs Sat 27 7/7 3 Jobs Sun 28 8/8 4 Jobs Mon 29 Tue 30 Wed 1 Thu 2…" at bounding box center [524, 449] width 1049 height 653
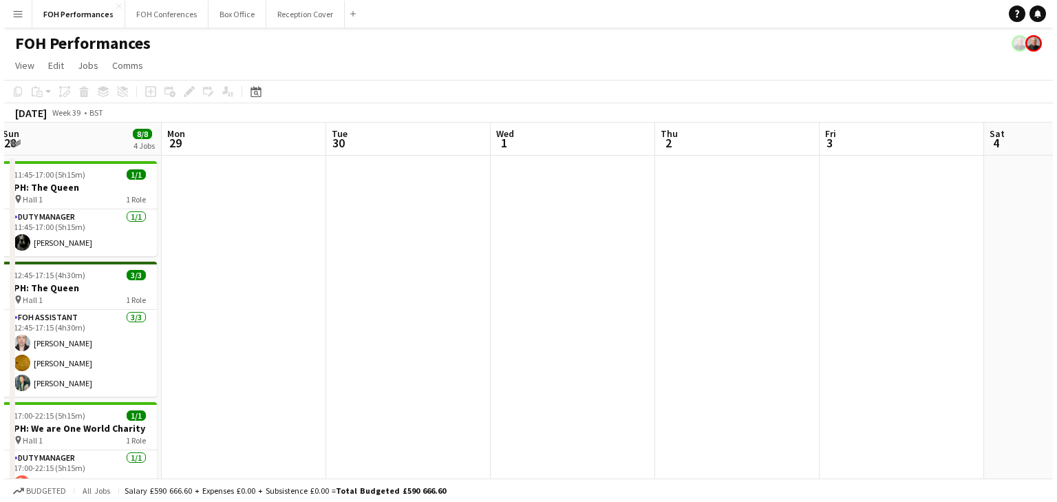
scroll to position [0, 317]
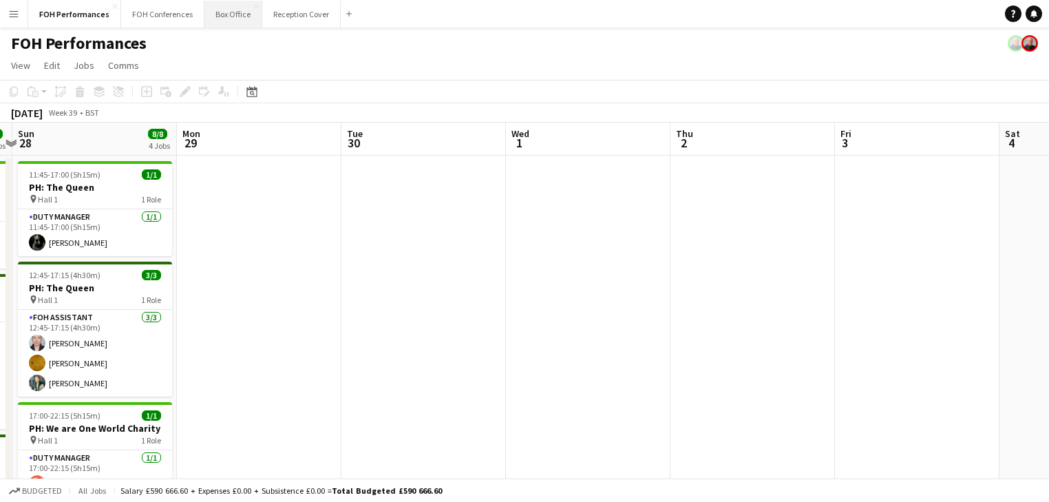
click at [222, 15] on button "Box Office Close" at bounding box center [233, 14] width 58 height 27
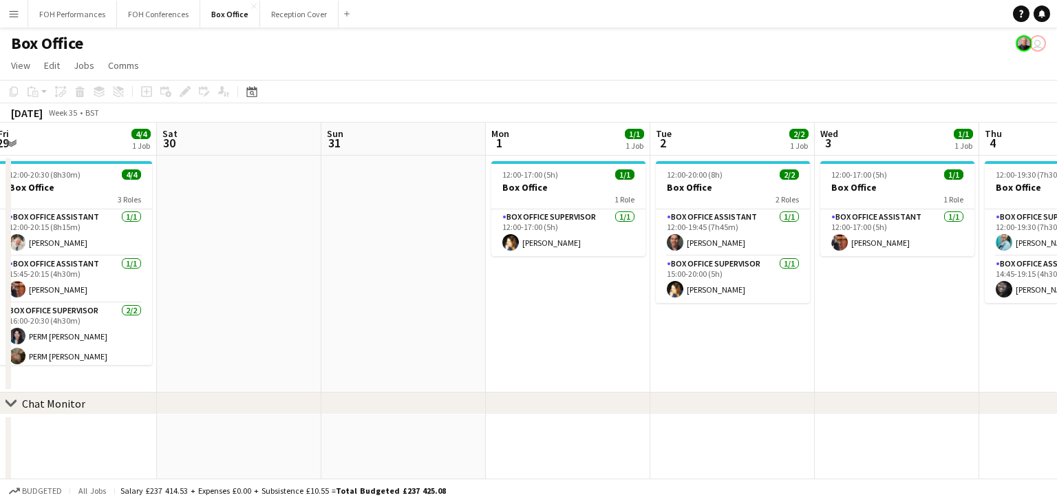
drag, startPoint x: 735, startPoint y: 256, endPoint x: 220, endPoint y: 231, distance: 515.5
click at [220, 231] on app-calendar-viewport "Tue 26 2/2 1 Job Wed 27 1/1 1 Job Thu 28 1/1 1 Job Fri 29 4/4 1 Job Sat 30 Sun …" at bounding box center [528, 333] width 1057 height 421
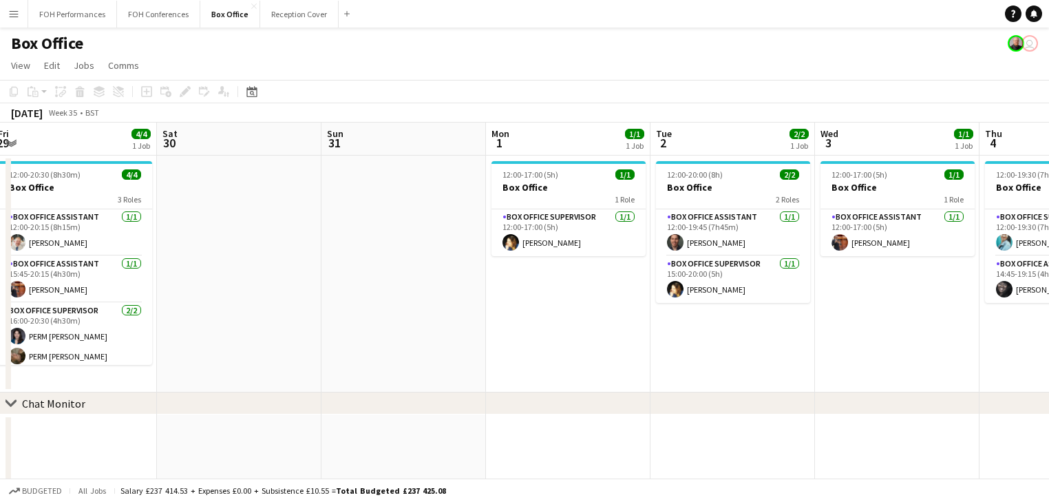
scroll to position [0, 515]
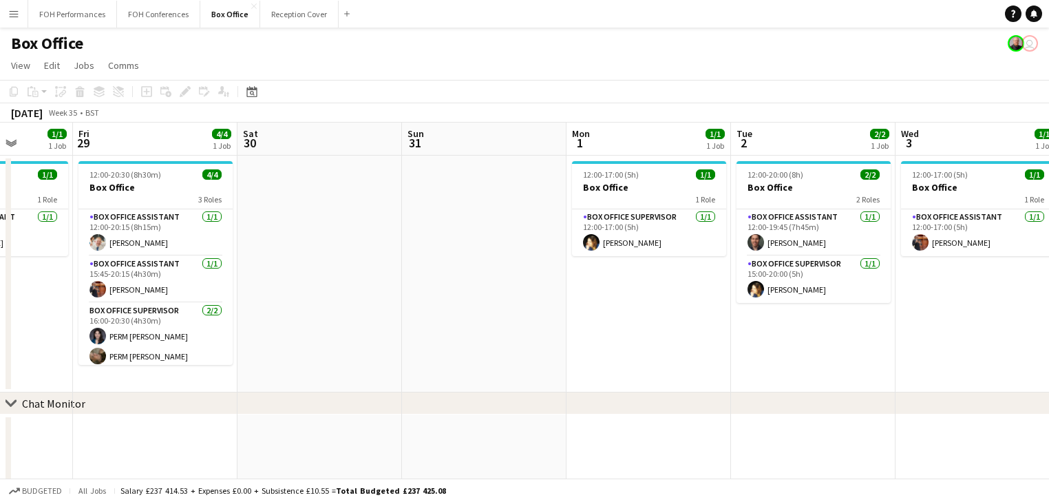
drag, startPoint x: 215, startPoint y: 215, endPoint x: 434, endPoint y: 96, distance: 249.5
click at [627, 211] on app-calendar-viewport "Tue 26 2/2 1 Job Wed 27 1/1 1 Job Thu 28 1/1 1 Job Fri 29 4/4 1 Job Sat 30 Sun …" at bounding box center [524, 333] width 1049 height 421
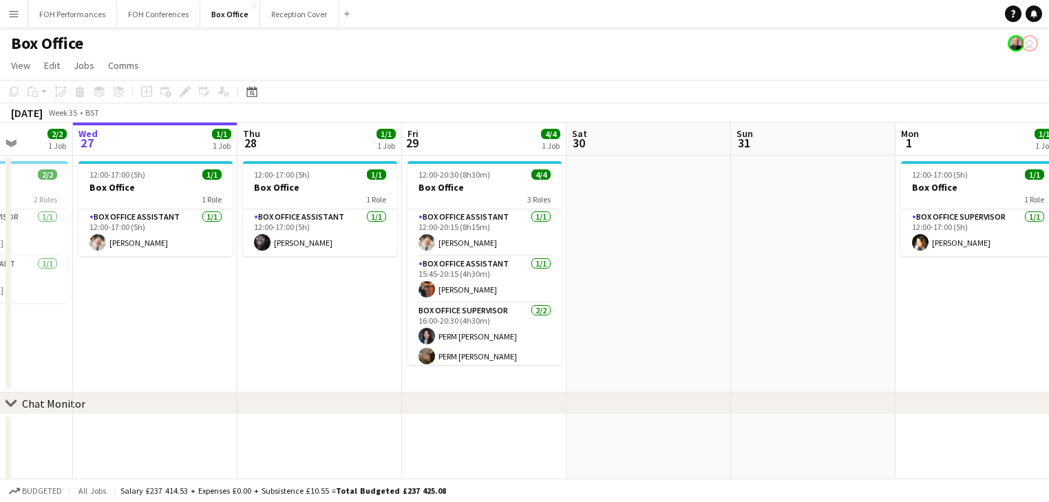
scroll to position [0, 432]
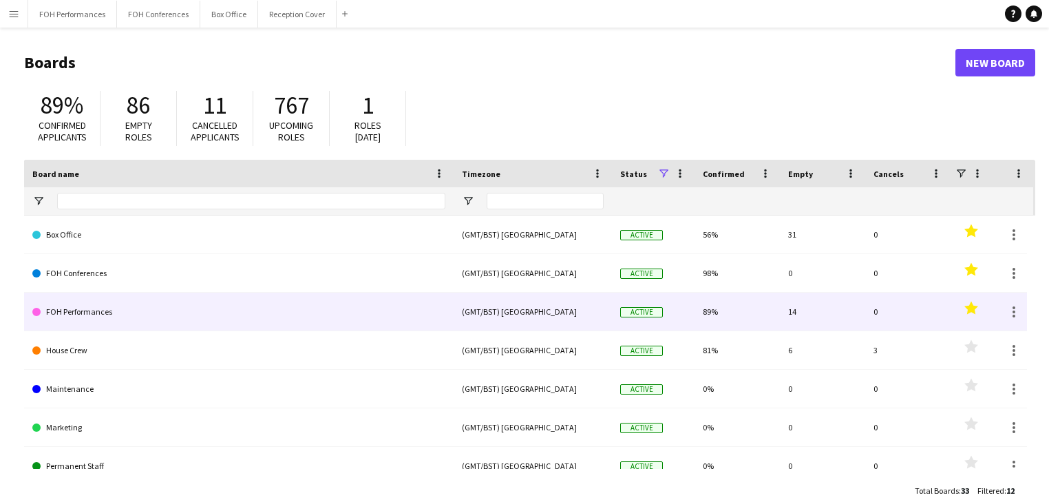
click at [83, 311] on link "FOH Performances" at bounding box center [238, 312] width 413 height 39
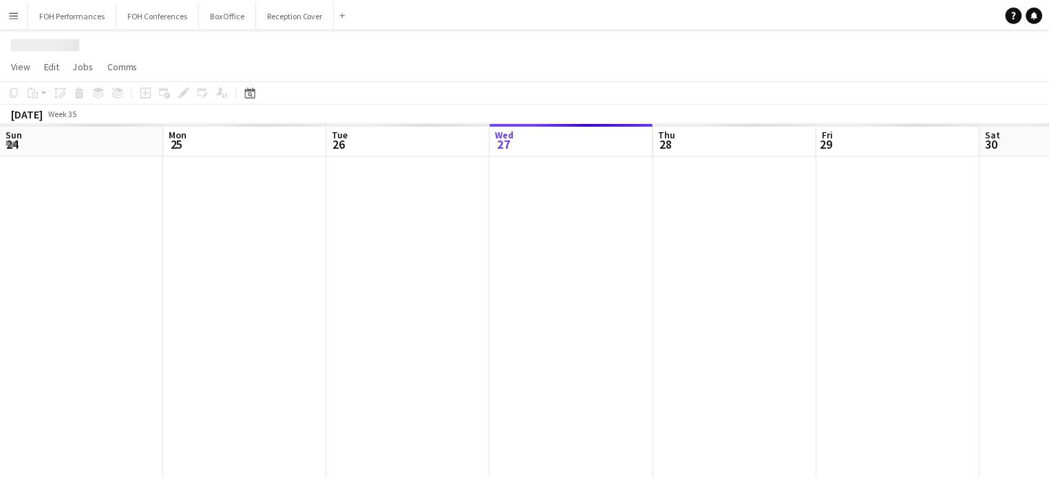
scroll to position [0, 329]
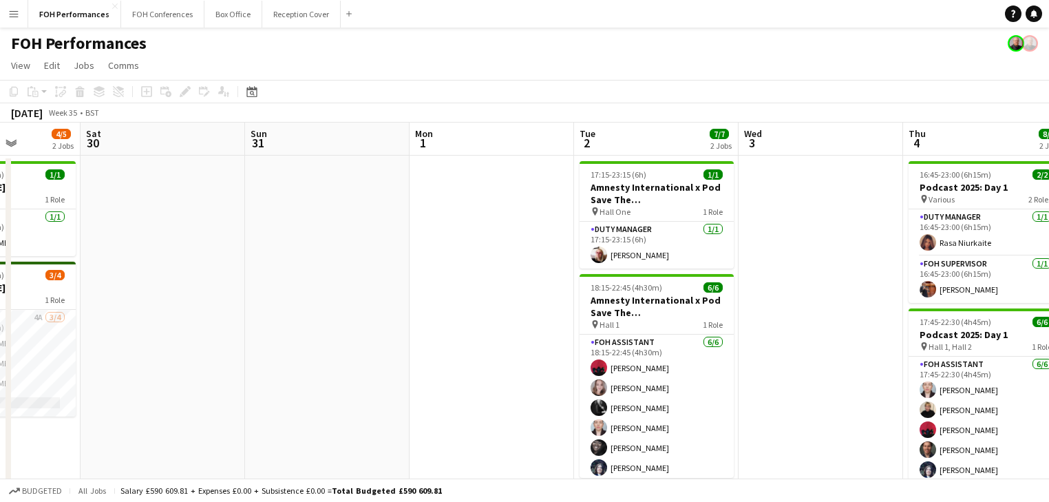
drag, startPoint x: 396, startPoint y: 260, endPoint x: 220, endPoint y: 256, distance: 176.2
click at [204, 255] on app-calendar-viewport "Tue 26 6/6 2 Jobs Wed 27 Thu 28 2 Jobs Fri 29 4/5 2 Jobs Sat 30 Sun 31 Mon 1 Tu…" at bounding box center [524, 328] width 1049 height 410
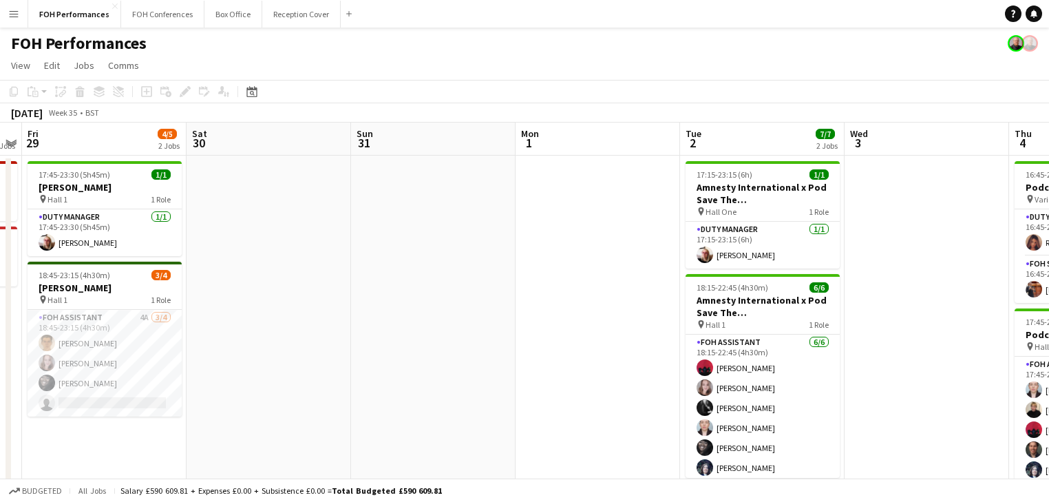
drag, startPoint x: 376, startPoint y: 303, endPoint x: 223, endPoint y: 282, distance: 154.2
click at [221, 281] on app-calendar-viewport "Tue 26 6/6 2 Jobs Wed 27 Thu 28 2 Jobs Fri 29 4/5 2 Jobs Sat 30 Sun 31 Mon 1 Tu…" at bounding box center [524, 399] width 1049 height 552
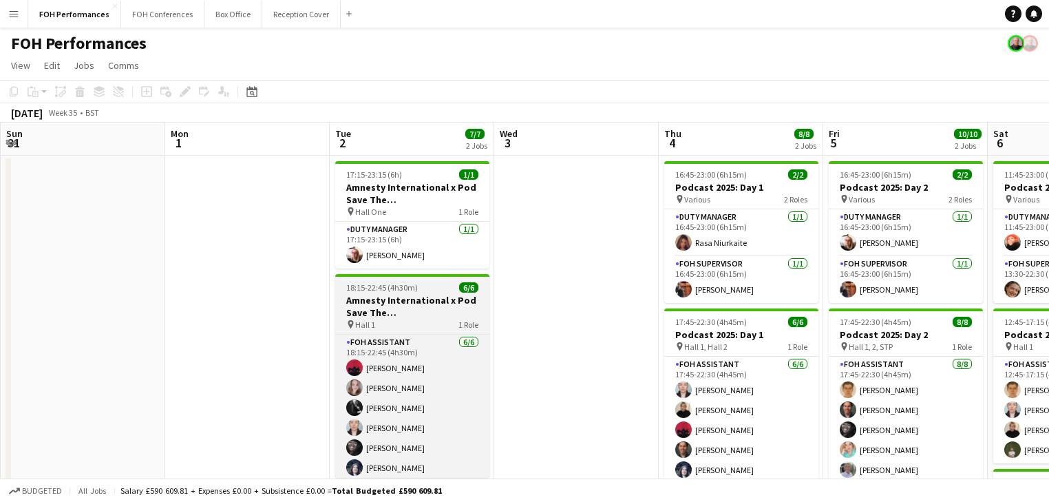
click at [388, 308] on h3 "Amnesty International x Pod Save The [GEOGRAPHIC_DATA]" at bounding box center [412, 306] width 154 height 25
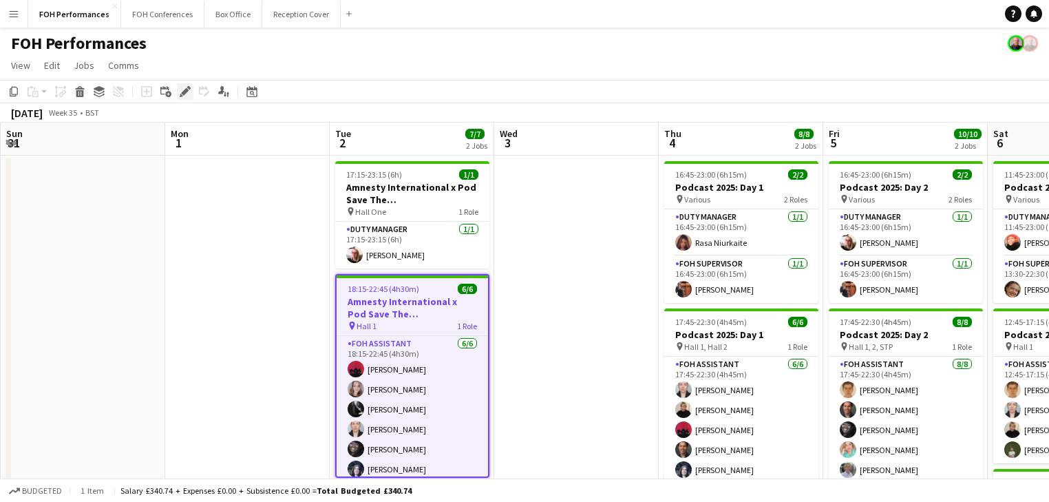
click at [186, 87] on icon "Edit" at bounding box center [185, 91] width 11 height 11
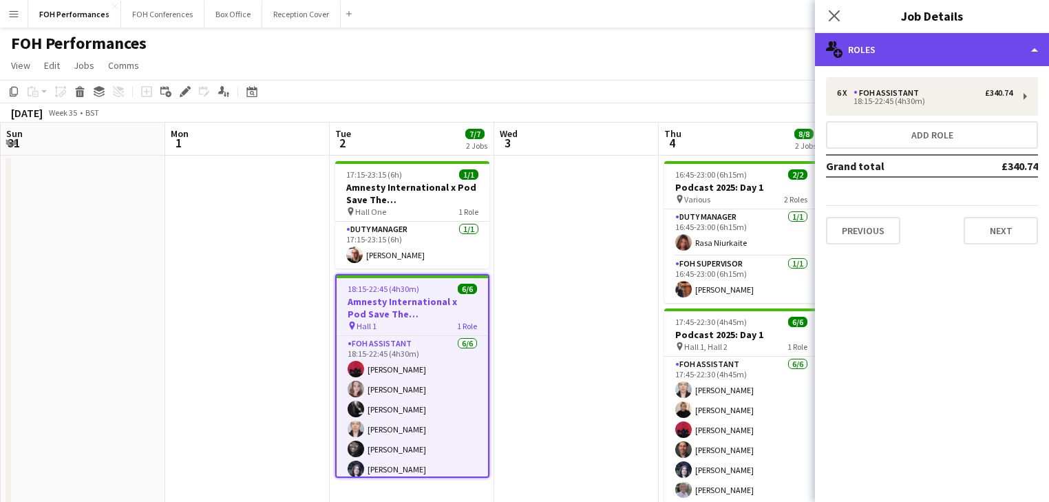
click at [925, 55] on div "multiple-users-add Roles" at bounding box center [932, 49] width 234 height 33
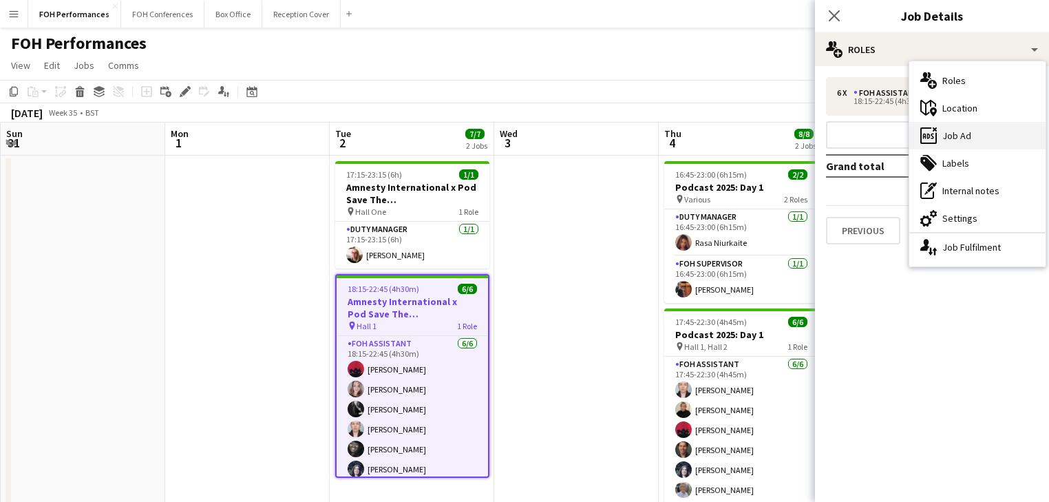
click at [966, 138] on div "ads-window Job Ad" at bounding box center [977, 136] width 136 height 28
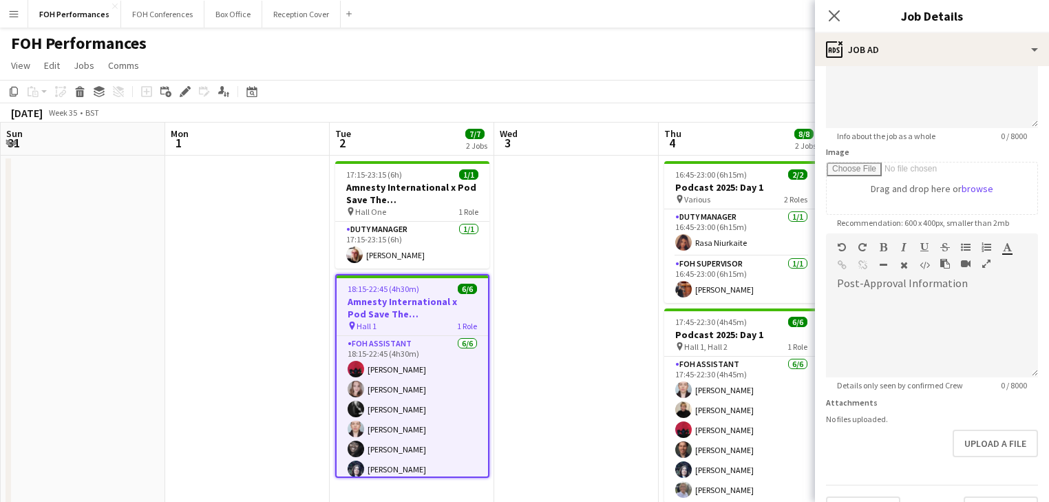
scroll to position [147, 0]
click at [887, 292] on div at bounding box center [932, 330] width 212 height 92
paste div "To enrich screen reader interactions, please activate Accessibility in Grammarl…"
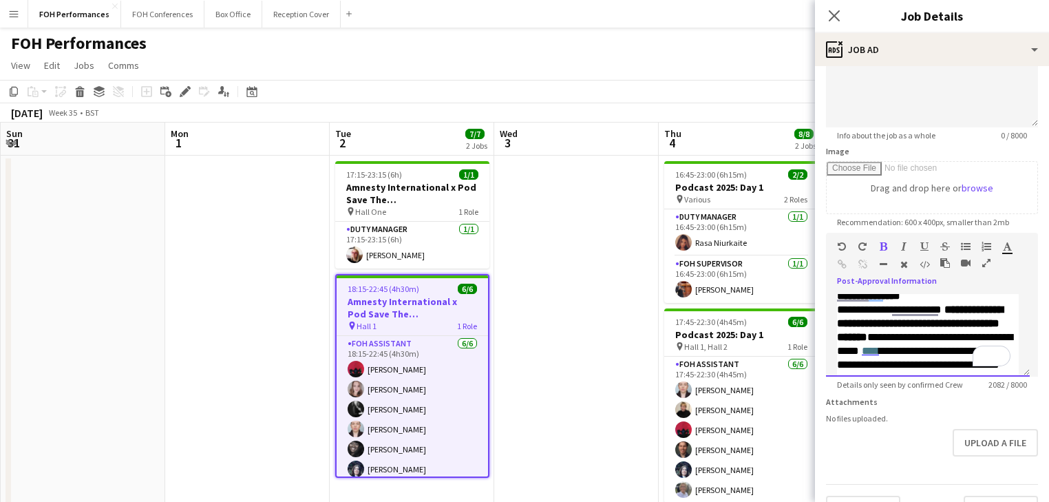
scroll to position [202, 0]
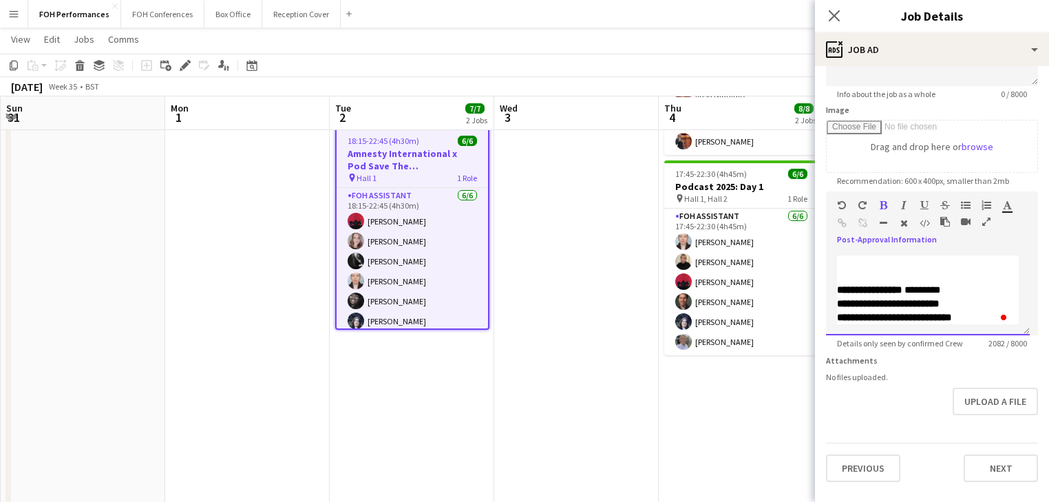
click at [864, 269] on p "To enrich screen reader interactions, please activate Accessibility in Grammarl…" at bounding box center [928, 276] width 182 height 14
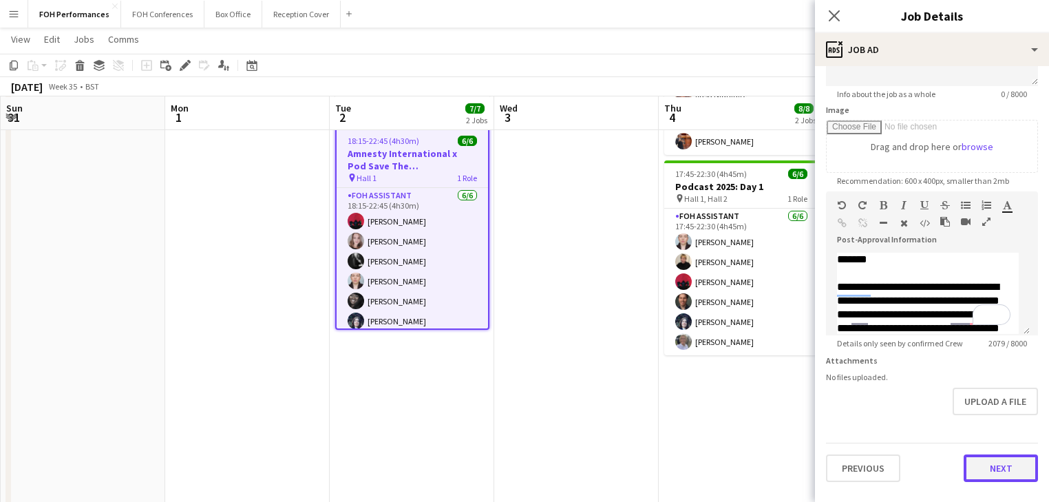
click at [985, 470] on button "Next" at bounding box center [1001, 468] width 74 height 28
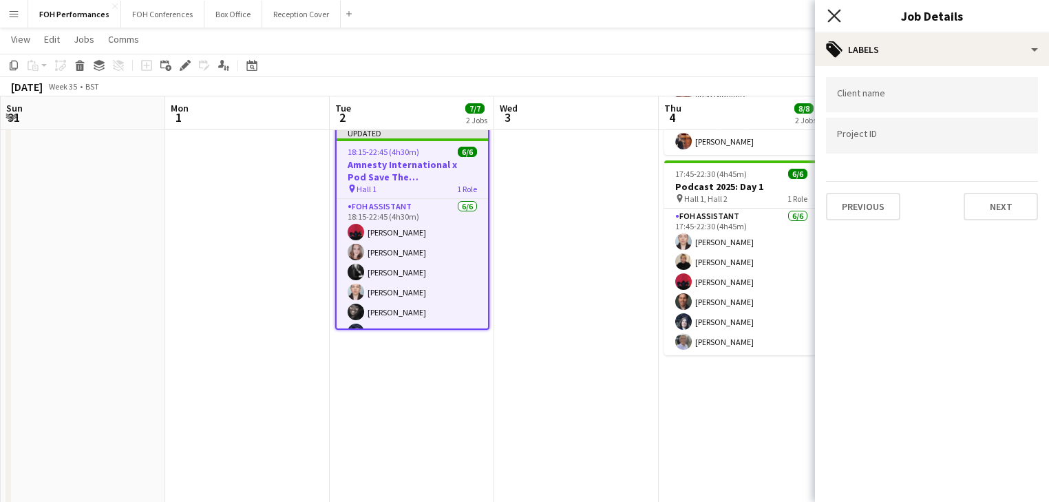
click at [834, 14] on icon "Close pop-in" at bounding box center [833, 15] width 13 height 13
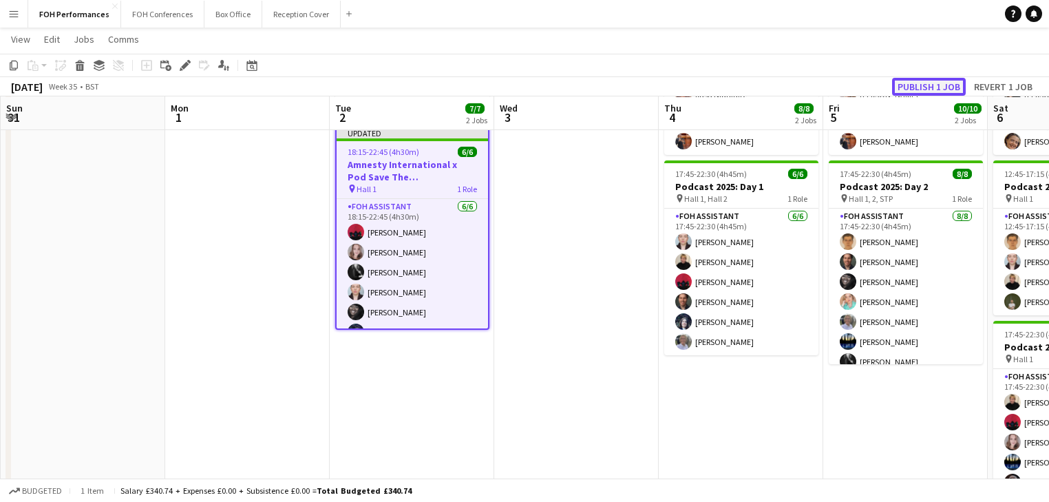
click at [931, 85] on button "Publish 1 job" at bounding box center [929, 87] width 74 height 18
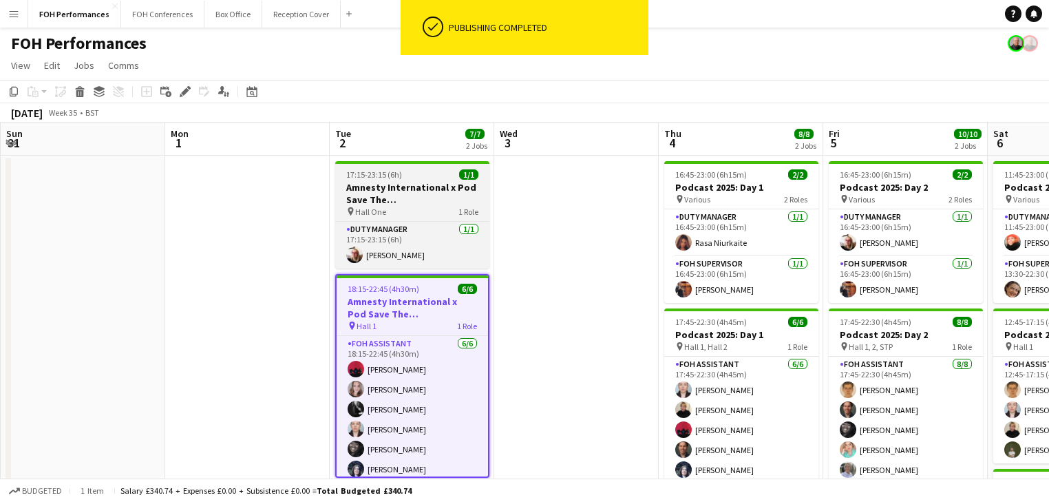
click at [399, 180] on app-job-card "17:15-23:15 (6h) 1/1 Amnesty International x Pod Save The UK pin Hall One 1 Rol…" at bounding box center [412, 214] width 154 height 107
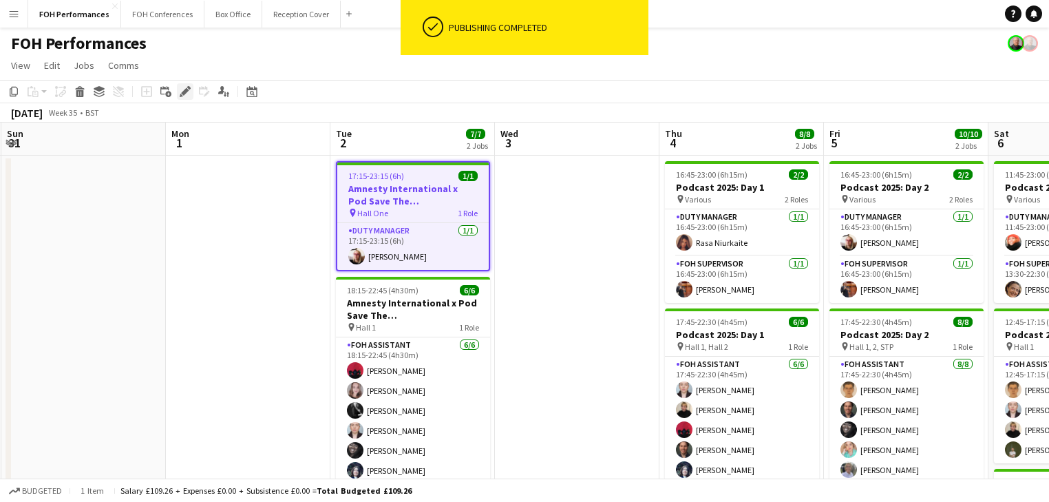
click at [182, 88] on icon "Edit" at bounding box center [185, 91] width 11 height 11
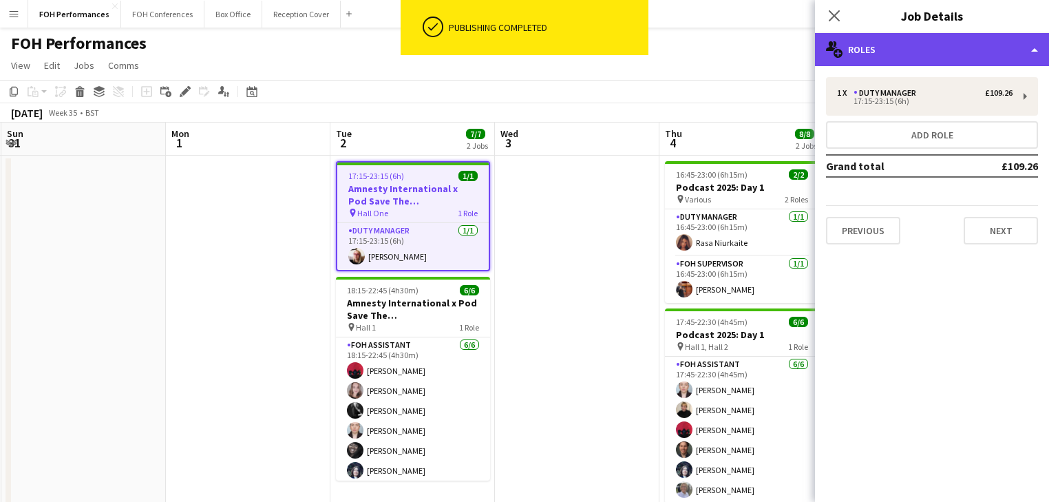
click at [923, 57] on div "multiple-users-add Roles" at bounding box center [932, 49] width 234 height 33
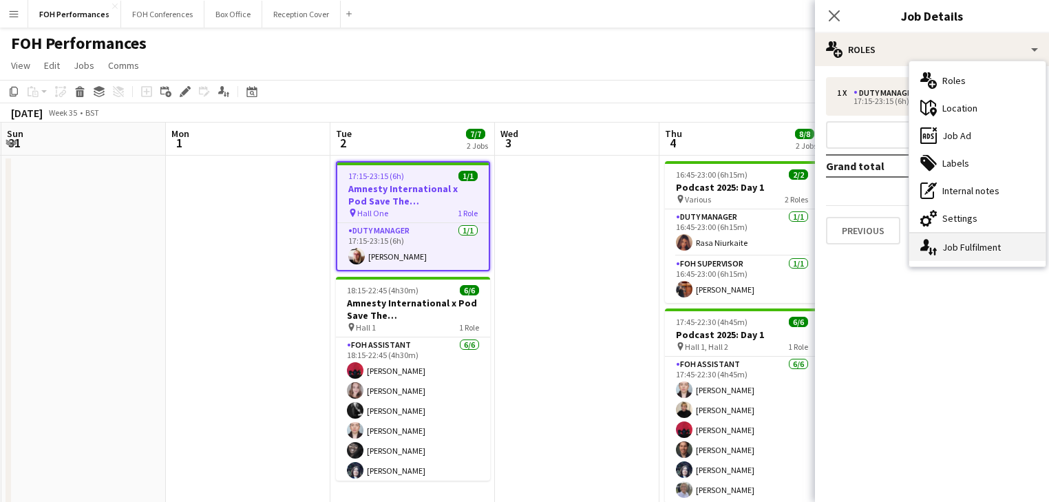
click at [966, 248] on div "single-neutral-actions-up-down Job Fulfilment" at bounding box center [977, 247] width 136 height 28
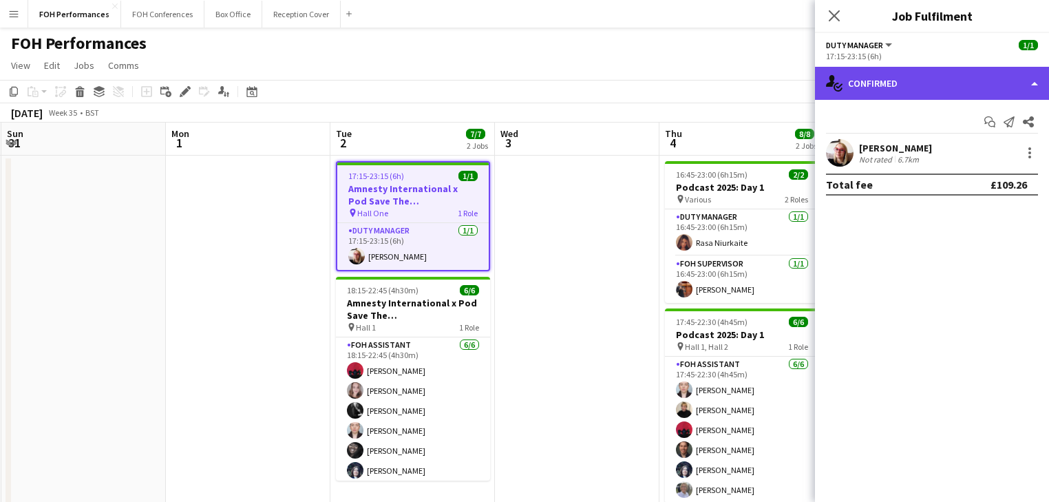
click at [915, 74] on div "single-neutral-actions-check-2 Confirmed" at bounding box center [932, 83] width 234 height 33
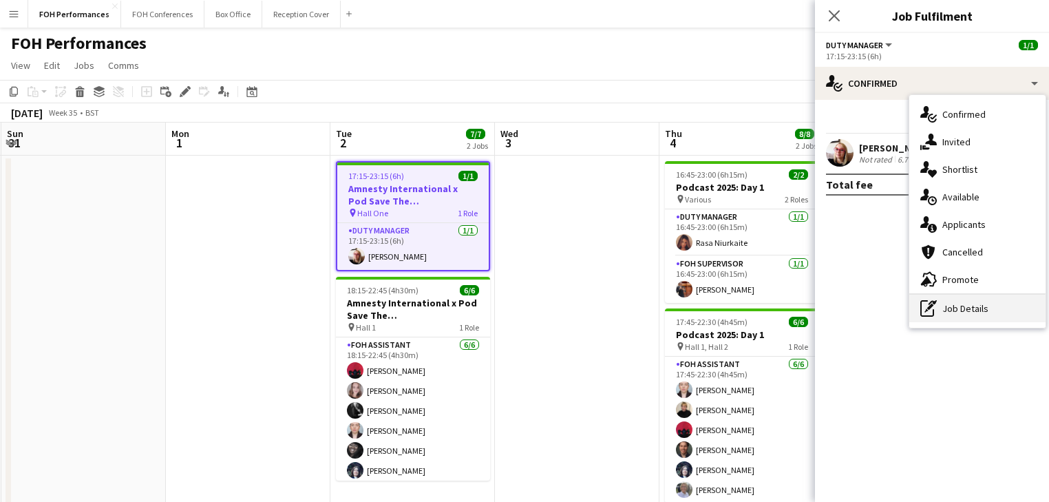
click at [979, 308] on div "pen-write Job Details" at bounding box center [977, 309] width 136 height 28
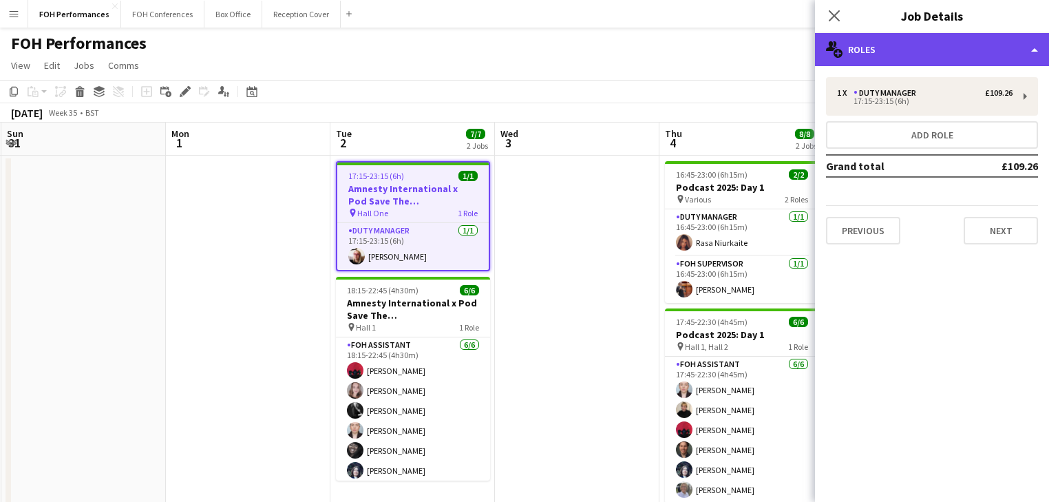
click at [914, 54] on div "multiple-users-add Roles" at bounding box center [932, 49] width 234 height 33
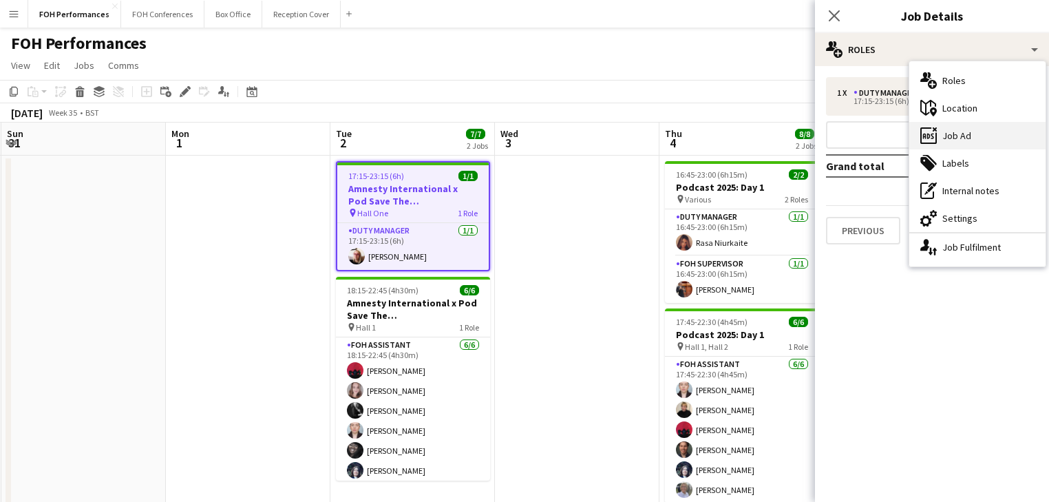
click at [963, 136] on div "ads-window Job Ad" at bounding box center [977, 136] width 136 height 28
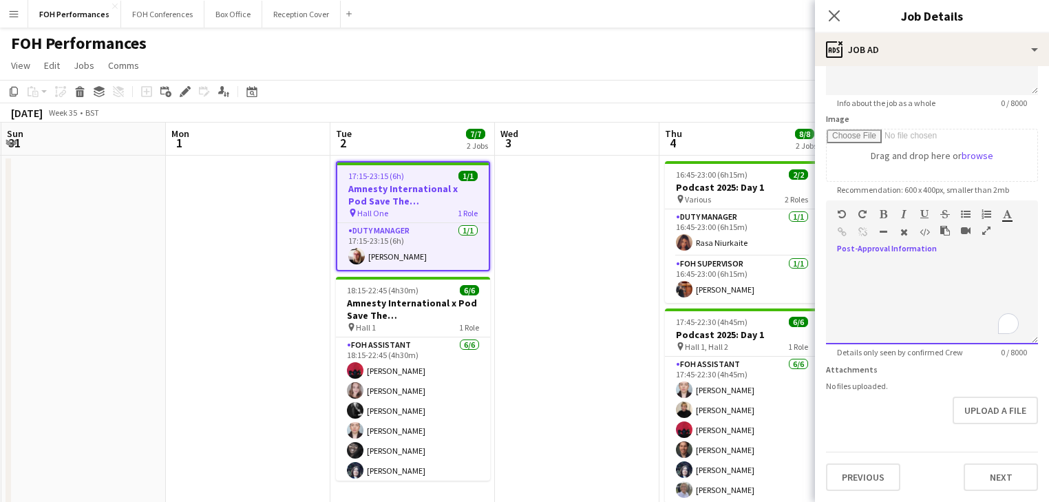
click at [862, 231] on div "default Heading 1 Heading 2 Heading 3 Heading 4 Heading 5 Heading 6 Heading 7 P…" at bounding box center [932, 272] width 212 height 144
drag, startPoint x: 846, startPoint y: 267, endPoint x: 858, endPoint y: 292, distance: 27.4
click at [865, 306] on div "To enrich screen reader interactions, please activate Accessibility in Grammarl…" at bounding box center [932, 305] width 212 height 83
paste div "To enrich screen reader interactions, please activate Accessibility in Grammarl…"
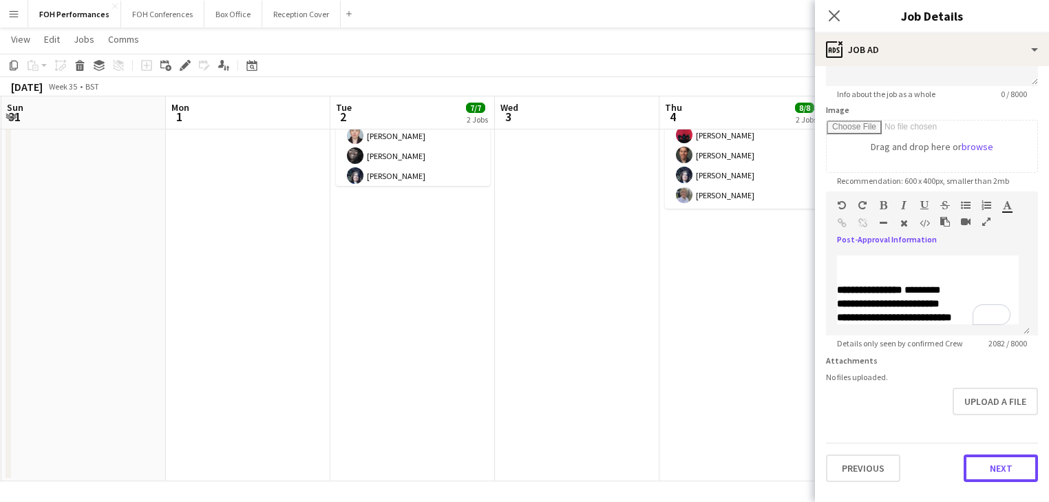
click at [983, 463] on button "Next" at bounding box center [1001, 468] width 74 height 28
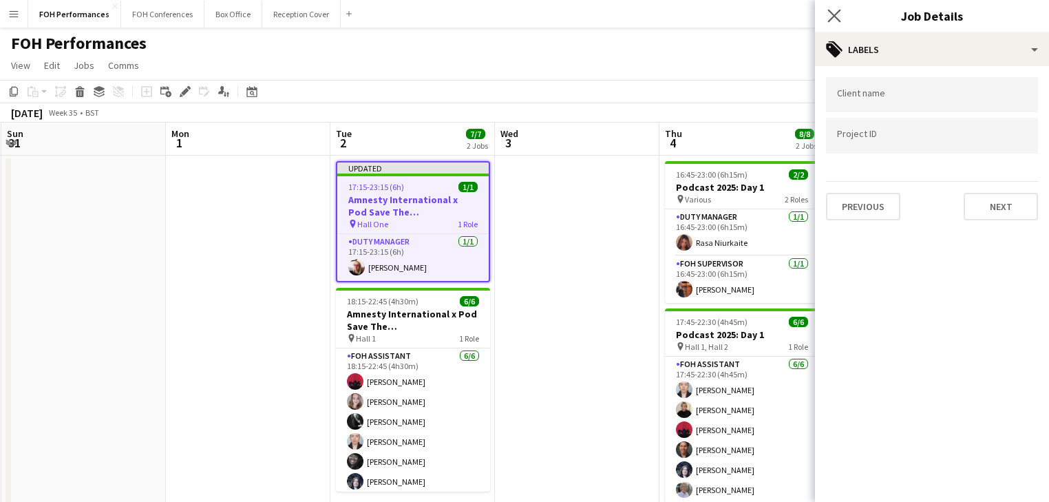
click at [841, 9] on app-icon "Close pop-in" at bounding box center [835, 16] width 20 height 20
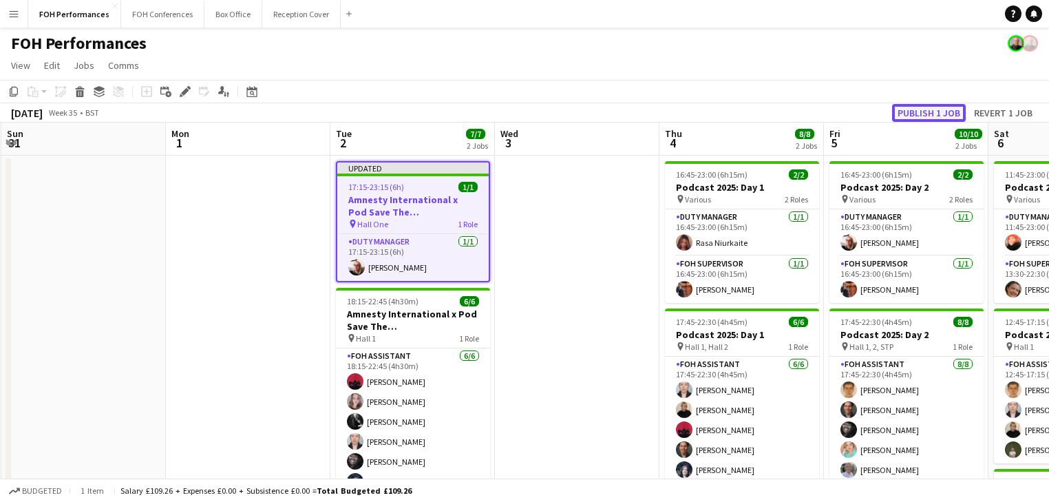
click at [942, 113] on button "Publish 1 job" at bounding box center [929, 113] width 74 height 18
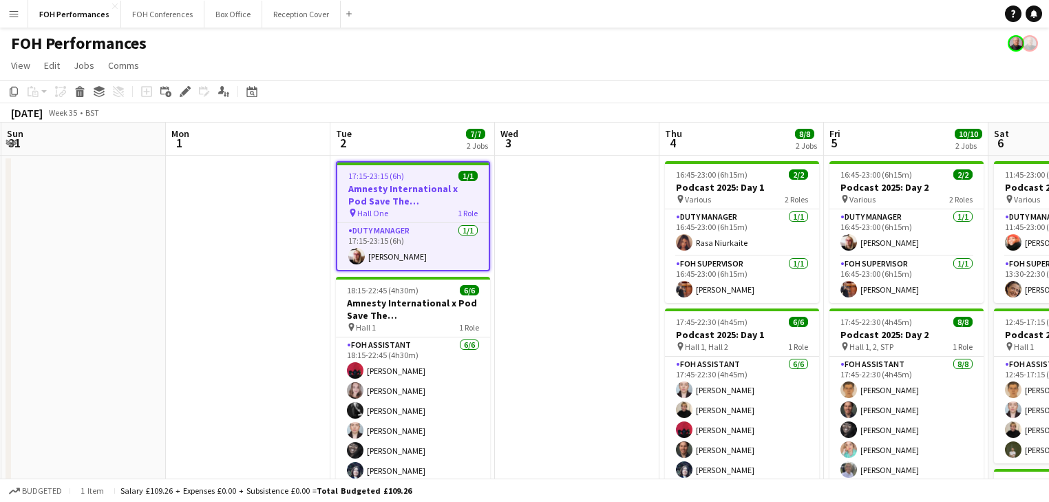
drag, startPoint x: 396, startPoint y: 299, endPoint x: 256, endPoint y: 224, distance: 158.6
click at [396, 299] on h3 "Amnesty International x Pod Save The [GEOGRAPHIC_DATA]" at bounding box center [413, 309] width 154 height 25
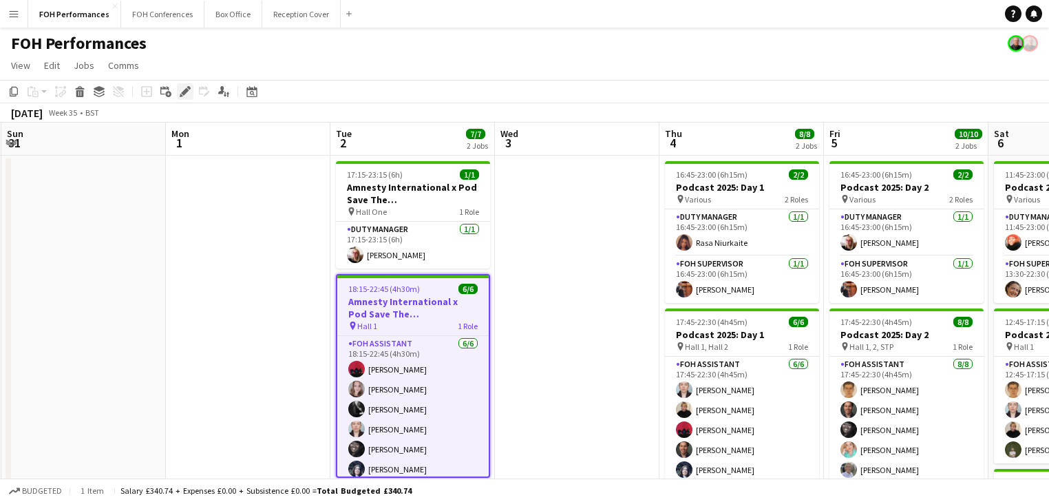
click at [187, 93] on icon "Edit" at bounding box center [185, 91] width 11 height 11
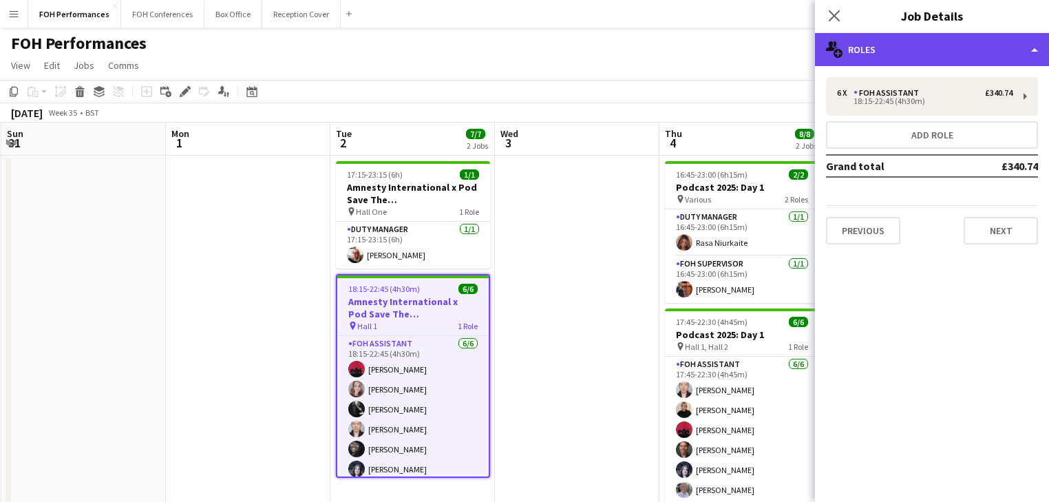
click at [917, 50] on div "multiple-users-add Roles" at bounding box center [932, 49] width 234 height 33
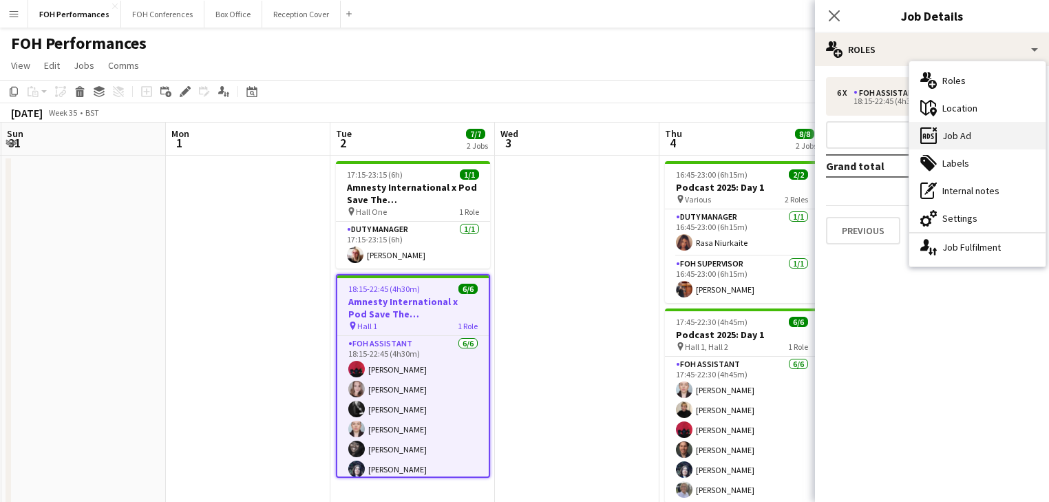
click at [973, 134] on div "ads-window Job Ad" at bounding box center [977, 136] width 136 height 28
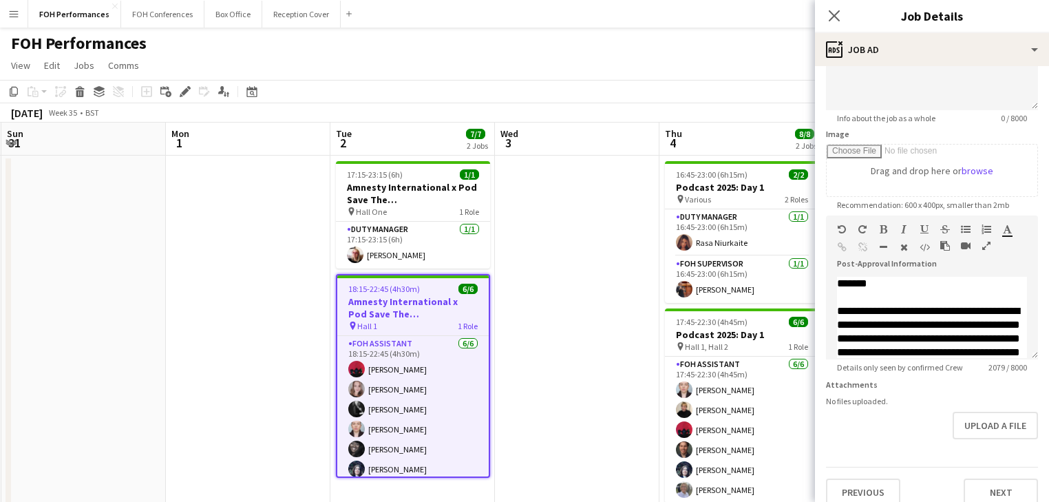
scroll to position [187, 0]
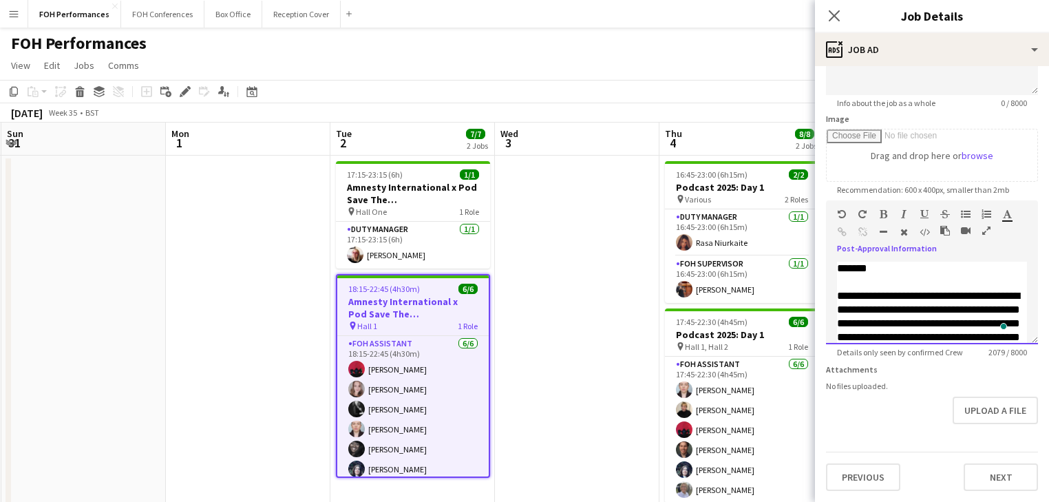
drag, startPoint x: 935, startPoint y: 237, endPoint x: 865, endPoint y: 233, distance: 71.0
click at [865, 233] on div "default Heading 1 Heading 2 Heading 3 Heading 4 Heading 5 Heading 6 Heading 7 P…" at bounding box center [932, 226] width 212 height 52
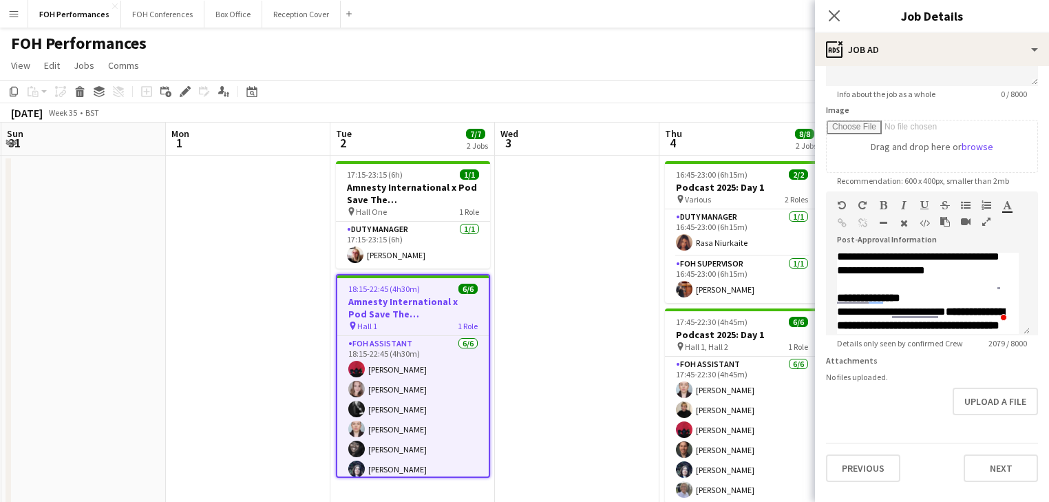
scroll to position [367, 0]
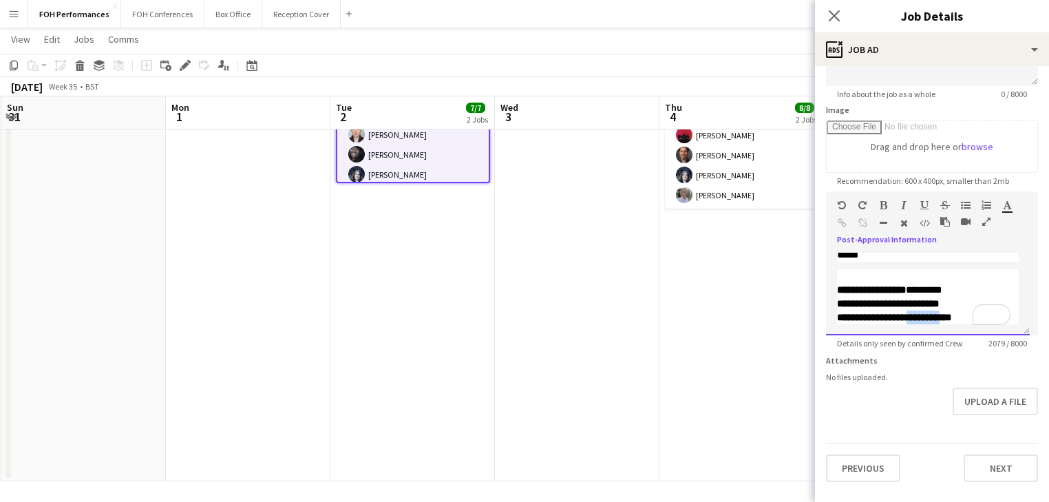
drag, startPoint x: 955, startPoint y: 306, endPoint x: 923, endPoint y: 302, distance: 32.6
click at [923, 313] on span "**********" at bounding box center [894, 318] width 114 height 10
click at [1002, 297] on p "**********" at bounding box center [928, 304] width 182 height 14
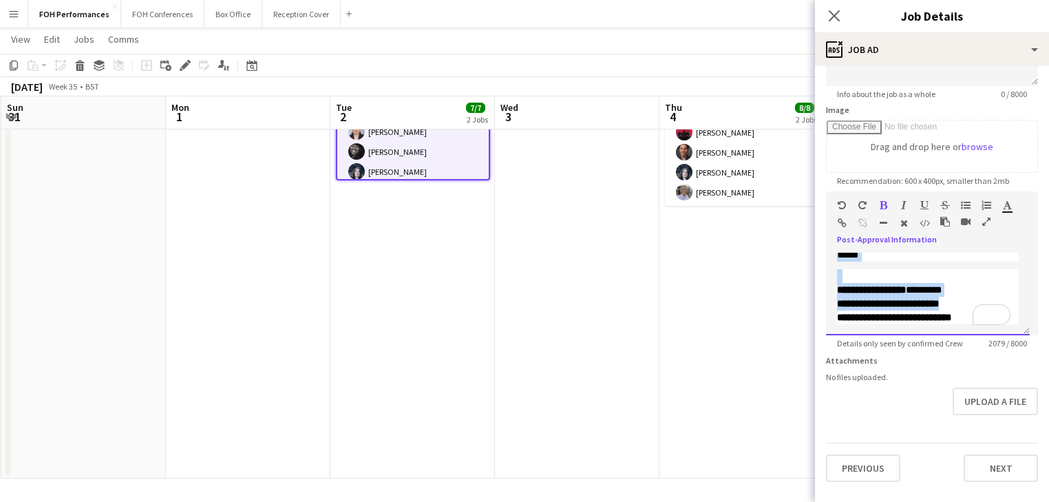
drag, startPoint x: 1006, startPoint y: 293, endPoint x: 830, endPoint y: 245, distance: 182.0
click at [830, 253] on div "**********" at bounding box center [928, 294] width 204 height 83
click at [887, 271] on p "To enrich screen reader interactions, please activate Accessibility in Grammarl…" at bounding box center [928, 276] width 182 height 14
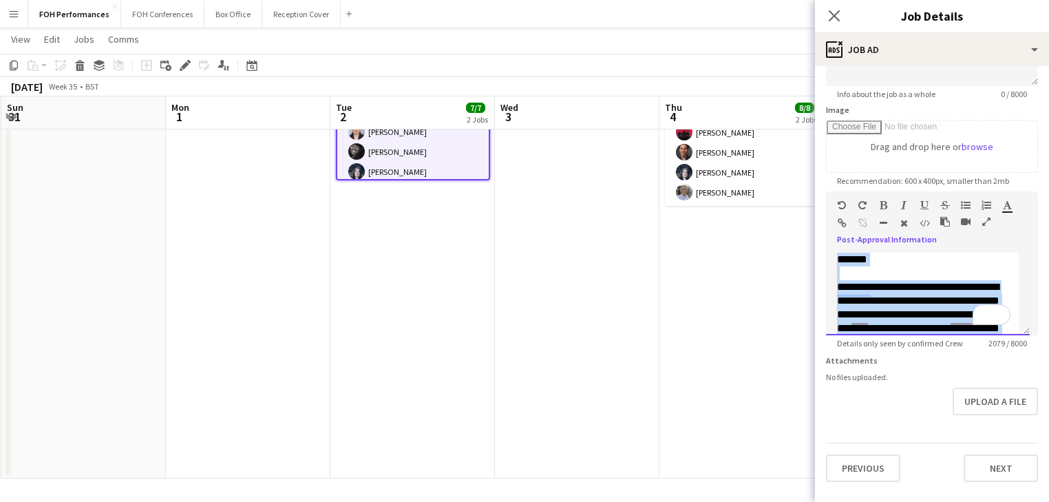
drag, startPoint x: 959, startPoint y: 292, endPoint x: 816, endPoint y: 165, distance: 191.2
click at [816, 165] on form "**********" at bounding box center [932, 185] width 234 height 593
copy div "**********"
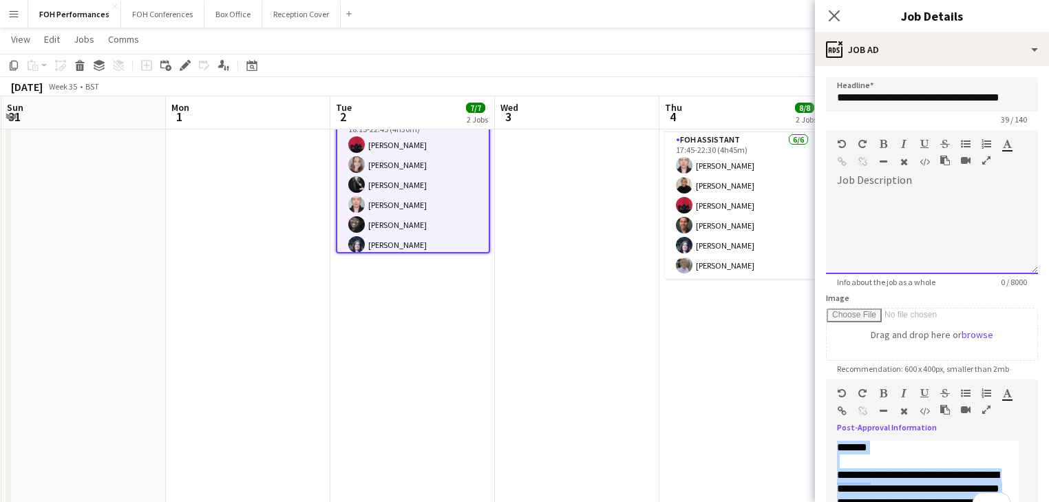
click at [855, 191] on div at bounding box center [932, 232] width 212 height 83
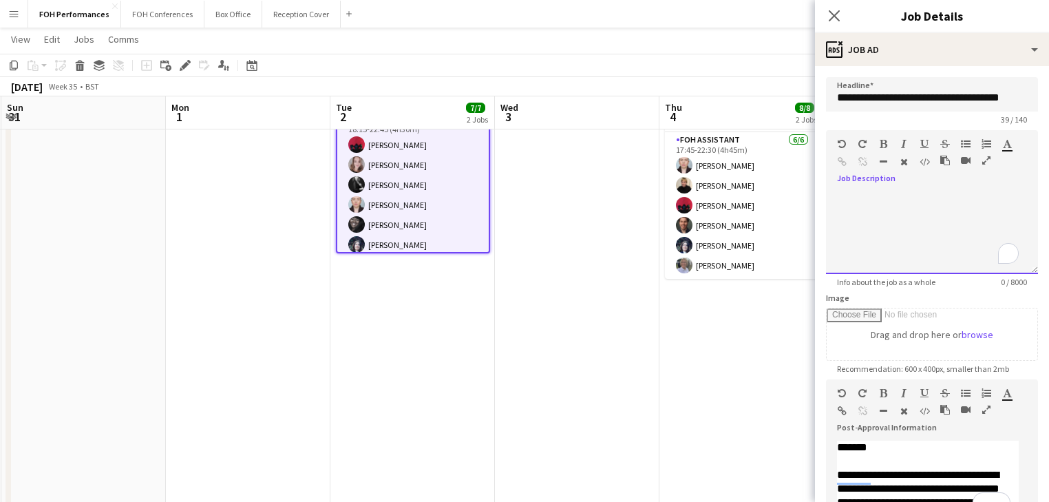
paste div "To enrich screen reader interactions, please activate Accessibility in Grammarl…"
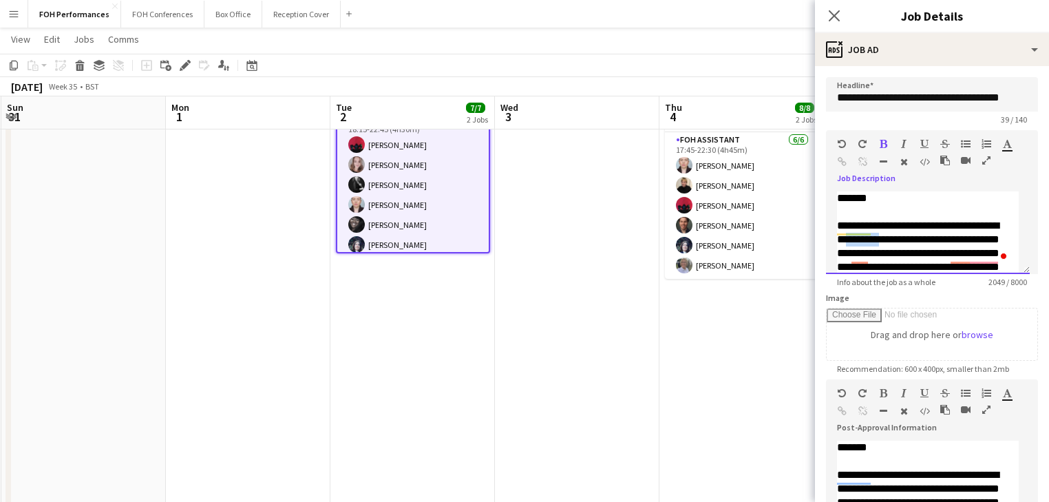
drag, startPoint x: 903, startPoint y: 240, endPoint x: 865, endPoint y: 240, distance: 38.5
click at [865, 240] on span "**********" at bounding box center [925, 370] width 176 height 354
drag, startPoint x: 869, startPoint y: 240, endPoint x: 840, endPoint y: 226, distance: 32.9
click at [840, 226] on span "**********" at bounding box center [925, 370] width 176 height 354
click at [858, 223] on span "**********" at bounding box center [925, 363] width 176 height 341
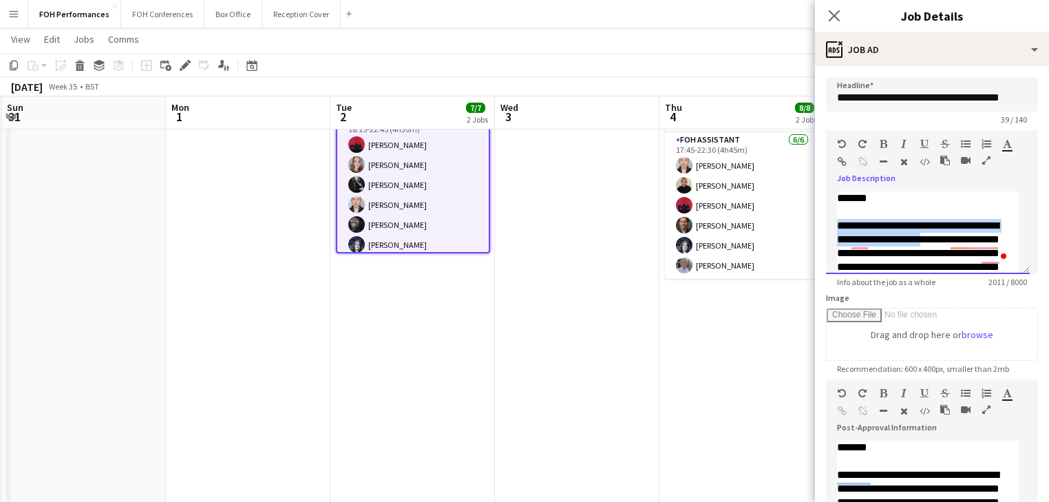
drag, startPoint x: 950, startPoint y: 239, endPoint x: 829, endPoint y: 224, distance: 121.4
click at [829, 224] on div "**********" at bounding box center [928, 232] width 204 height 83
click at [889, 226] on span "**********" at bounding box center [926, 349] width 179 height 313
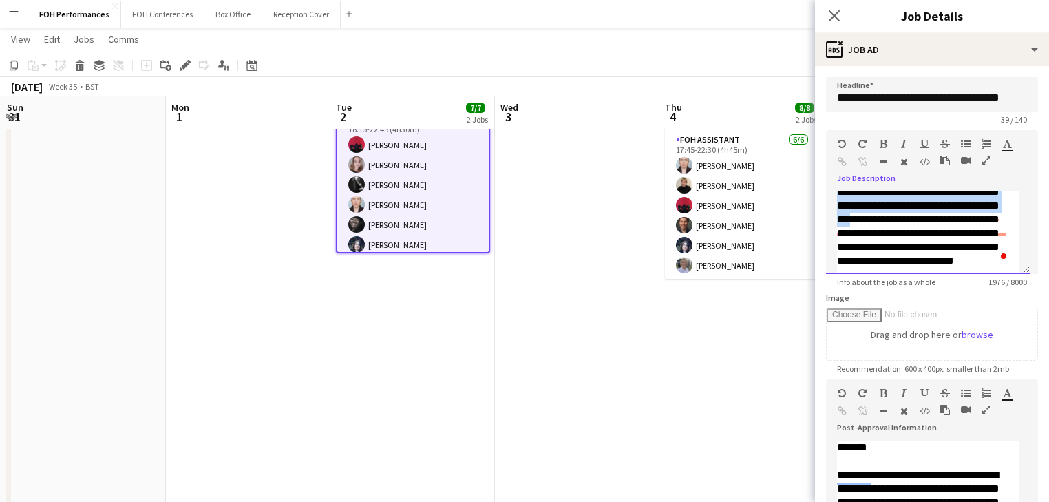
click at [841, 267] on span "**********" at bounding box center [925, 184] width 176 height 327
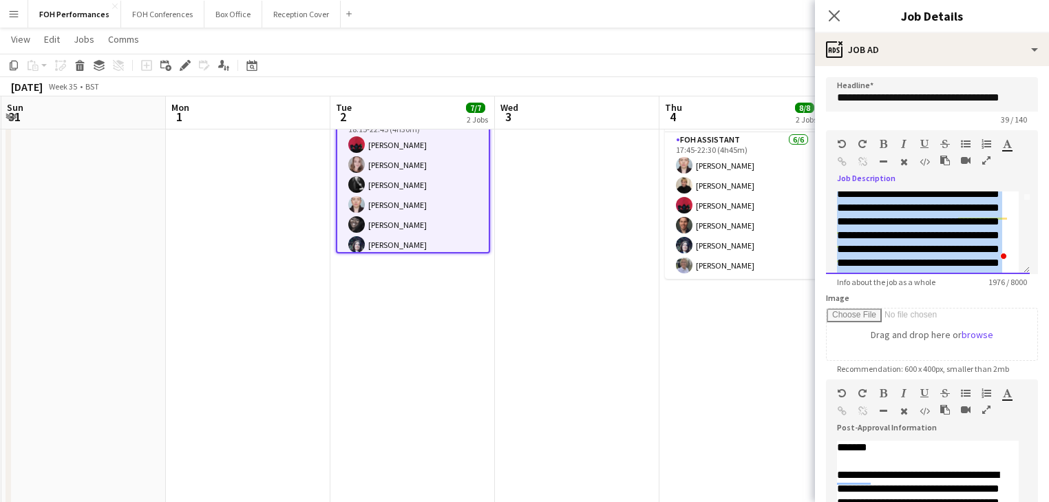
click at [892, 208] on span "**********" at bounding box center [925, 283] width 176 height 327
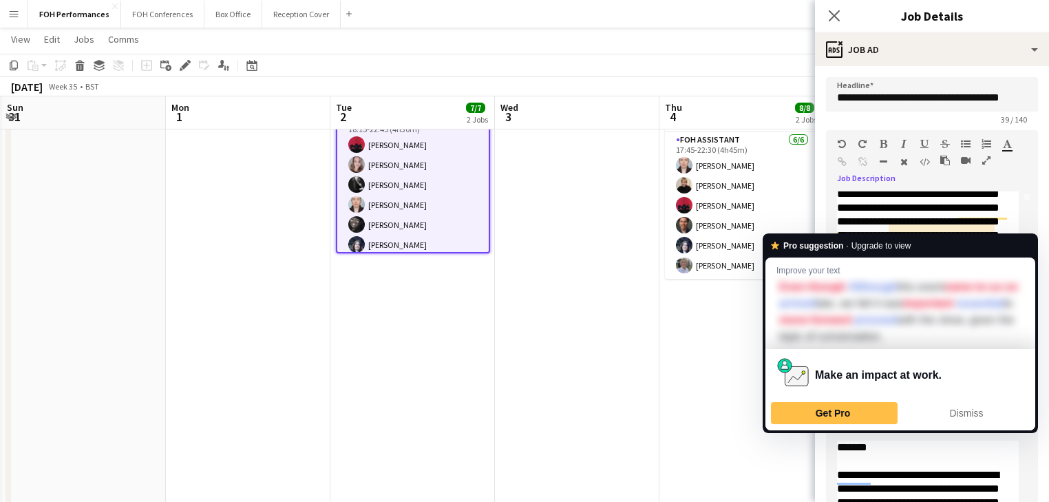
click at [958, 212] on span "**********" at bounding box center [925, 283] width 176 height 327
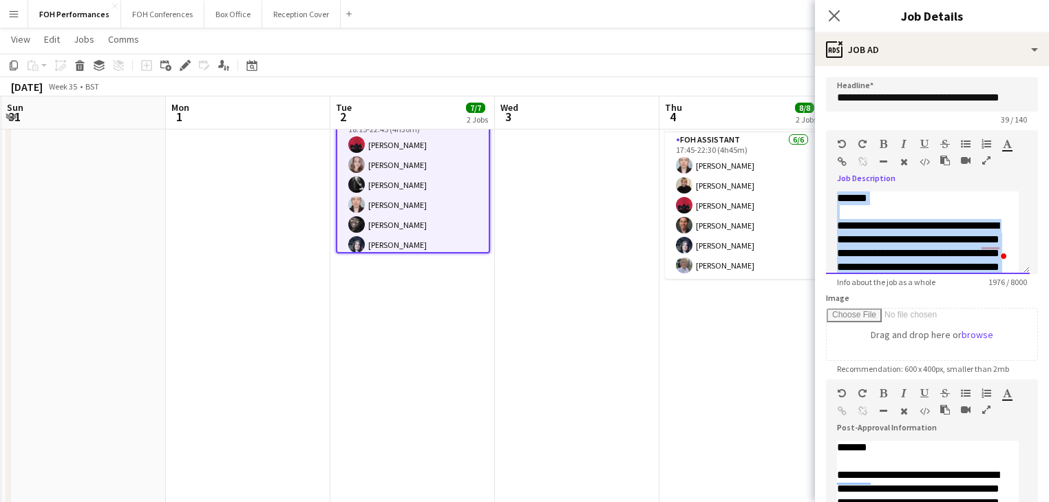
drag, startPoint x: 880, startPoint y: 199, endPoint x: 818, endPoint y: 157, distance: 75.4
click at [818, 157] on form "**********" at bounding box center [932, 373] width 234 height 593
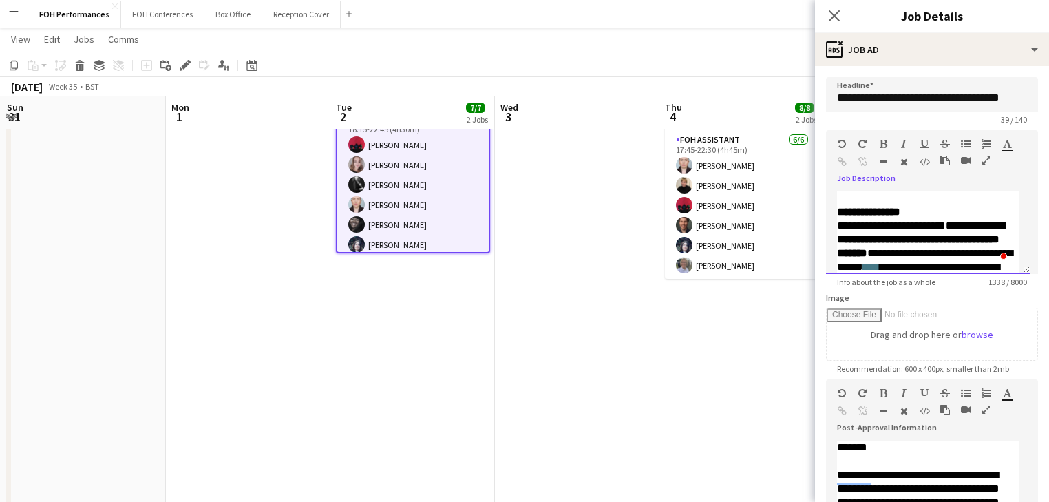
click at [840, 207] on span "**********" at bounding box center [868, 212] width 63 height 10
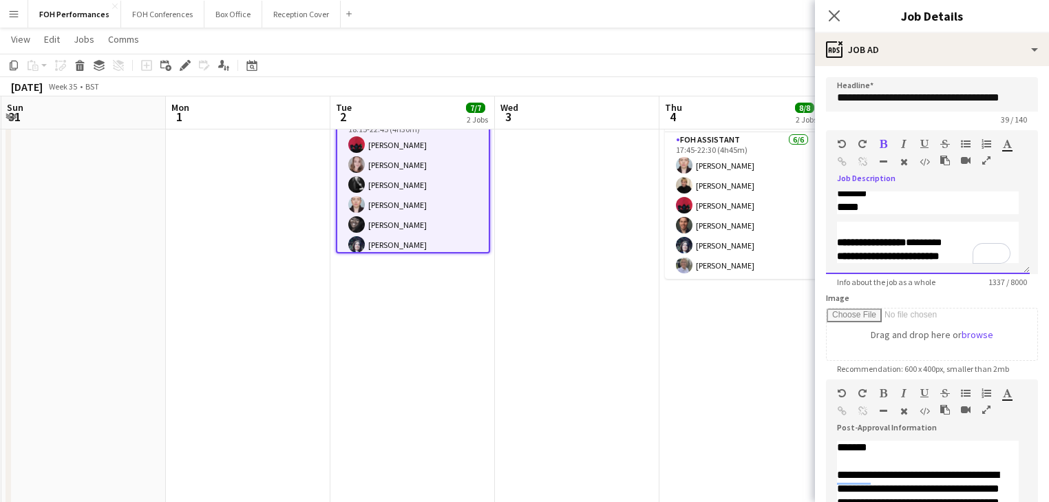
click at [851, 179] on p "**" at bounding box center [928, 172] width 182 height 14
drag, startPoint x: 844, startPoint y: 240, endPoint x: 983, endPoint y: 276, distance: 143.8
click at [983, 277] on app-form-group "**********" at bounding box center [932, 208] width 212 height 157
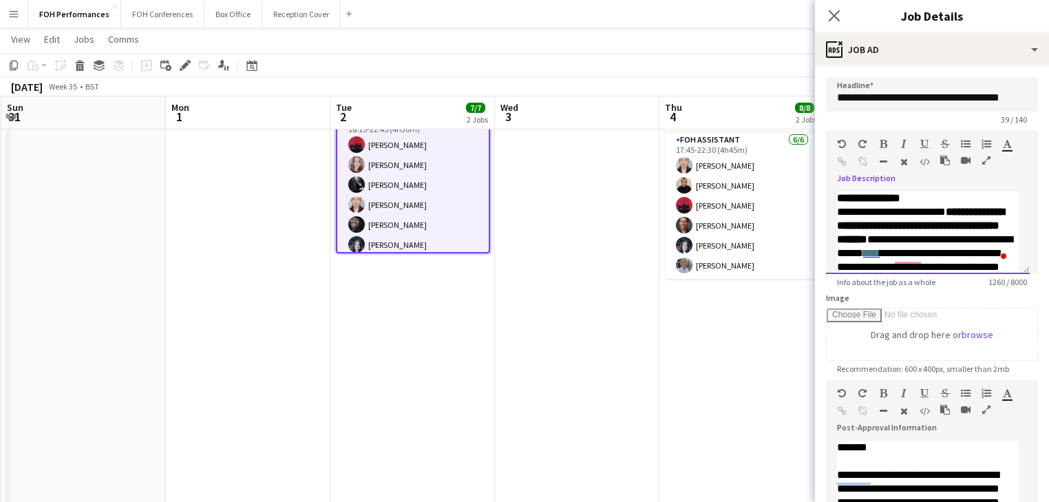
click at [932, 199] on p "**********" at bounding box center [928, 266] width 182 height 151
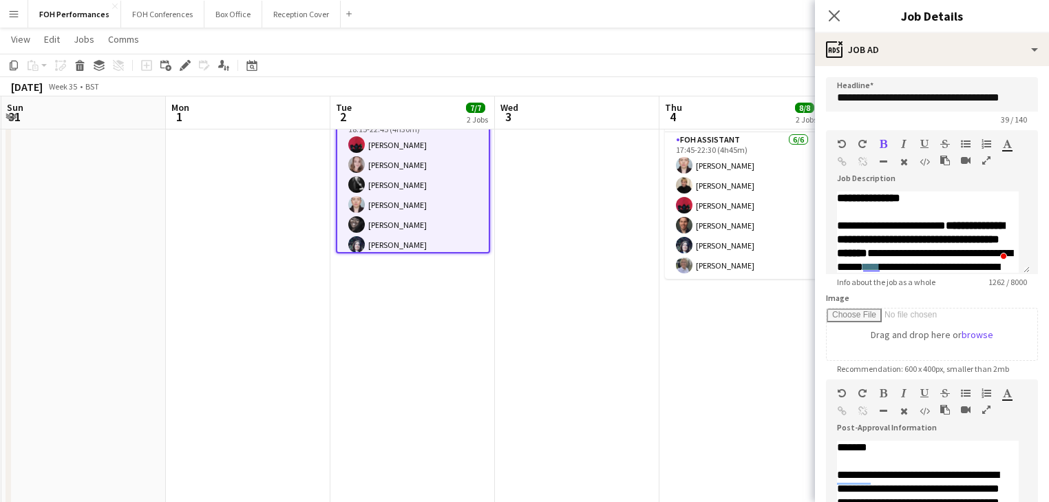
click at [719, 390] on app-date-cell "16:45-23:00 (6h15m) 2/2 Podcast 2025: Day 1 pin Various 2 Roles Duty Manager 1/…" at bounding box center [741, 241] width 165 height 620
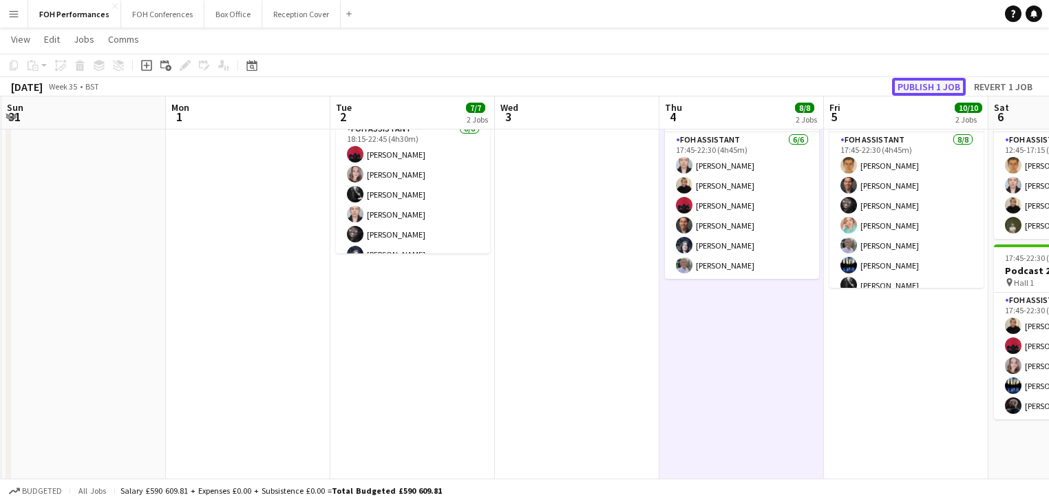
click at [935, 89] on button "Publish 1 job" at bounding box center [929, 87] width 74 height 18
